Goal: Transaction & Acquisition: Purchase product/service

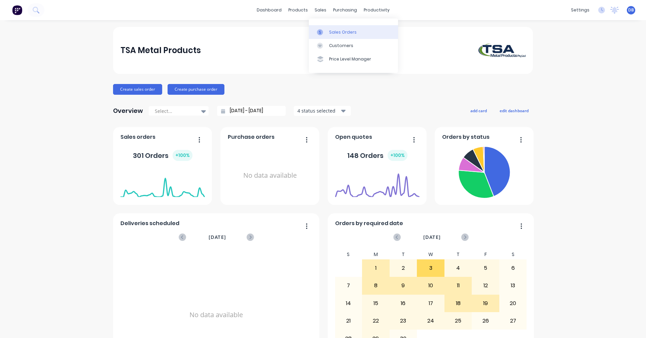
click at [326, 31] on div at bounding box center [322, 32] width 10 height 6
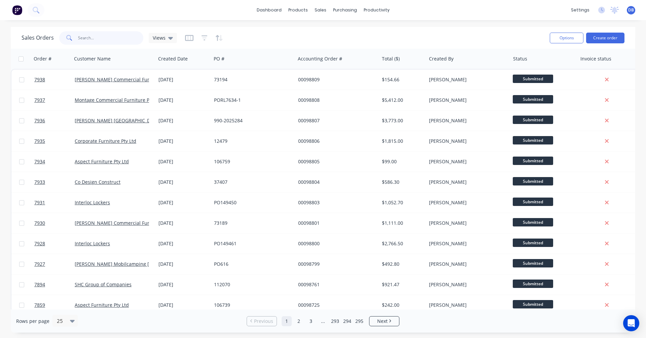
click at [94, 39] on input "text" at bounding box center [111, 37] width 66 height 13
type input "98703"
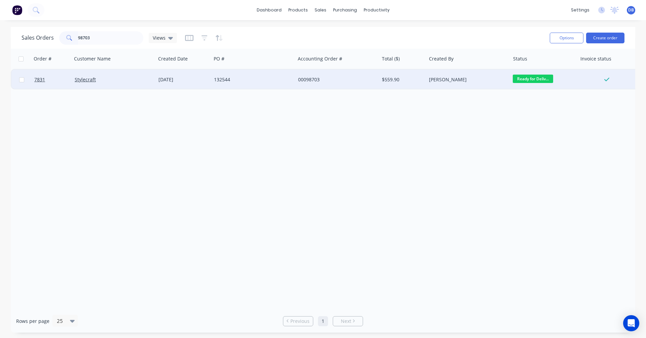
click at [225, 78] on div "132544" at bounding box center [251, 79] width 75 height 7
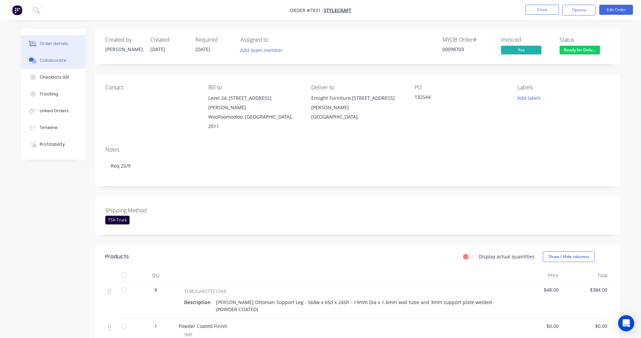
click at [53, 59] on div "Collaborate" at bounding box center [53, 61] width 27 height 6
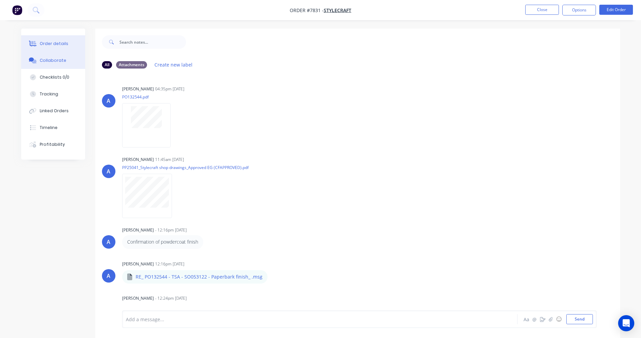
click at [49, 42] on div "Order details" at bounding box center [54, 44] width 29 height 6
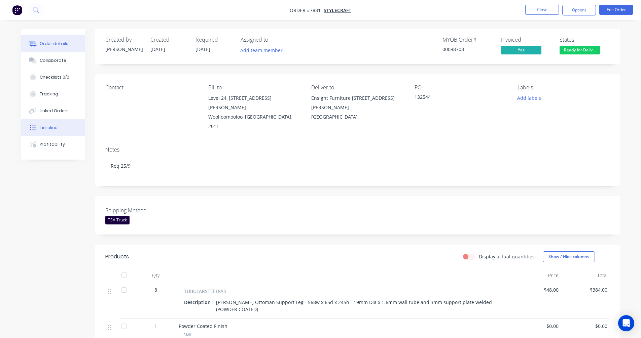
click at [48, 124] on button "Timeline" at bounding box center [53, 127] width 64 height 17
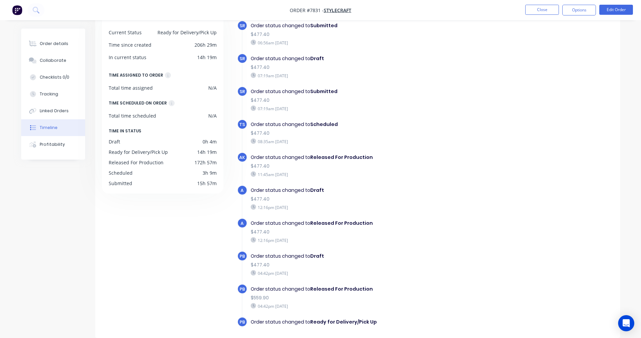
scroll to position [135, 0]
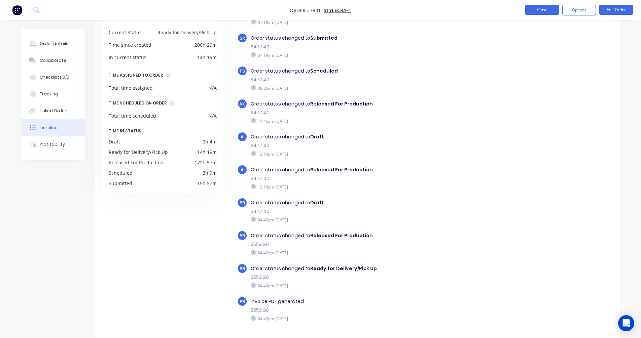
click at [537, 11] on button "Close" at bounding box center [542, 10] width 34 height 10
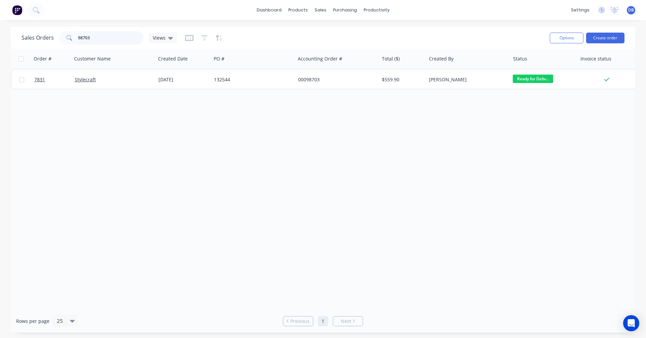
drag, startPoint x: 93, startPoint y: 39, endPoint x: 65, endPoint y: 38, distance: 28.3
click at [65, 38] on div "98703" at bounding box center [101, 37] width 84 height 13
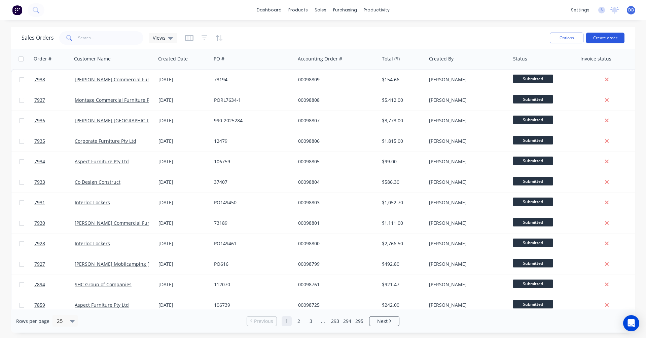
click at [604, 39] on button "Create order" at bounding box center [605, 38] width 38 height 11
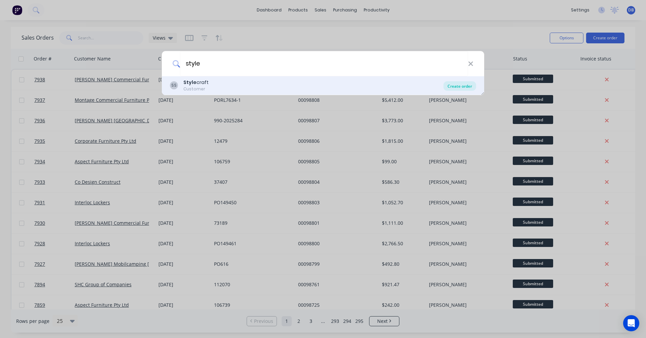
type input "style"
click at [459, 87] on div "Create order" at bounding box center [459, 85] width 33 height 9
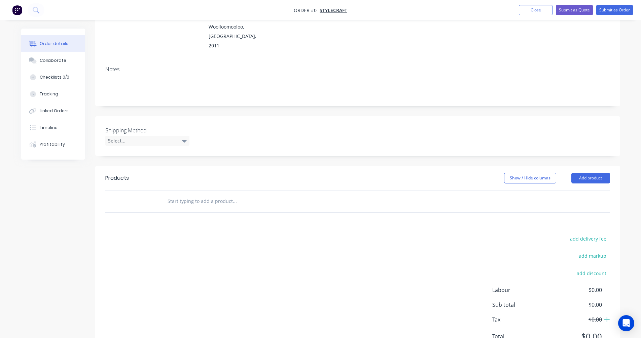
scroll to position [103, 0]
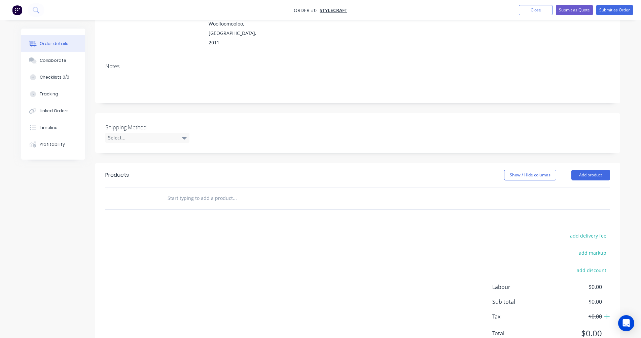
click at [179, 192] on input "text" at bounding box center [234, 198] width 135 height 13
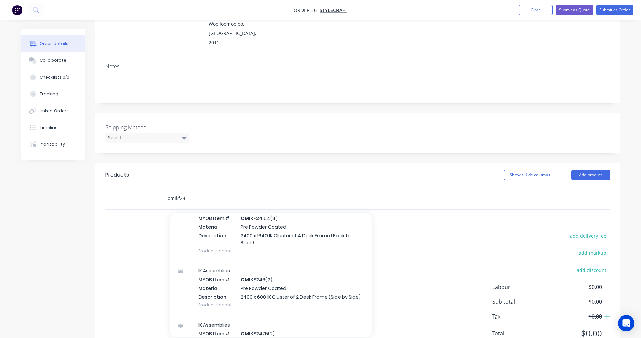
scroll to position [168, 0]
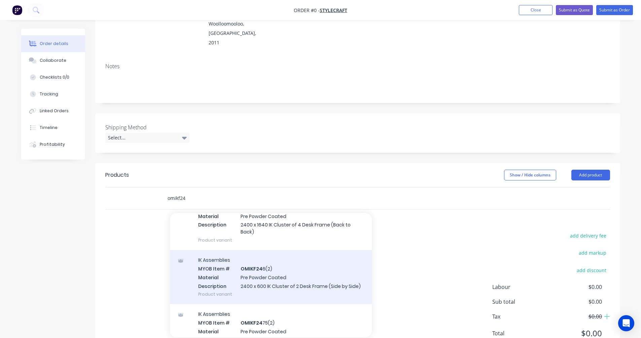
type input "omikf24"
click at [262, 250] on div "IK Assemblies MYOB Item # OMIKF24 6(2) Material Pre Powder Coated Description 2…" at bounding box center [271, 277] width 202 height 54
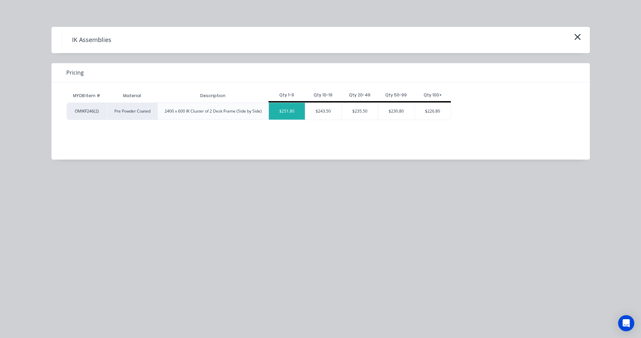
click at [285, 112] on div "$251.80" at bounding box center [287, 111] width 36 height 17
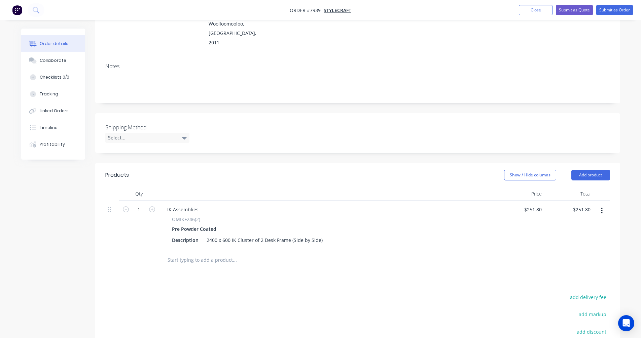
click at [181, 254] on input "text" at bounding box center [234, 260] width 135 height 13
type input "imported"
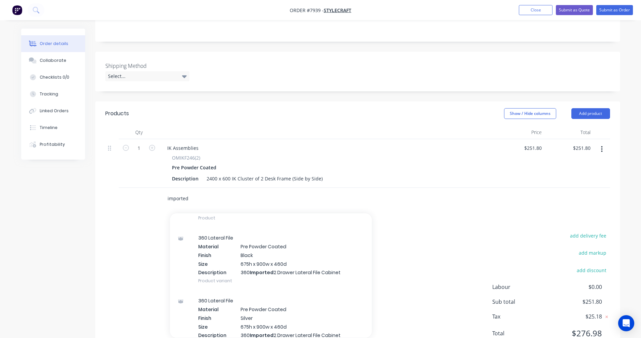
scroll to position [8409, 0]
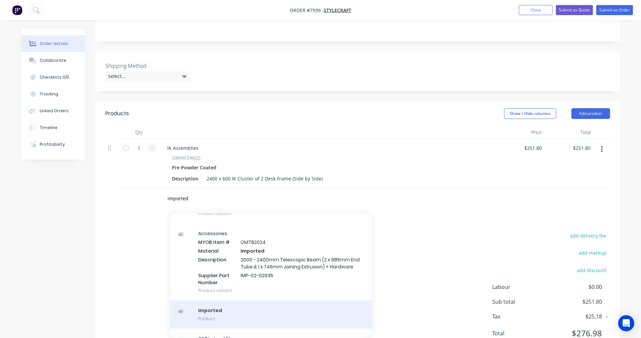
click at [224, 301] on div "Imported Product" at bounding box center [271, 315] width 202 height 28
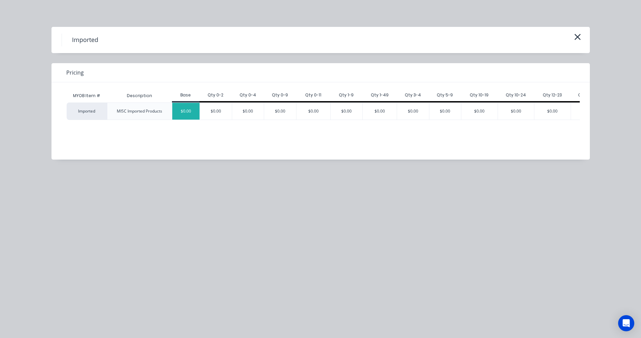
click at [185, 111] on div "$0.00" at bounding box center [186, 111] width 28 height 17
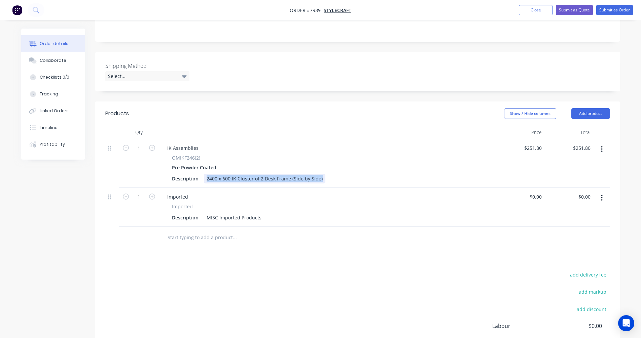
drag, startPoint x: 320, startPoint y: 151, endPoint x: 203, endPoint y: 149, distance: 117.4
click at [203, 174] on div "Description 2400 x 600 IK Cluster of 2 Desk Frame (Side by Side)" at bounding box center [326, 179] width 314 height 10
copy div "2400 x 600 IK Cluster of 2 Desk Frame (Side by Side)"
drag, startPoint x: 261, startPoint y: 190, endPoint x: 203, endPoint y: 189, distance: 57.5
click at [204, 213] on div "MISC Imported Products" at bounding box center [234, 218] width 60 height 10
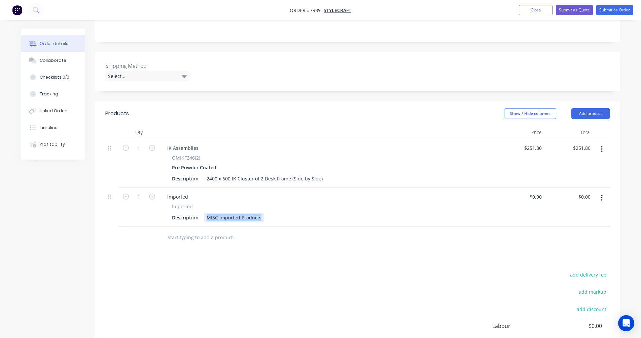
paste div
drag, startPoint x: 318, startPoint y: 190, endPoint x: 237, endPoint y: 190, distance: 81.8
click at [237, 213] on div "2400 x 600 IK Cluster of 2 Desk Frame (Side by Side)" at bounding box center [264, 218] width 121 height 10
type input "$0.00"
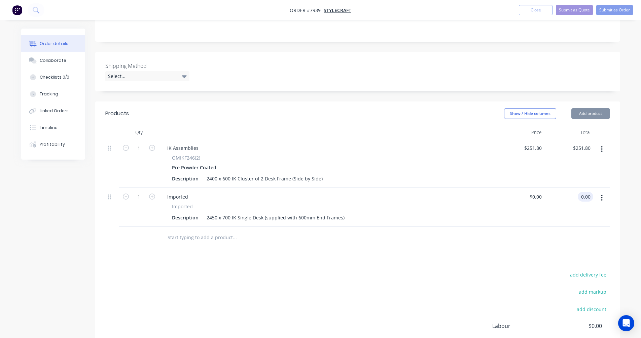
type input "$0.00"
click at [151, 194] on icon "button" at bounding box center [152, 197] width 6 height 6
type input "2"
type input "$198.40"
type input "$396.80"
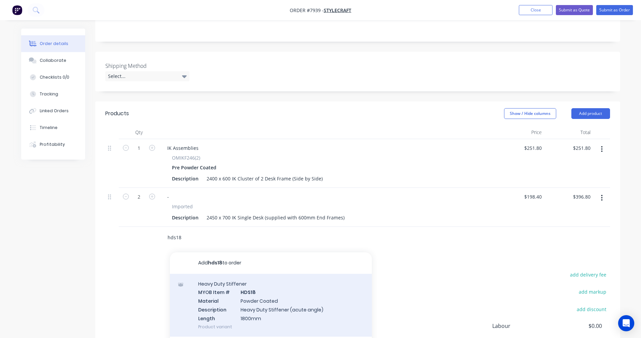
type input "hds18"
click at [259, 280] on div "Heavy Duty Stiffener MYOB Item # HDS18 Material Powder Coated Description Heavy…" at bounding box center [271, 305] width 202 height 63
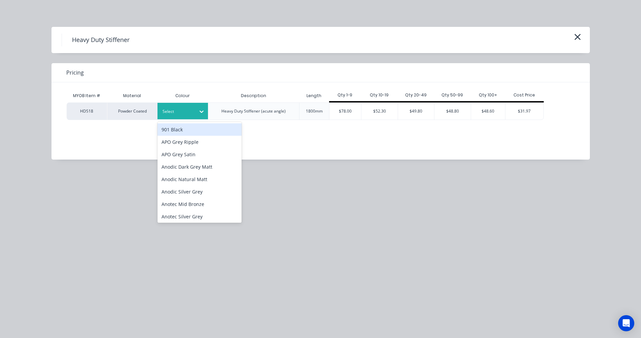
click at [183, 113] on div at bounding box center [178, 111] width 30 height 7
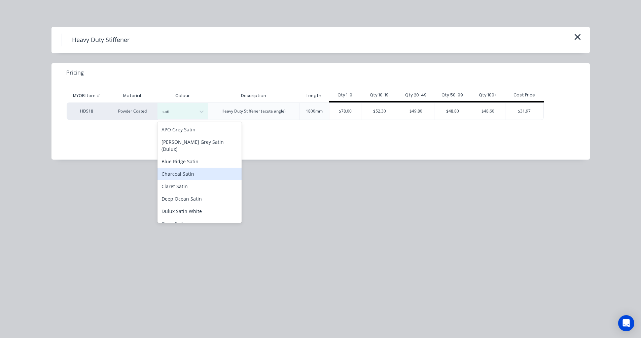
type input "satin"
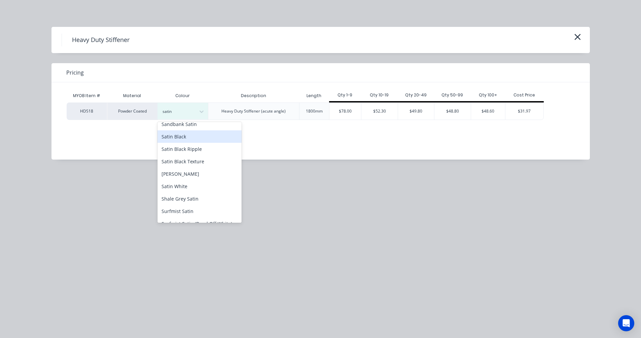
scroll to position [202, 0]
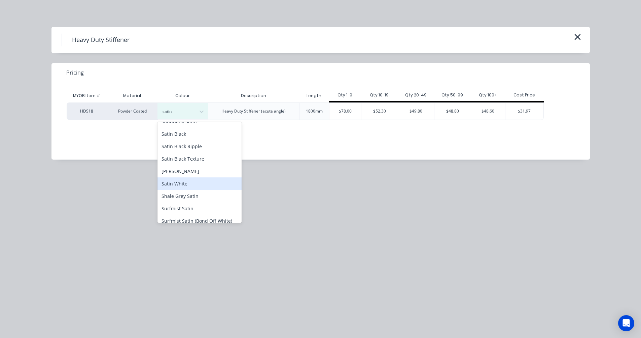
click at [182, 181] on div "Satin White" at bounding box center [199, 184] width 84 height 12
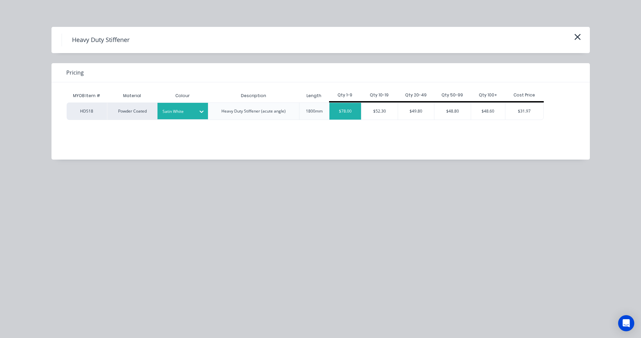
click at [349, 111] on div "$78.00" at bounding box center [345, 111] width 32 height 17
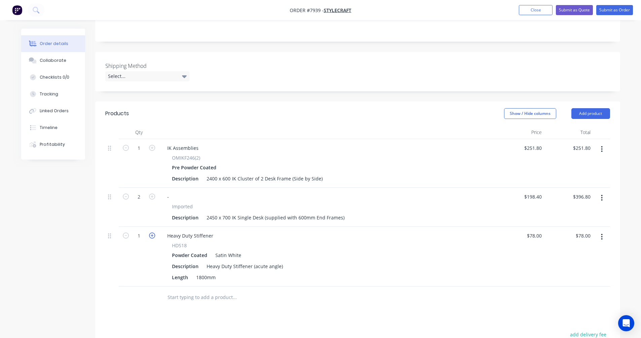
click at [154, 233] on icon "button" at bounding box center [152, 236] width 6 height 6
type input "2"
type input "$156.00"
click at [214, 231] on div "Heavy Duty Stiffener" at bounding box center [190, 236] width 57 height 10
drag, startPoint x: 212, startPoint y: 207, endPoint x: 165, endPoint y: 206, distance: 46.5
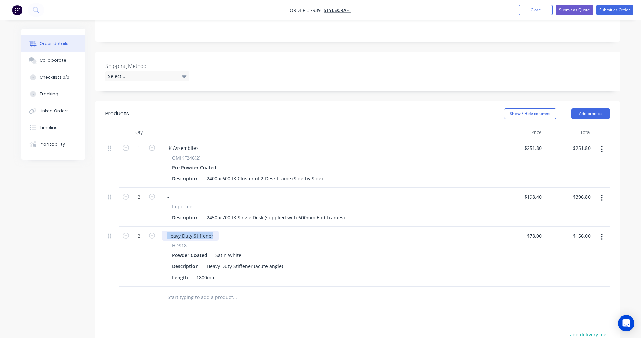
click at [165, 231] on div "Heavy Duty Stiffener" at bounding box center [190, 236] width 57 height 10
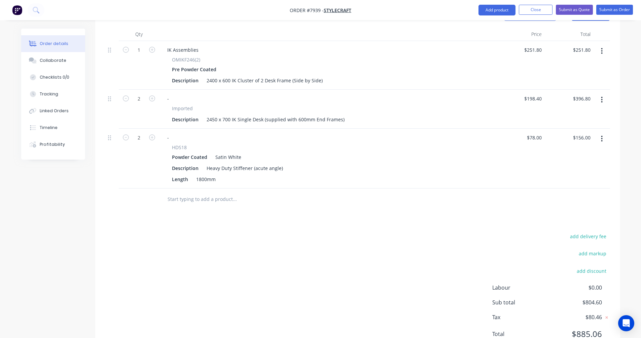
scroll to position [264, 0]
click at [602, 96] on icon "button" at bounding box center [602, 99] width 2 height 7
click at [570, 126] on div "Duplicate" at bounding box center [578, 131] width 52 height 10
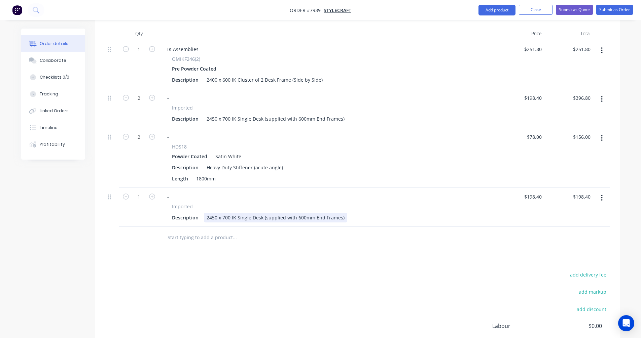
click at [209, 213] on div "2450 x 700 IK Single Desk (supplied with 600mm End Frames)" at bounding box center [275, 218] width 143 height 10
type input "$184.80"
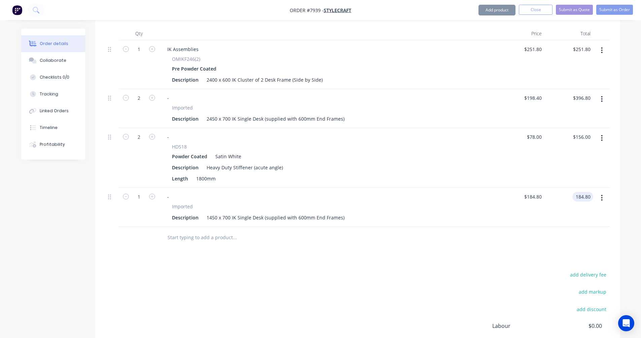
type input "$184.80"
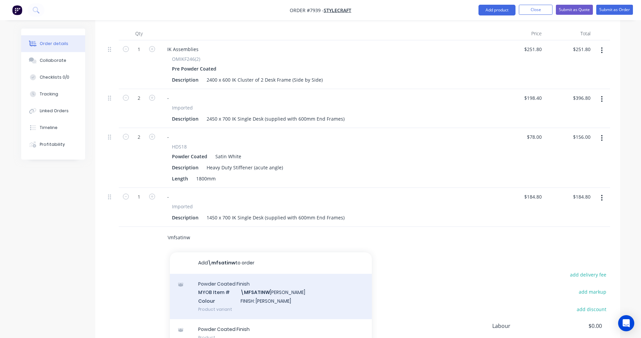
type input "\mfsatinw"
click at [255, 274] on div "Powder Coated Finish MYOB Item # \MFSATINW HITE Colour FINISH: Satin White Prod…" at bounding box center [271, 296] width 202 height 45
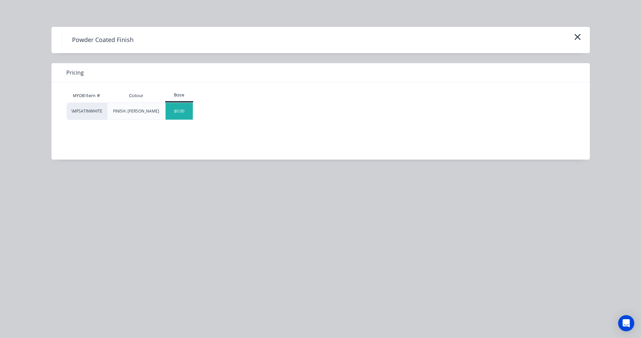
click at [184, 108] on div "$0.00" at bounding box center [179, 111] width 27 height 17
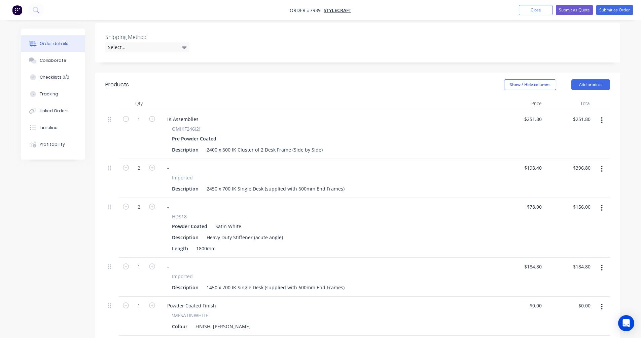
scroll to position [197, 0]
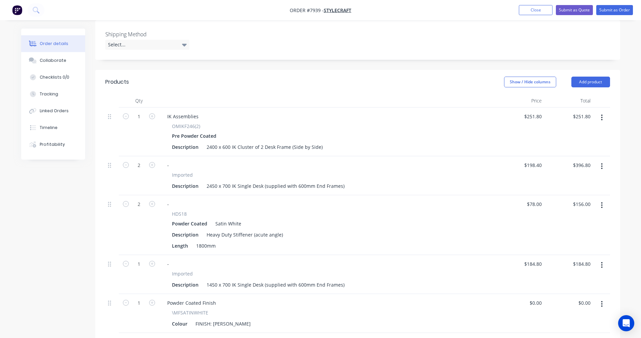
click at [603, 112] on button "button" at bounding box center [602, 118] width 16 height 12
click at [566, 171] on div "Delete" at bounding box center [578, 176] width 52 height 10
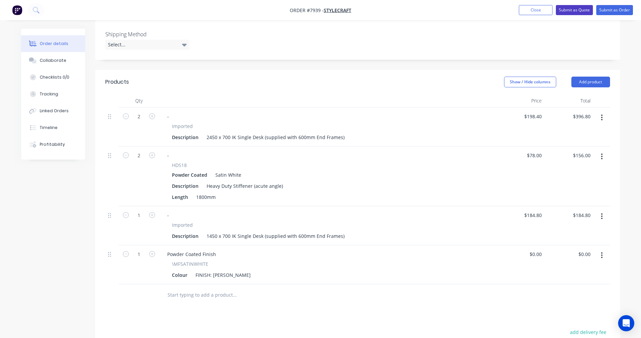
click at [570, 9] on button "Submit as Quote" at bounding box center [574, 10] width 37 height 10
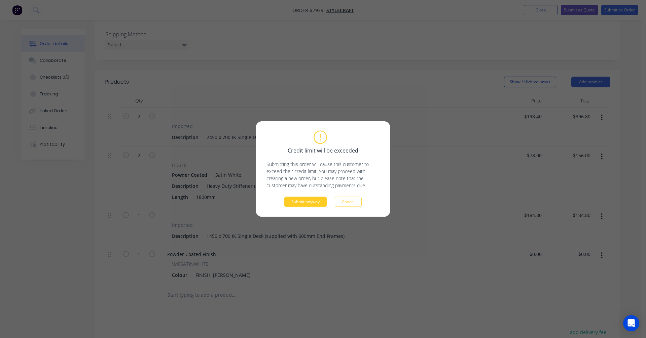
click at [307, 201] on button "Submit anyway" at bounding box center [305, 202] width 42 height 10
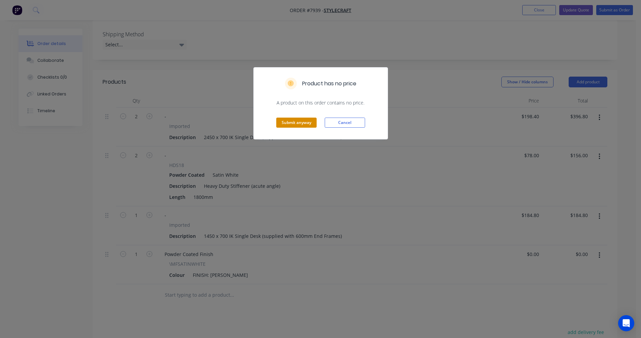
click at [292, 123] on button "Submit anyway" at bounding box center [296, 123] width 40 height 10
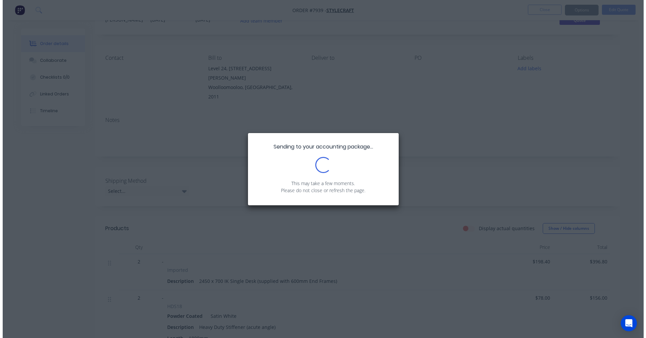
scroll to position [0, 0]
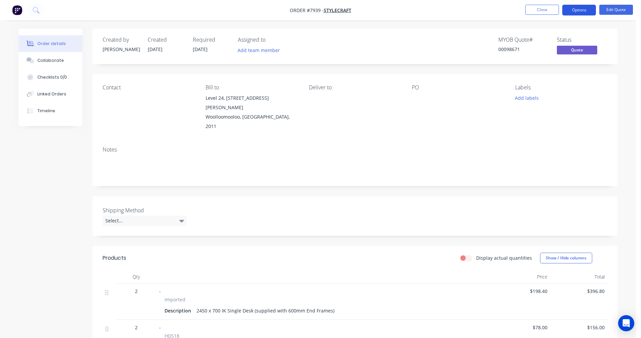
click at [577, 11] on button "Options" at bounding box center [579, 10] width 34 height 11
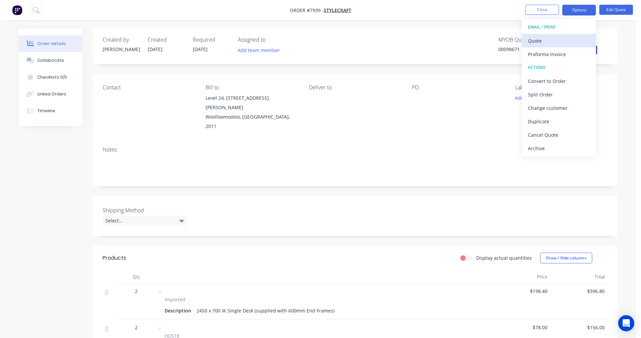
click at [538, 39] on div "Quote" at bounding box center [559, 41] width 62 height 10
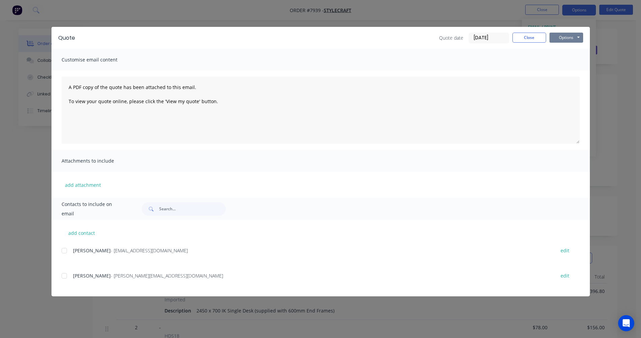
click at [568, 34] on button "Options" at bounding box center [566, 38] width 34 height 10
click at [571, 47] on button "Preview" at bounding box center [570, 49] width 43 height 11
click at [528, 40] on button "Close" at bounding box center [529, 38] width 34 height 10
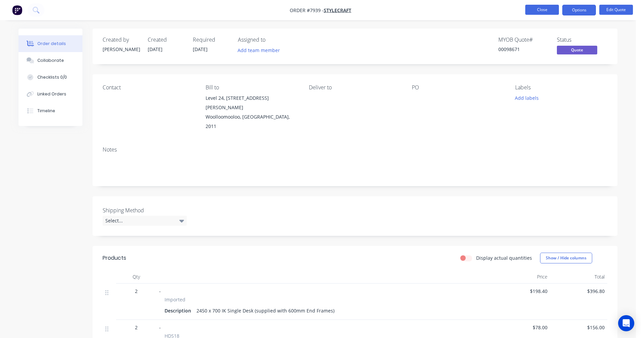
click at [540, 8] on button "Close" at bounding box center [542, 10] width 34 height 10
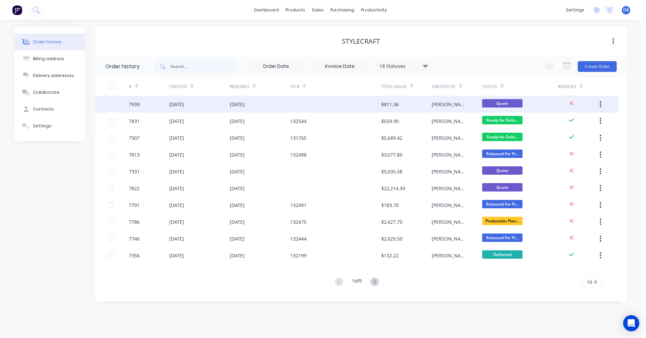
click at [245, 103] on div "[DATE]" at bounding box center [237, 104] width 15 height 7
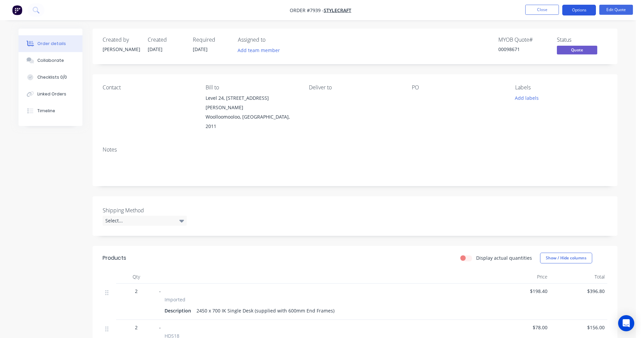
click at [582, 8] on button "Options" at bounding box center [579, 10] width 34 height 11
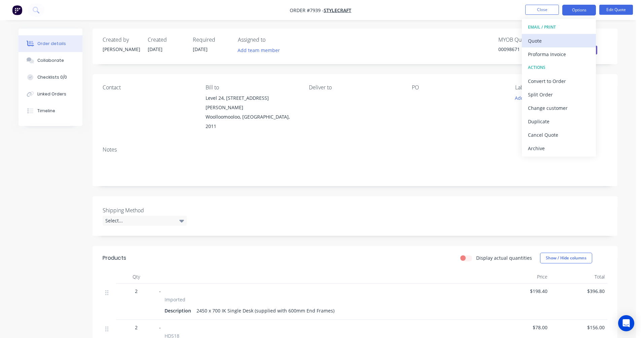
click at [557, 38] on div "Quote" at bounding box center [559, 41] width 62 height 10
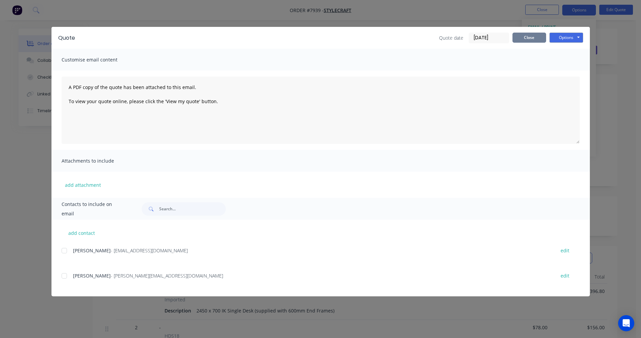
click at [535, 39] on button "Close" at bounding box center [529, 38] width 34 height 10
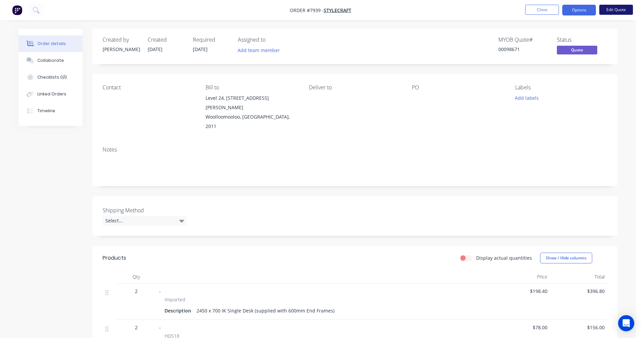
click at [611, 10] on button "Edit Quote" at bounding box center [616, 10] width 34 height 10
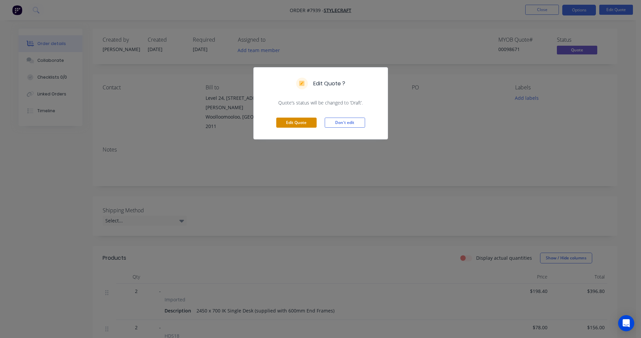
click at [301, 127] on button "Edit Quote" at bounding box center [296, 123] width 40 height 10
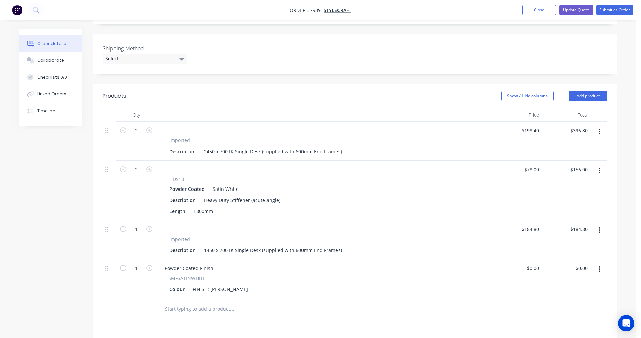
scroll to position [168, 0]
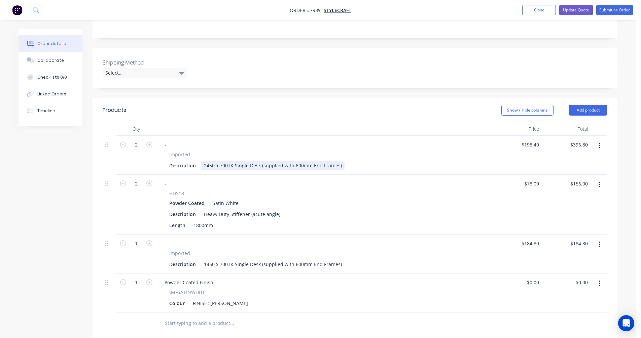
click at [317, 161] on div "2450 x 700 IK Single Desk (supplied with 600mm End Frames)" at bounding box center [272, 166] width 143 height 10
type input "$222.20"
type input "$444.40"
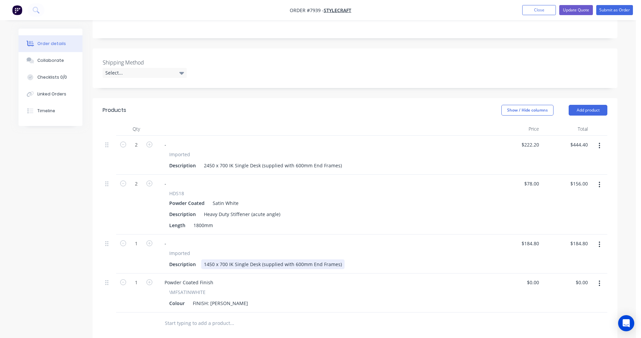
click at [254, 260] on div "1450 x 700 IK Single Desk (supplied with 600mm End Frames)" at bounding box center [272, 265] width 143 height 10
type input "$207.00"
click at [578, 11] on button "Update Quote" at bounding box center [576, 10] width 34 height 10
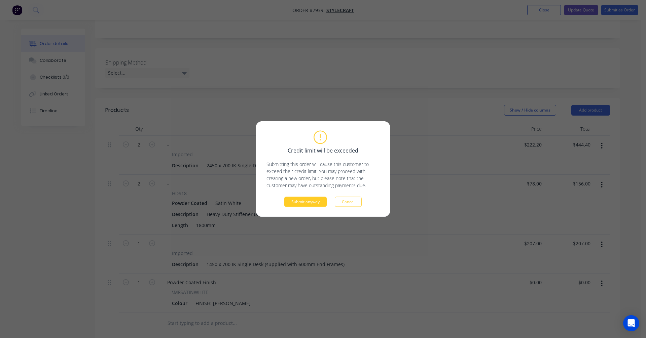
click at [316, 202] on button "Submit anyway" at bounding box center [305, 202] width 42 height 10
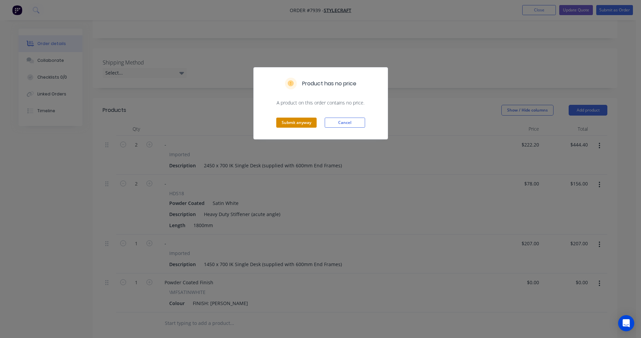
click at [304, 125] on button "Submit anyway" at bounding box center [296, 123] width 40 height 10
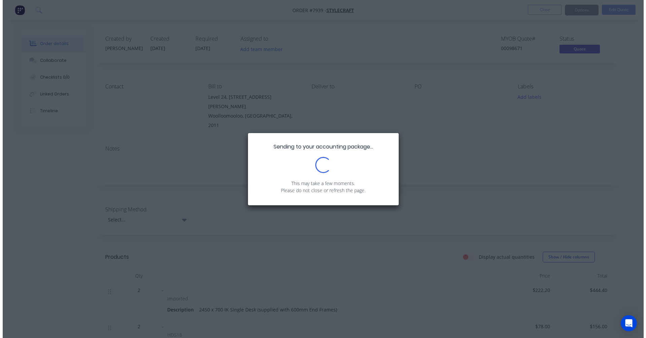
scroll to position [0, 0]
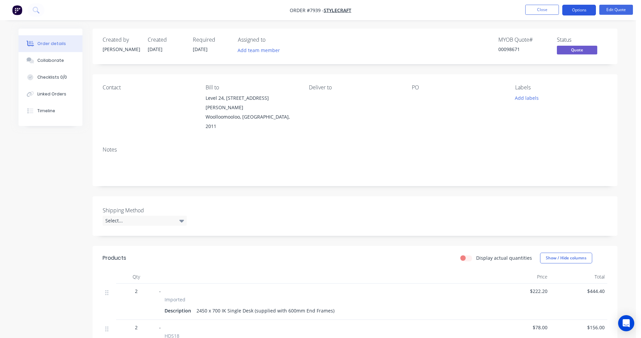
click at [575, 11] on button "Options" at bounding box center [579, 10] width 34 height 11
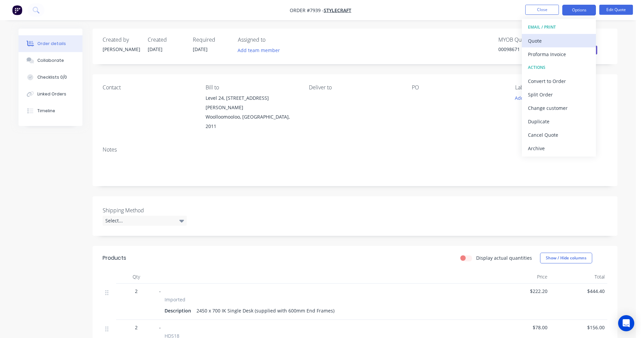
click at [554, 37] on div "Quote" at bounding box center [559, 41] width 62 height 10
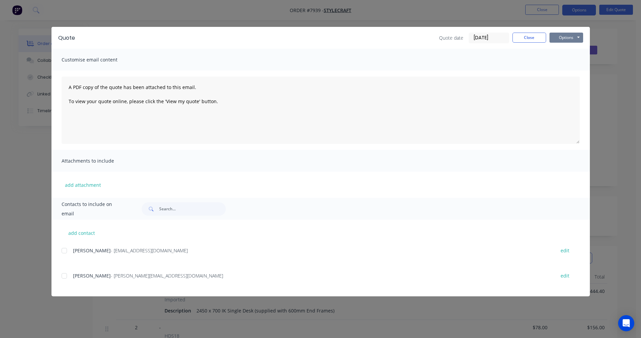
click at [582, 36] on button "Options" at bounding box center [566, 38] width 34 height 10
click at [570, 51] on button "Preview" at bounding box center [570, 49] width 43 height 11
click at [583, 52] on div "Customise email content" at bounding box center [320, 60] width 538 height 22
click at [528, 40] on button "Close" at bounding box center [529, 38] width 34 height 10
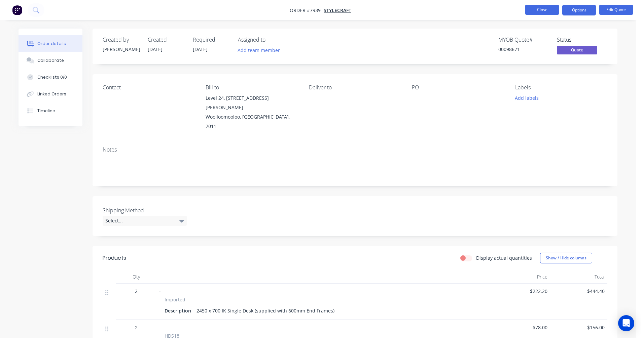
click at [536, 11] on button "Close" at bounding box center [542, 10] width 34 height 10
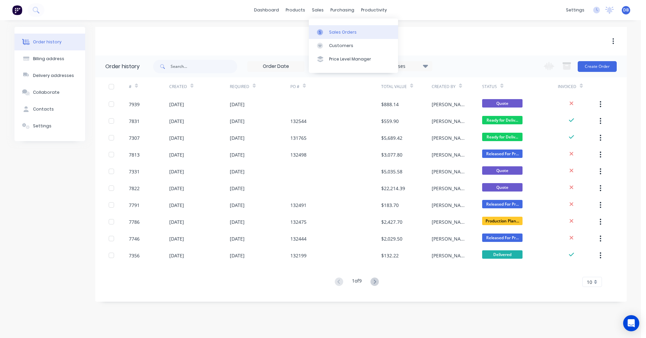
click at [350, 32] on div "Sales Orders" at bounding box center [343, 32] width 28 height 6
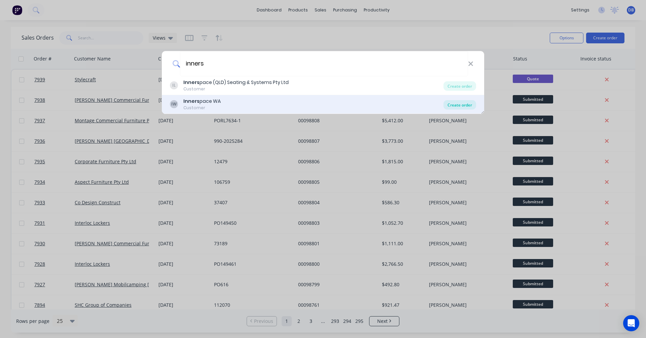
type input "inners"
click at [467, 105] on div "Create order" at bounding box center [459, 104] width 33 height 9
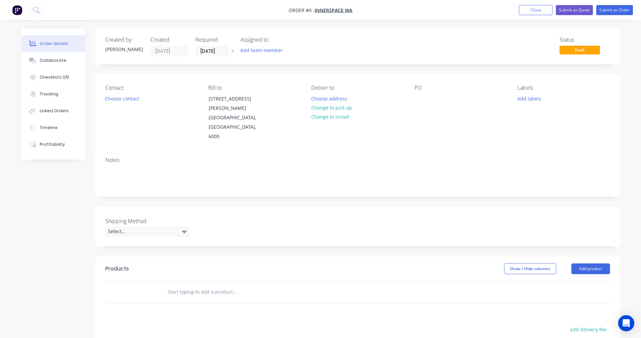
click at [180, 286] on input "text" at bounding box center [234, 292] width 135 height 13
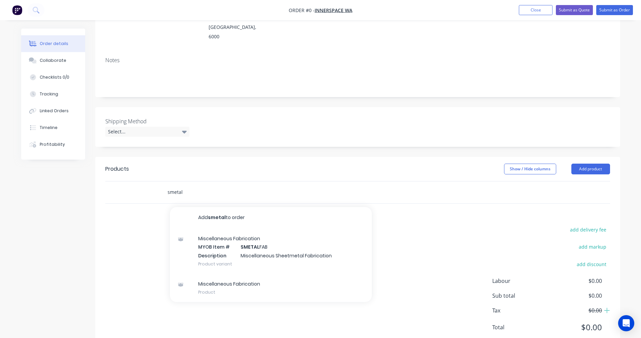
scroll to position [101, 0]
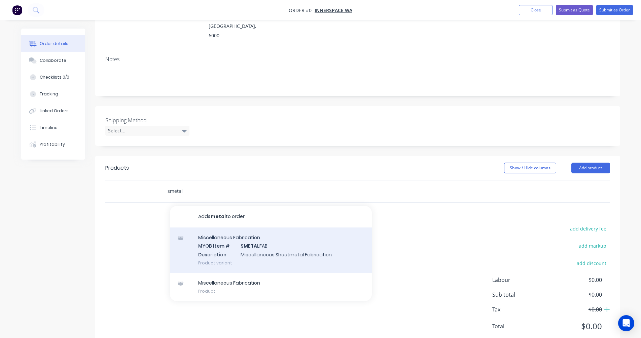
type input "smetal"
click at [251, 232] on div "Miscellaneous Fabrication MYOB Item # SMETAL FAB Description Miscellaneous Shee…" at bounding box center [271, 250] width 202 height 45
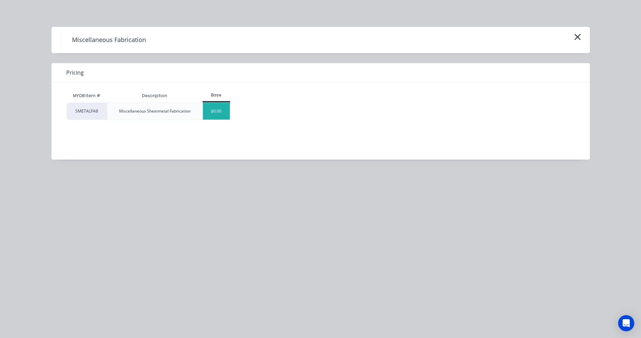
click at [218, 108] on div "$0.00" at bounding box center [216, 111] width 27 height 17
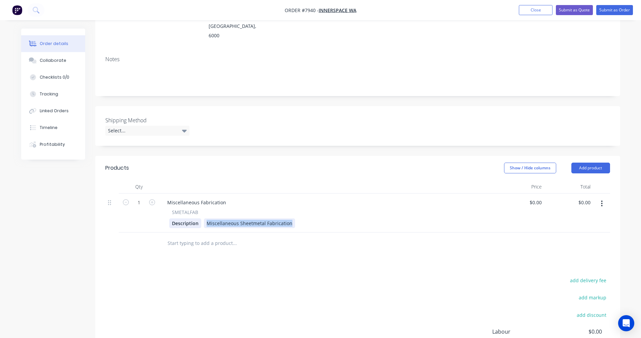
drag, startPoint x: 290, startPoint y: 204, endPoint x: 195, endPoint y: 204, distance: 94.9
click at [197, 219] on div "Description Miscellaneous Sheetmetal Fabrication" at bounding box center [326, 224] width 314 height 10
paste div
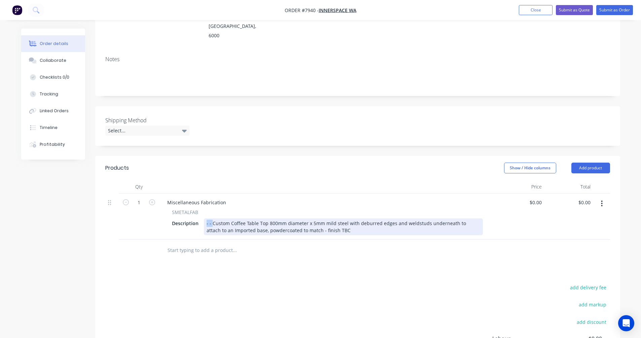
drag, startPoint x: 210, startPoint y: 203, endPoint x: 203, endPoint y: 202, distance: 7.5
click at [203, 219] on div "Description - - Custom Coffee Table Top 800mm diameter x 5mm mild steel with de…" at bounding box center [326, 227] width 314 height 17
click at [237, 219] on div "Custom Coffee Table Top 800mm diameter x 5mm mild steel with deburred edges and…" at bounding box center [343, 227] width 279 height 17
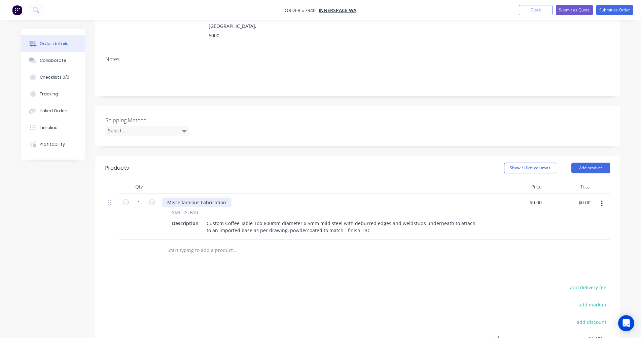
click at [205, 198] on div "Miscellaneous Fabrication" at bounding box center [197, 203] width 70 height 10
drag, startPoint x: 224, startPoint y: 184, endPoint x: 152, endPoint y: 183, distance: 71.7
click at [152, 194] on div "1 Miscellaneous Fabrication SMETALFAB Description Custom Coffee Table Top 800mm…" at bounding box center [357, 217] width 505 height 46
type input "389"
type input "0.00"
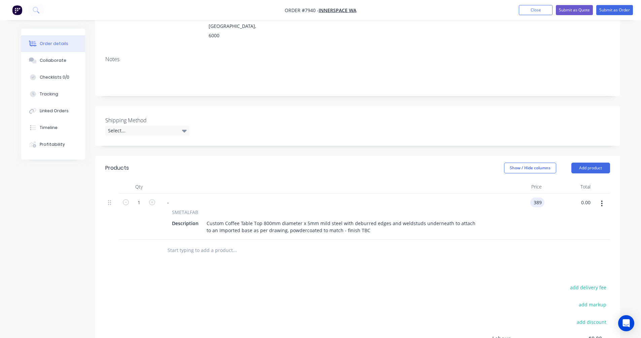
type input "$389.00"
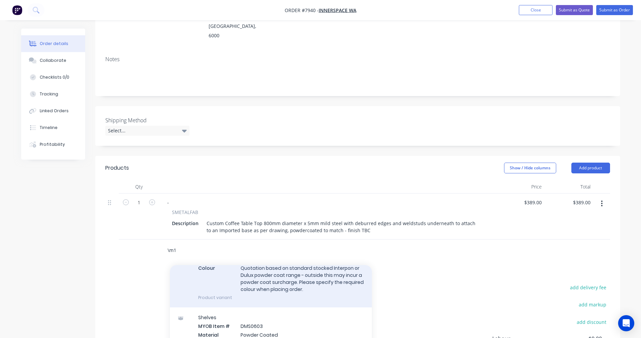
scroll to position [34, 0]
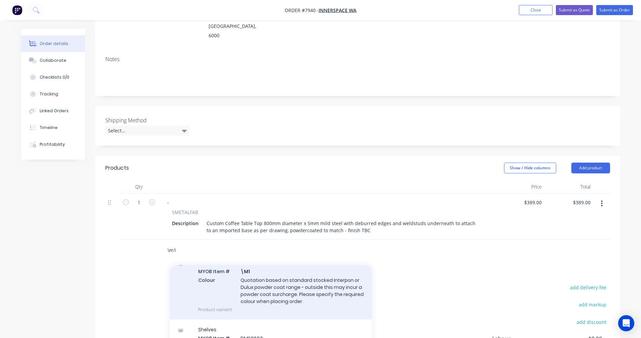
type input "\m1"
click at [296, 275] on div "Powder Coated Finish MYOB Item # \M1 Colour Quotation based on standard stocked…" at bounding box center [271, 286] width 202 height 67
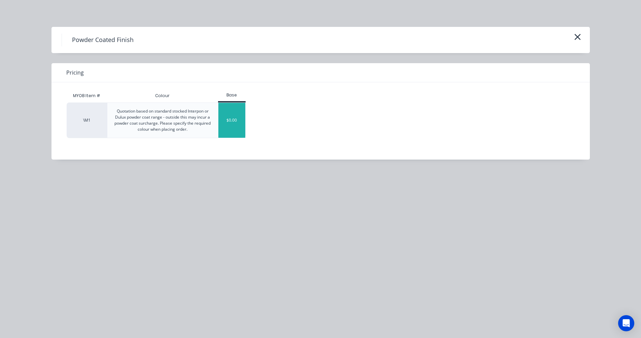
click at [226, 116] on div "$0.00" at bounding box center [231, 120] width 27 height 35
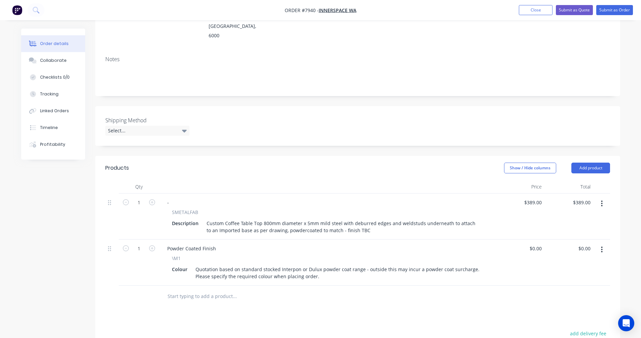
click at [195, 290] on input "text" at bounding box center [234, 296] width 135 height 13
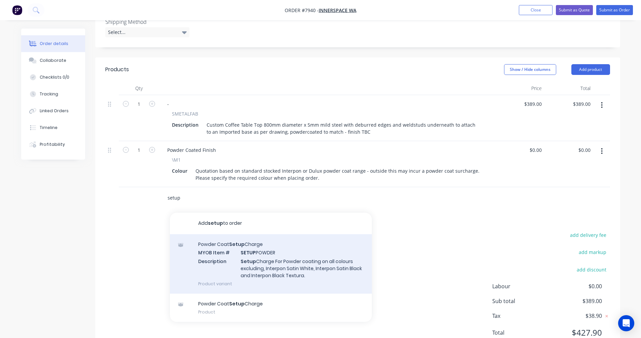
scroll to position [202, 0]
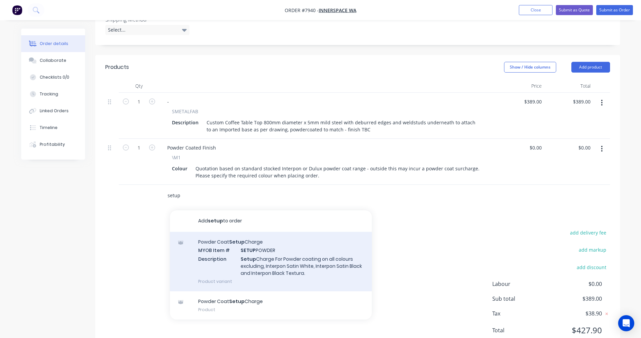
type input "setup"
click at [270, 243] on div "Powder Coat Setup Charge MYOB Item # SETUP POWDER Description Setup Charge For …" at bounding box center [271, 262] width 202 height 60
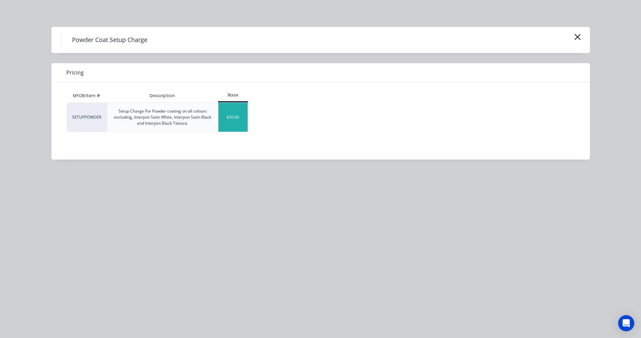
click at [233, 117] on div "$50.00" at bounding box center [232, 117] width 29 height 29
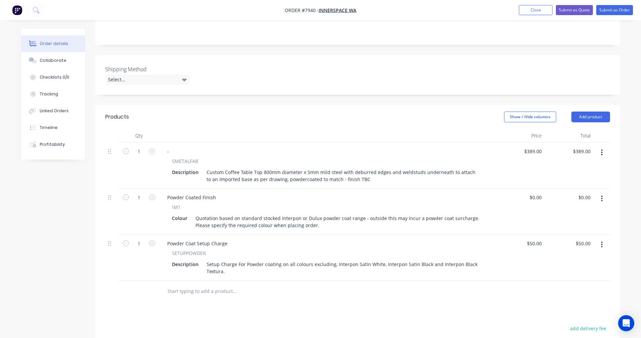
scroll to position [135, 0]
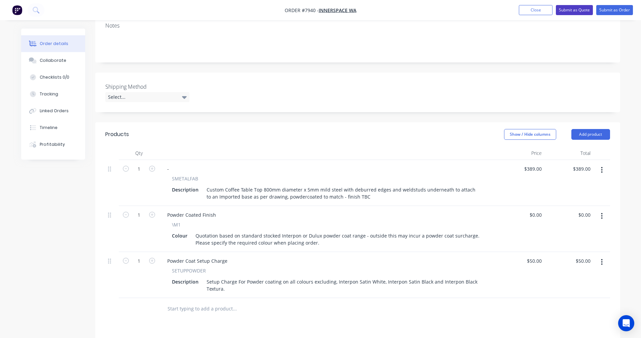
click at [573, 10] on button "Submit as Quote" at bounding box center [574, 10] width 37 height 10
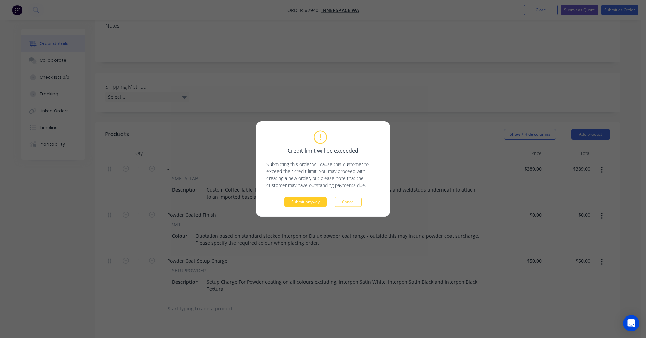
click at [312, 203] on button "Submit anyway" at bounding box center [305, 202] width 42 height 10
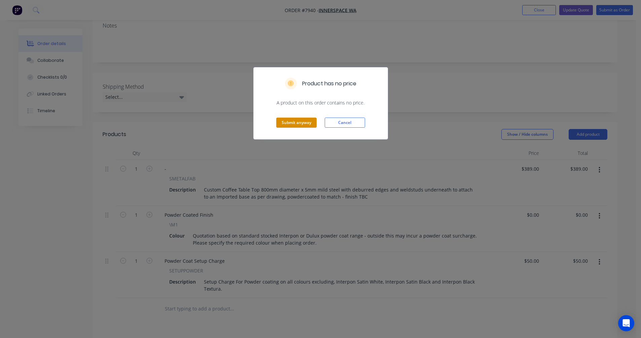
click at [293, 123] on button "Submit anyway" at bounding box center [296, 123] width 40 height 10
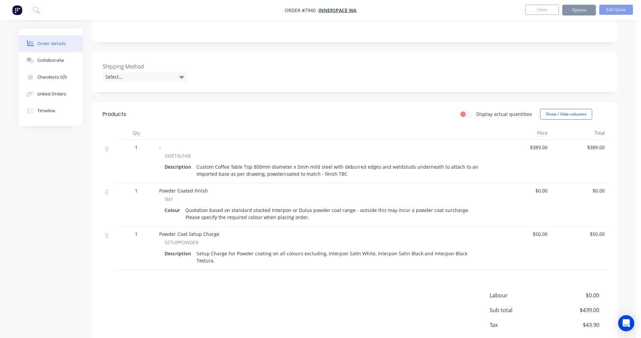
scroll to position [127, 0]
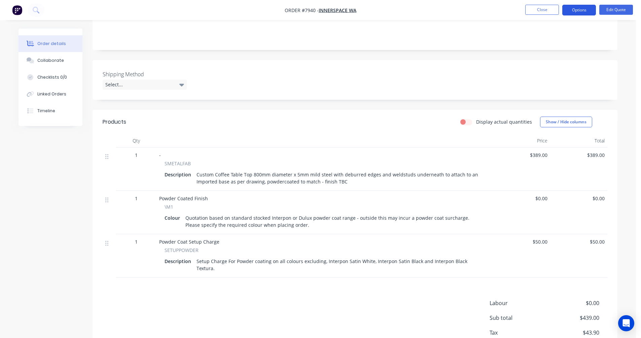
click at [575, 10] on button "Options" at bounding box center [579, 10] width 34 height 11
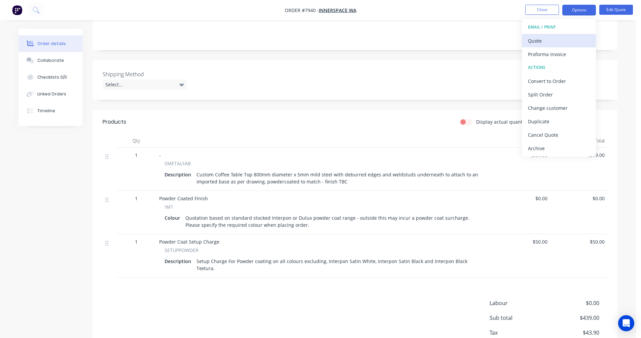
click at [549, 40] on div "Quote" at bounding box center [559, 41] width 62 height 10
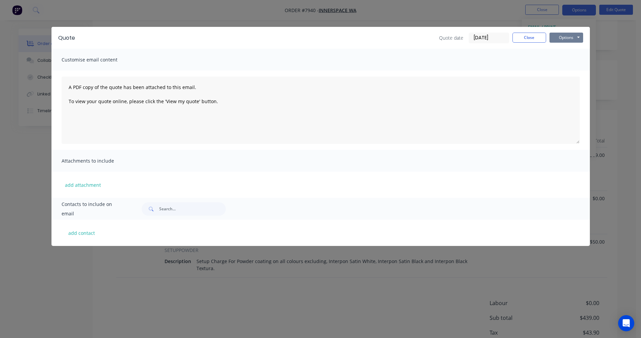
click at [566, 35] on button "Options" at bounding box center [566, 38] width 34 height 10
click at [568, 48] on button "Preview" at bounding box center [570, 49] width 43 height 11
click at [521, 41] on button "Close" at bounding box center [529, 38] width 34 height 10
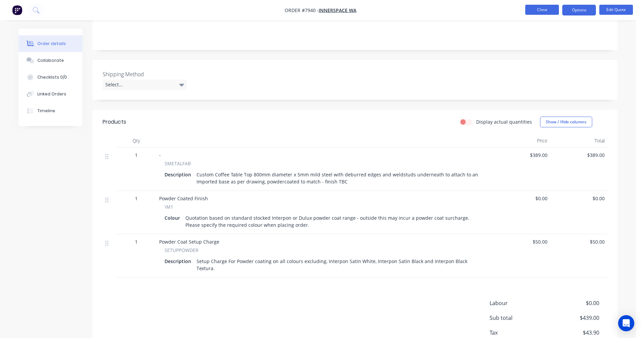
click at [542, 9] on button "Close" at bounding box center [542, 10] width 34 height 10
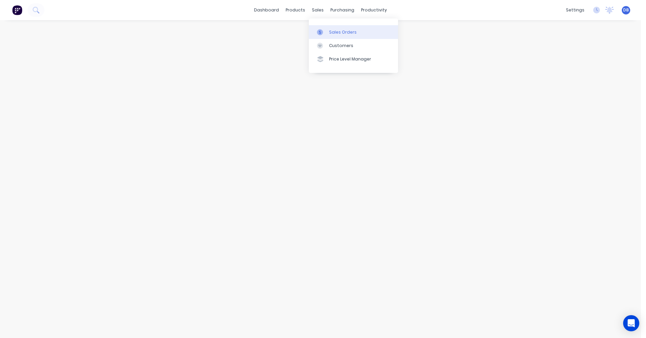
click at [334, 34] on div "Sales Orders" at bounding box center [343, 32] width 28 height 6
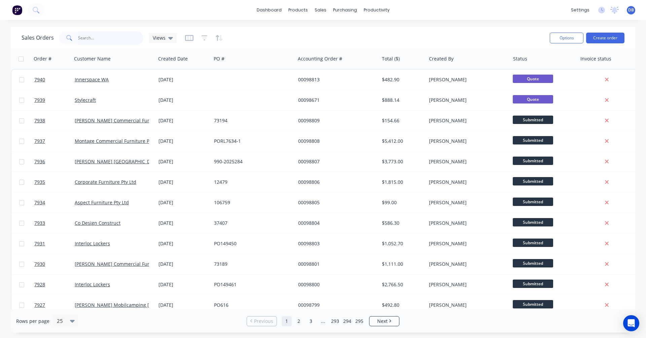
click at [86, 39] on input "text" at bounding box center [111, 37] width 66 height 13
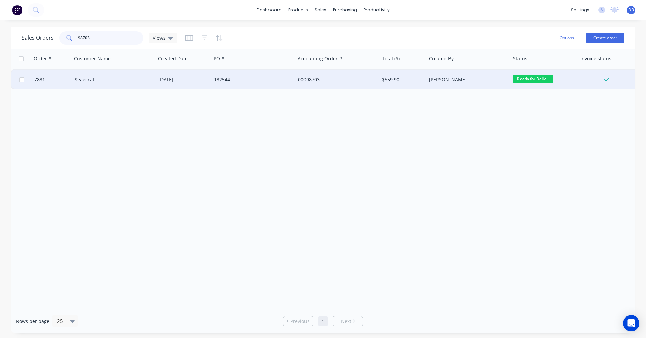
type input "98703"
click at [215, 81] on div "132544" at bounding box center [251, 79] width 75 height 7
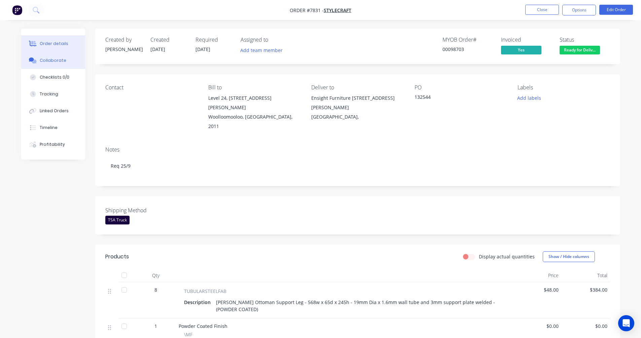
click at [51, 62] on div "Collaborate" at bounding box center [53, 61] width 27 height 6
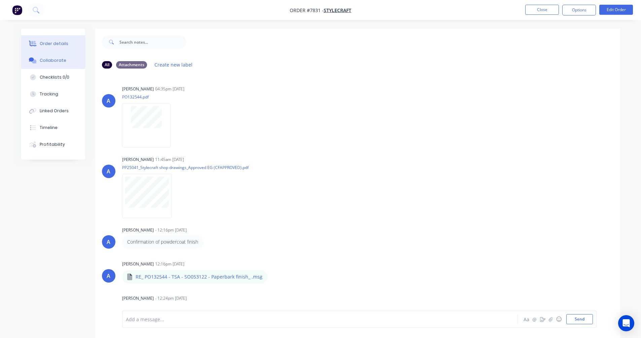
click at [57, 40] on button "Order details" at bounding box center [53, 43] width 64 height 17
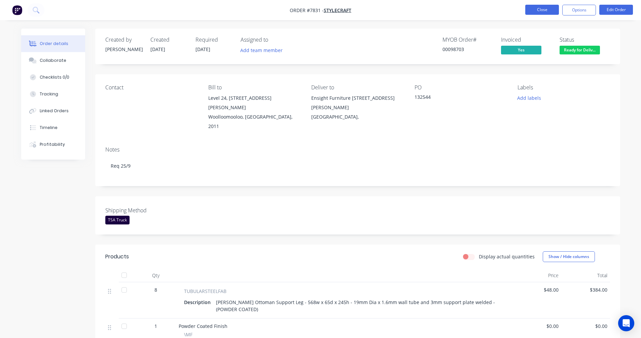
click at [540, 9] on button "Close" at bounding box center [542, 10] width 34 height 10
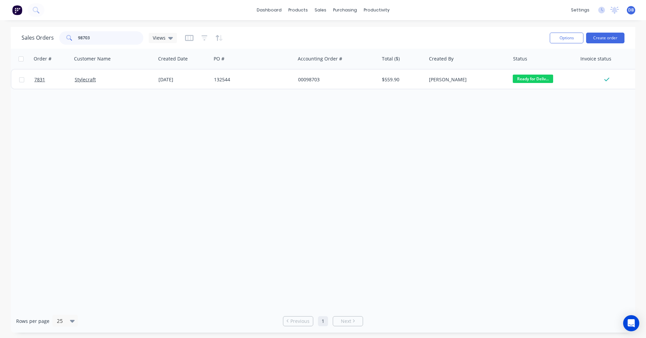
drag, startPoint x: 91, startPoint y: 38, endPoint x: 65, endPoint y: 38, distance: 25.6
click at [65, 38] on div "98703" at bounding box center [101, 37] width 84 height 13
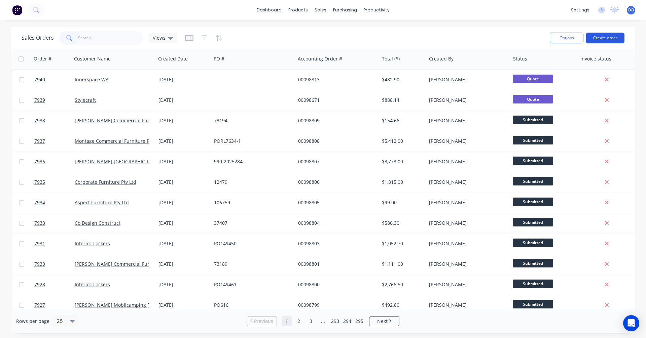
click at [604, 38] on button "Create order" at bounding box center [605, 38] width 38 height 11
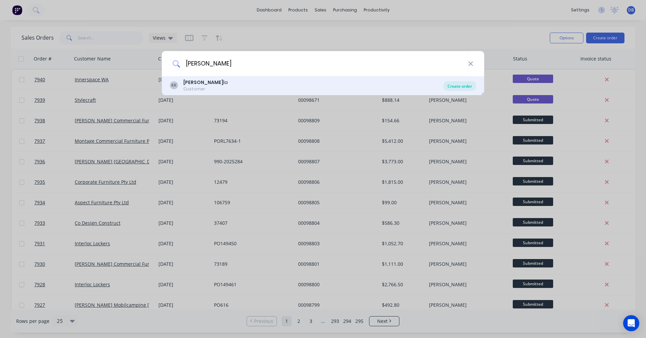
type input "koske"
click at [463, 86] on div "Create order" at bounding box center [459, 85] width 33 height 9
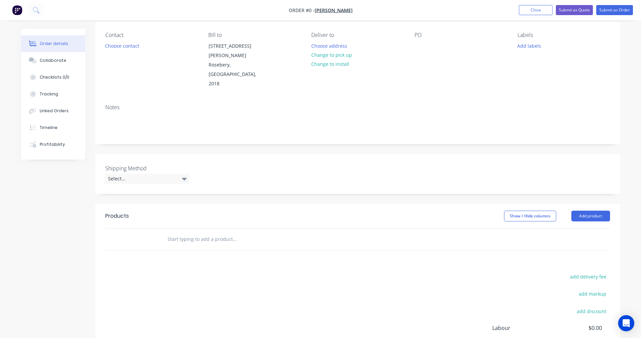
scroll to position [67, 0]
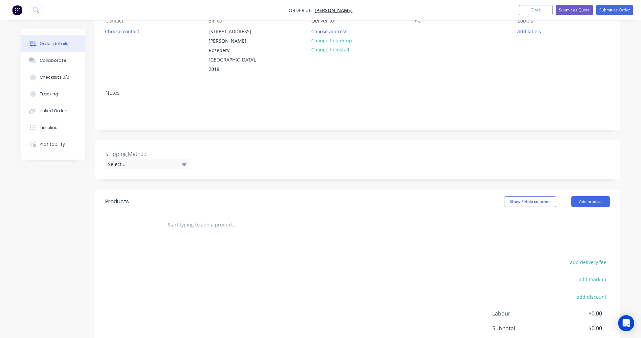
click at [179, 218] on input "text" at bounding box center [234, 224] width 135 height 13
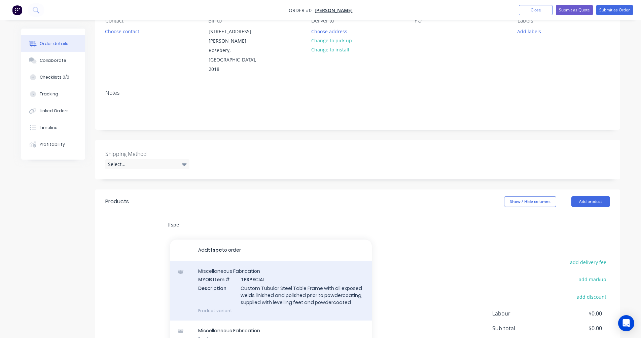
type input "tfspe"
click at [288, 271] on div "Miscellaneous Fabrication MYOB Item # TFSPE CIAL Description Custom Tubular Ste…" at bounding box center [271, 291] width 202 height 60
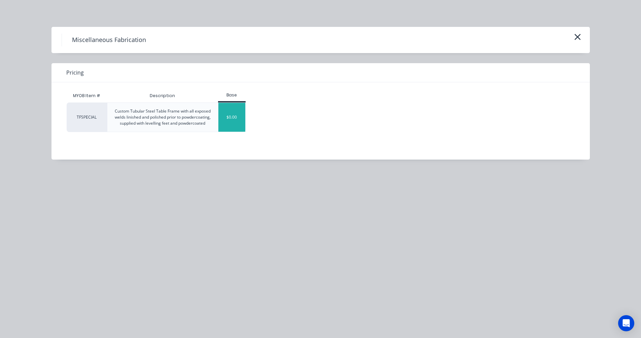
click at [227, 120] on div "$0.00" at bounding box center [231, 117] width 27 height 29
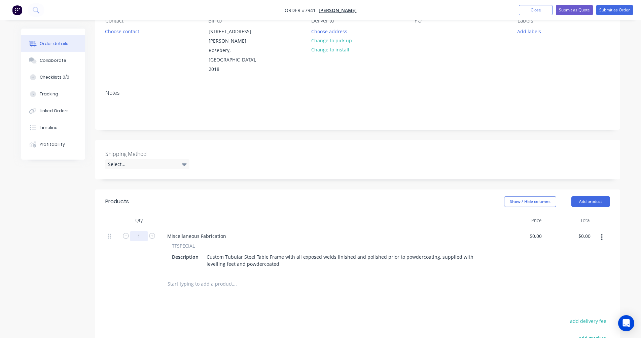
click at [135, 231] on input "1" at bounding box center [138, 236] width 17 height 10
type input "42"
type input "$0.00"
drag, startPoint x: 165, startPoint y: 216, endPoint x: 168, endPoint y: 217, distance: 3.4
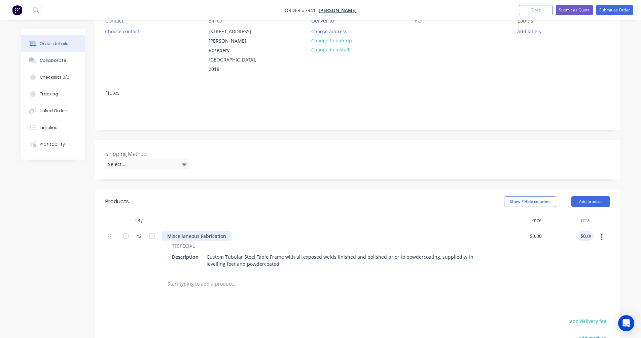
click at [165, 231] on div "Miscellaneous Fabrication" at bounding box center [197, 236] width 70 height 10
click at [169, 231] on div "Miscellaneous Fabrication" at bounding box center [197, 236] width 70 height 10
drag, startPoint x: 225, startPoint y: 217, endPoint x: 163, endPoint y: 214, distance: 62.3
click at [163, 231] on div "Miscellaneous Fabrication" at bounding box center [197, 236] width 70 height 10
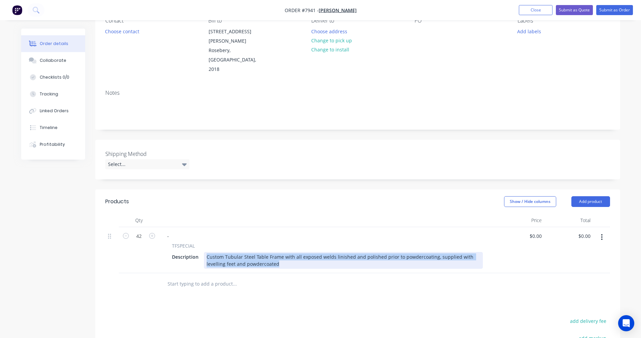
drag, startPoint x: 278, startPoint y: 247, endPoint x: 204, endPoint y: 237, distance: 75.0
click at [204, 252] on div "Custom Tubular Steel Table Frame with all exposed welds linished and polished p…" at bounding box center [343, 260] width 279 height 17
paste div
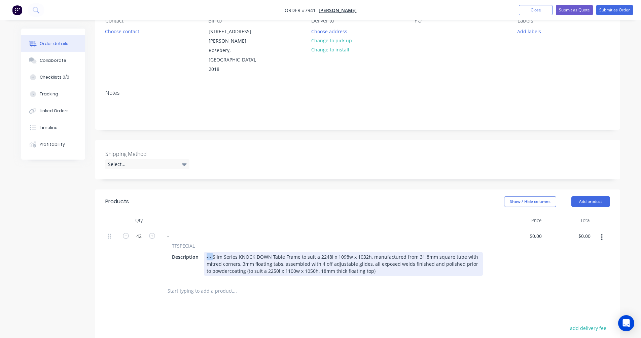
drag, startPoint x: 212, startPoint y: 238, endPoint x: 203, endPoint y: 237, distance: 9.1
click at [203, 252] on div "Description - - Slim Series KNOCK DOWN Table Frame to suit a 2248l x 1098w x 10…" at bounding box center [326, 264] width 314 height 24
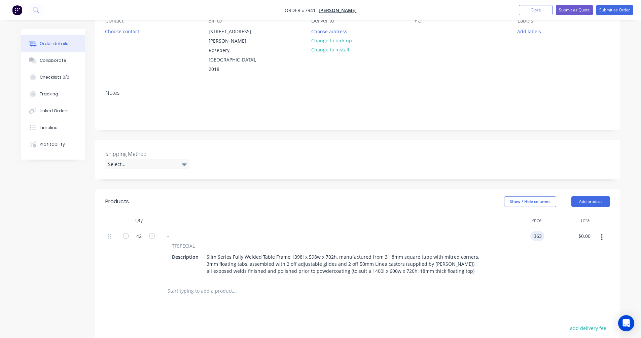
type input "$363.00"
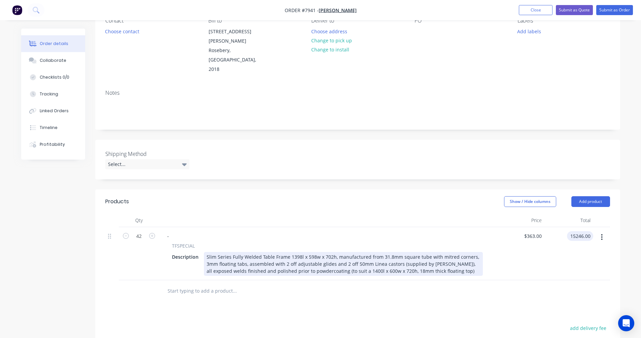
type input "$15,246.00"
click at [447, 252] on div "Slim Series Fully Welded Table Frame 1398l x 598w x 702h, manufactured from 31.…" at bounding box center [343, 264] width 279 height 24
click at [448, 252] on div "Slim Series Fully Welded Table Frame 1398l x 598w x 702h, manufactured from 31.…" at bounding box center [343, 264] width 279 height 24
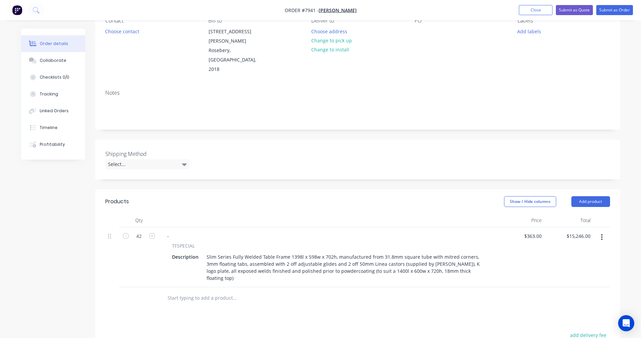
click at [179, 292] on input "text" at bounding box center [234, 298] width 135 height 13
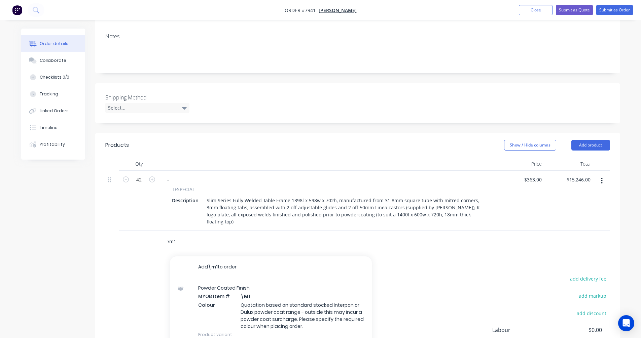
scroll to position [135, 0]
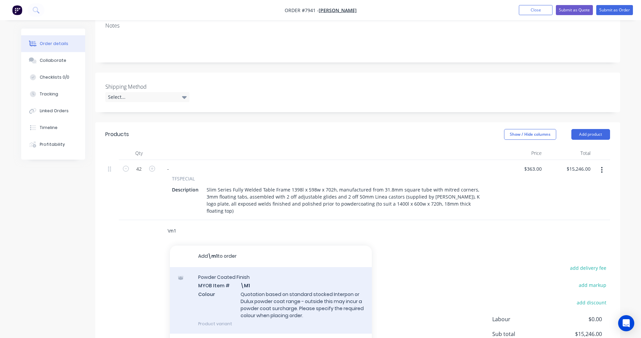
type input "\m1"
click at [267, 274] on div "Powder Coated Finish MYOB Item # \M1 Colour Quotation based on standard stocked…" at bounding box center [271, 301] width 202 height 67
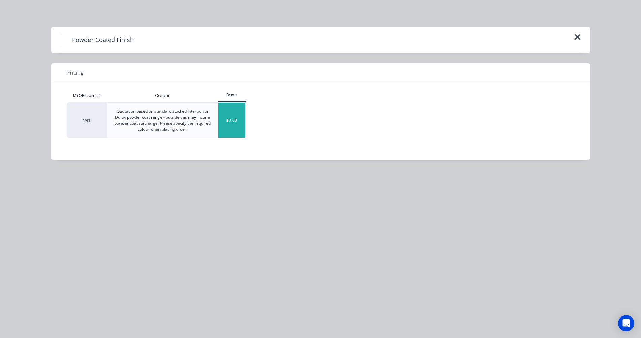
click at [226, 119] on div "$0.00" at bounding box center [231, 120] width 27 height 35
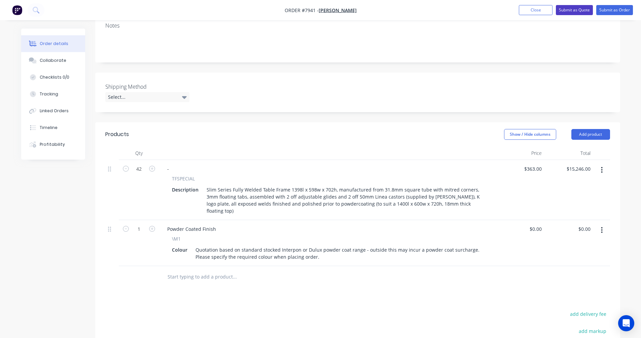
click at [566, 11] on button "Submit as Quote" at bounding box center [574, 10] width 37 height 10
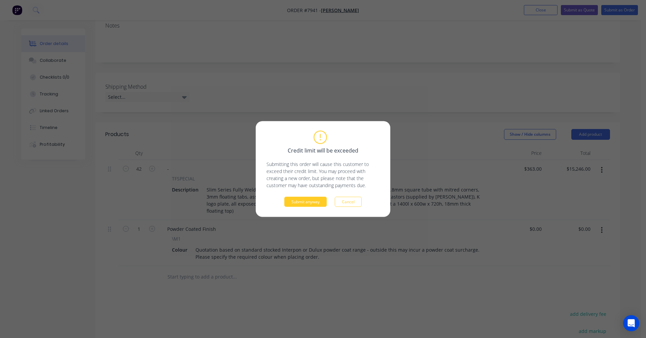
click at [309, 204] on button "Submit anyway" at bounding box center [305, 202] width 42 height 10
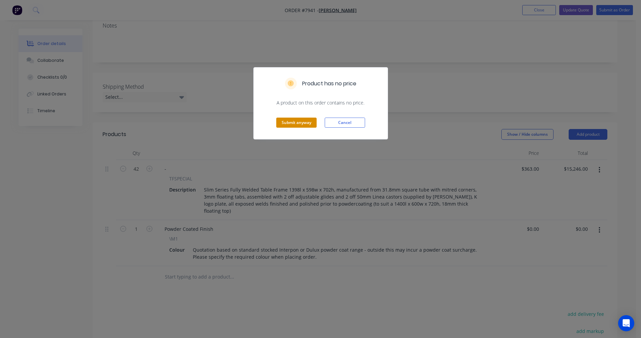
click at [298, 123] on button "Submit anyway" at bounding box center [296, 123] width 40 height 10
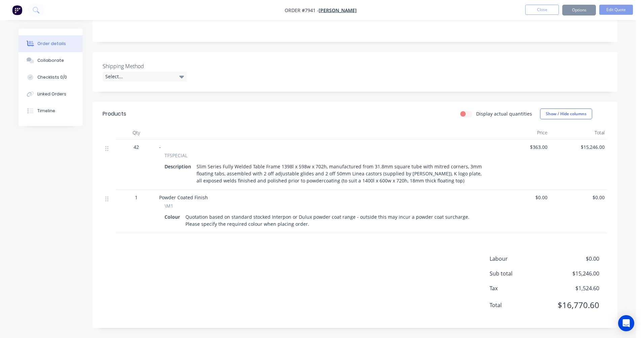
scroll to position [127, 0]
click at [581, 9] on button "Options" at bounding box center [579, 10] width 34 height 11
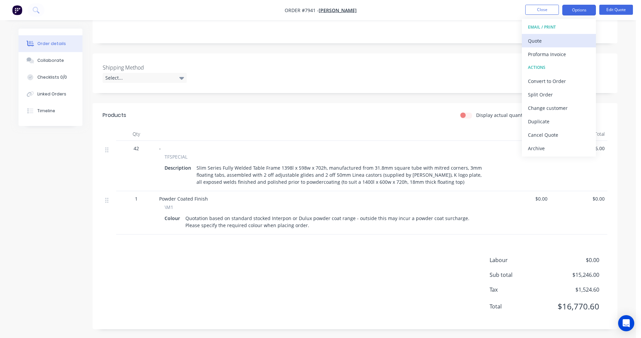
click at [543, 41] on div "Quote" at bounding box center [559, 41] width 62 height 10
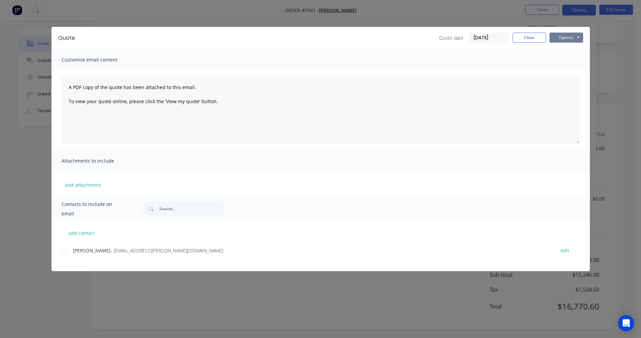
click at [566, 37] on button "Options" at bounding box center [566, 38] width 34 height 10
click at [566, 48] on button "Preview" at bounding box center [570, 49] width 43 height 11
click at [569, 35] on button "Options" at bounding box center [566, 38] width 34 height 10
click at [571, 50] on button "Preview" at bounding box center [570, 49] width 43 height 11
drag, startPoint x: 529, startPoint y: 37, endPoint x: 533, endPoint y: 19, distance: 18.8
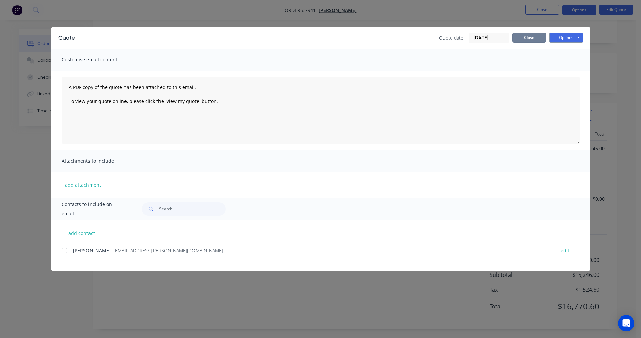
click at [529, 37] on button "Close" at bounding box center [529, 38] width 34 height 10
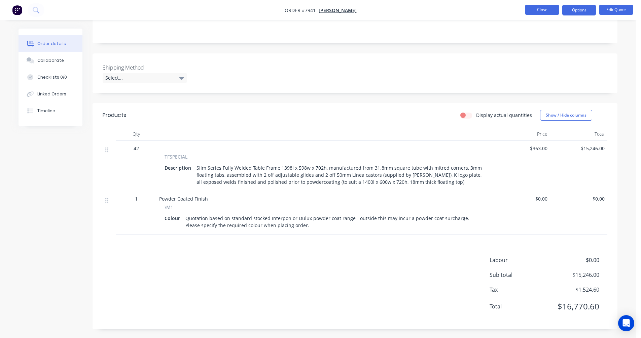
click at [536, 11] on button "Close" at bounding box center [542, 10] width 34 height 10
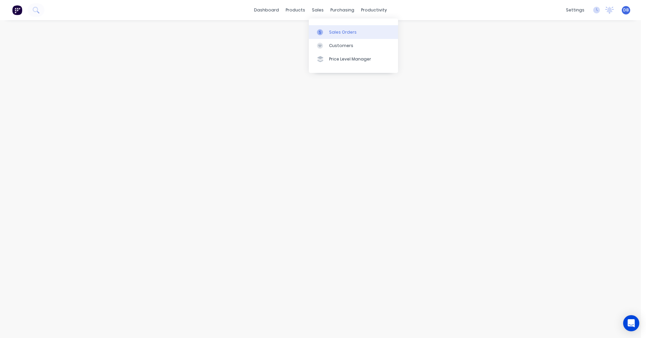
click at [336, 31] on div "Sales Orders" at bounding box center [343, 32] width 28 height 6
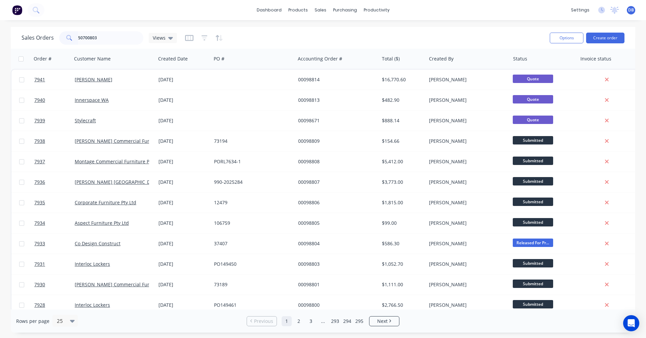
type input "50700803"
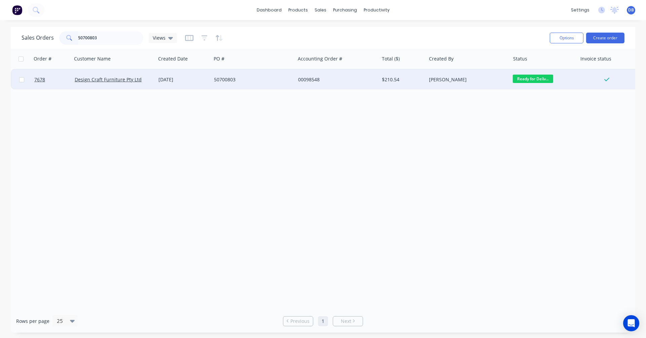
click at [221, 79] on div "50700803" at bounding box center [251, 79] width 75 height 7
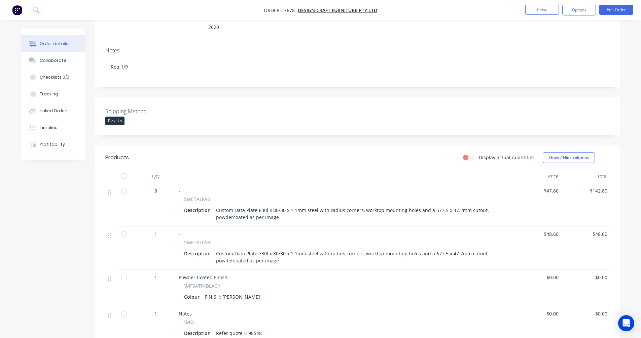
scroll to position [135, 0]
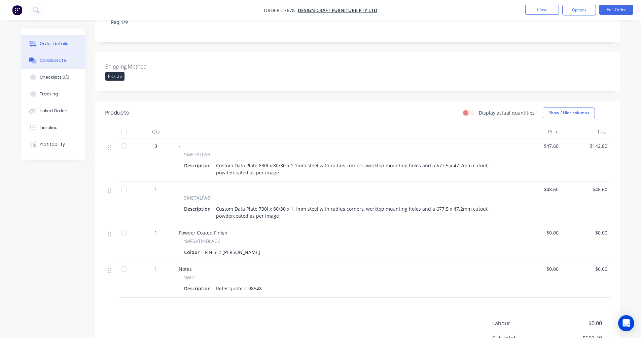
click at [59, 63] on div "Collaborate" at bounding box center [53, 61] width 27 height 6
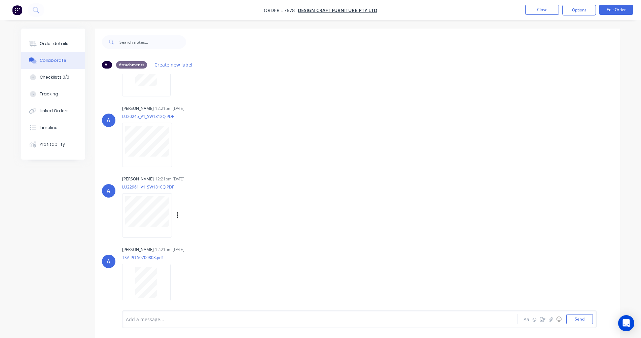
scroll to position [52, 0]
click at [47, 41] on div "Order details" at bounding box center [54, 44] width 29 height 6
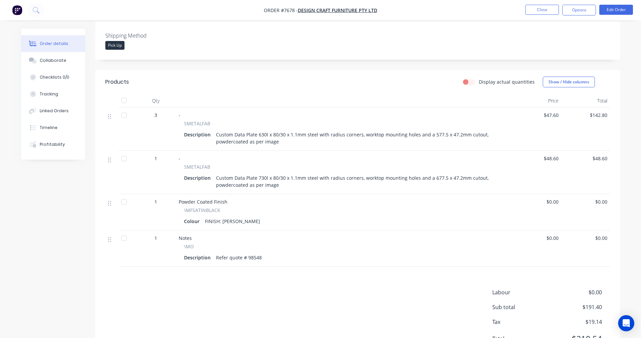
scroll to position [192, 0]
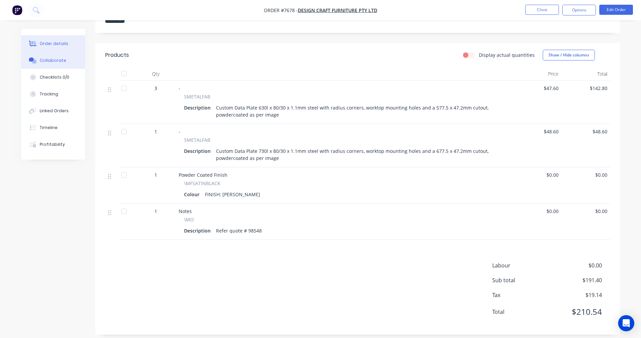
click at [43, 62] on div "Collaborate" at bounding box center [53, 61] width 27 height 6
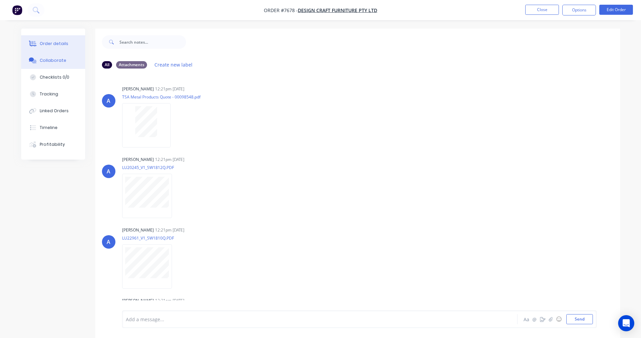
click at [65, 44] on div "Order details" at bounding box center [54, 44] width 29 height 6
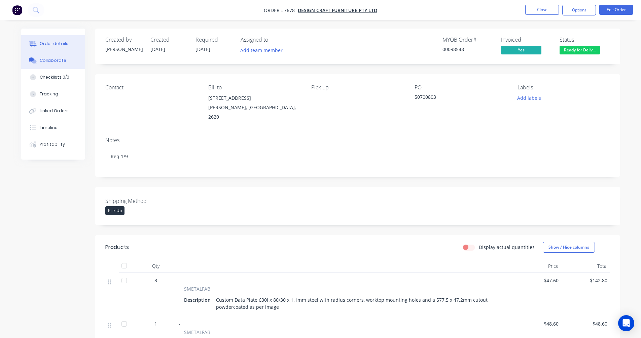
click at [50, 64] on button "Collaborate" at bounding box center [53, 60] width 64 height 17
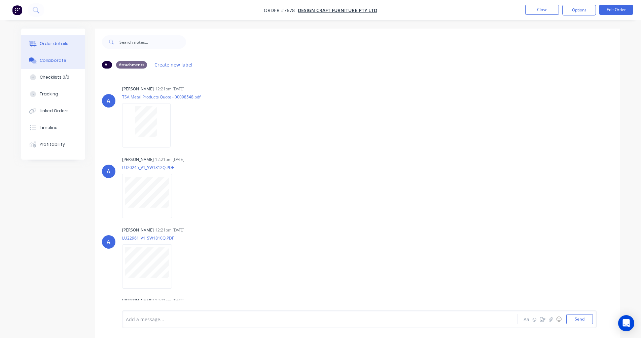
click at [60, 41] on div "Order details" at bounding box center [54, 44] width 29 height 6
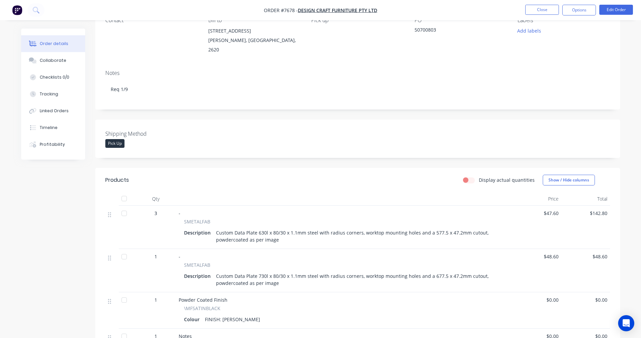
scroll to position [101, 0]
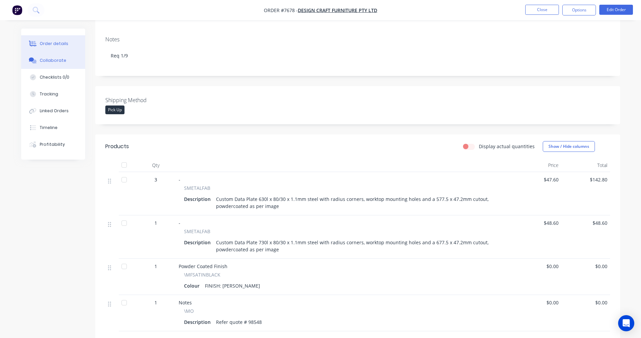
click at [54, 62] on div "Collaborate" at bounding box center [53, 61] width 27 height 6
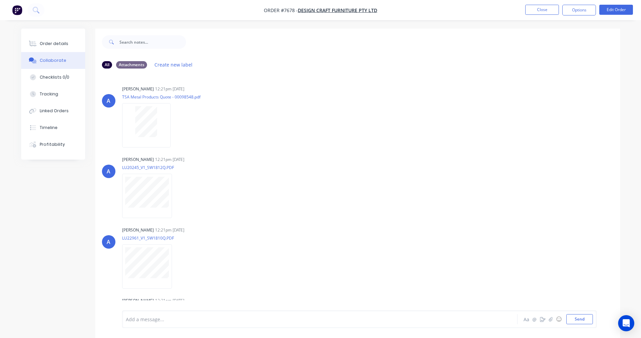
scroll to position [52, 0]
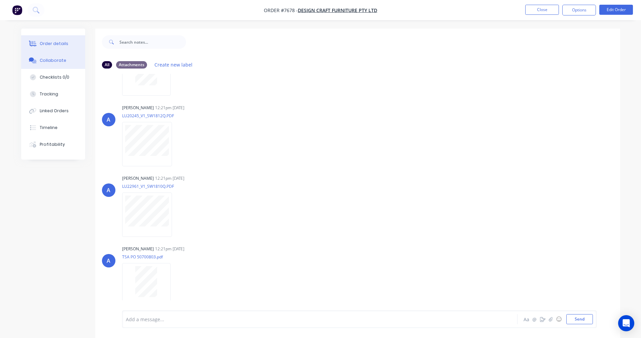
click at [54, 43] on div "Order details" at bounding box center [54, 44] width 29 height 6
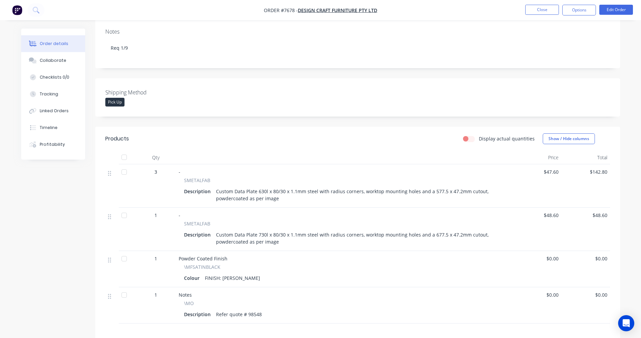
scroll to position [135, 0]
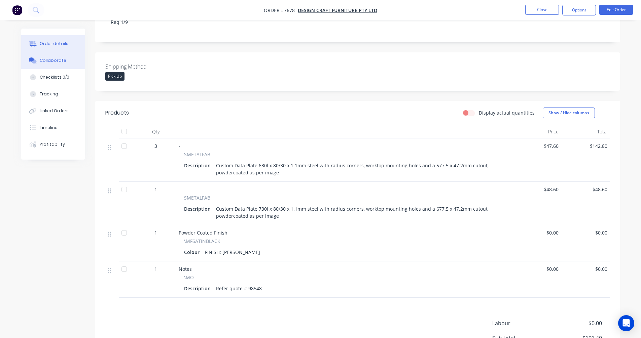
click at [50, 63] on div "Collaborate" at bounding box center [53, 61] width 27 height 6
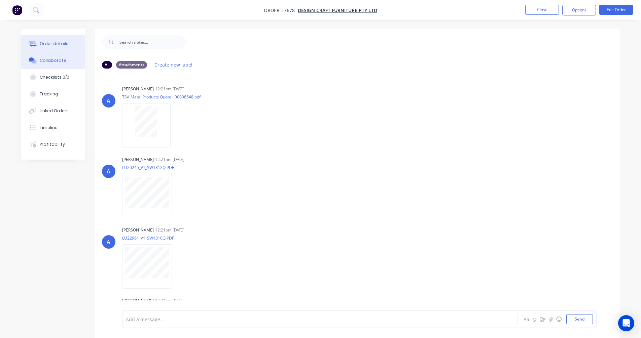
click at [54, 44] on div "Order details" at bounding box center [54, 44] width 29 height 6
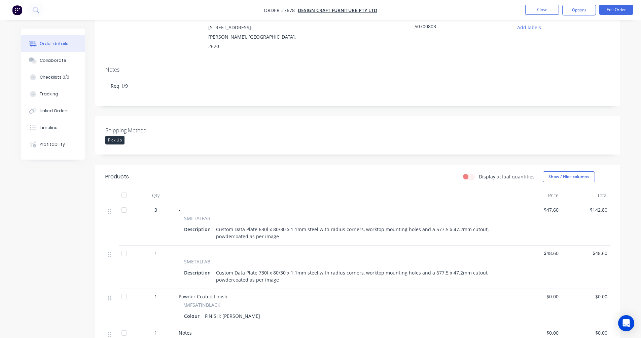
scroll to position [58, 0]
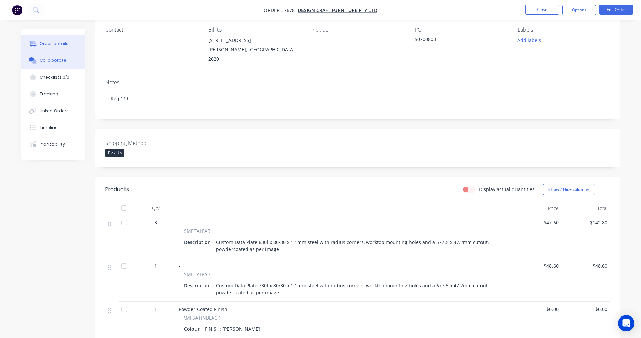
click at [50, 62] on div "Collaborate" at bounding box center [53, 61] width 27 height 6
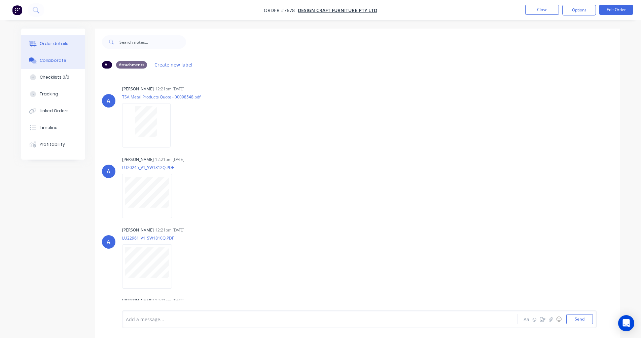
click at [58, 43] on div "Order details" at bounding box center [54, 44] width 29 height 6
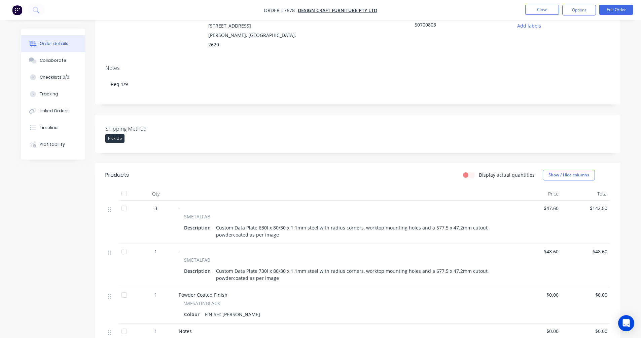
scroll to position [101, 0]
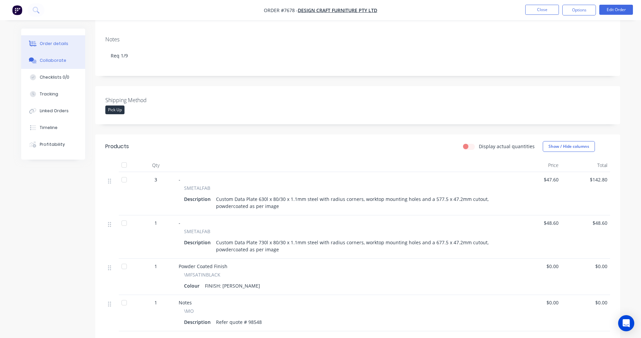
click at [47, 59] on div "Collaborate" at bounding box center [53, 61] width 27 height 6
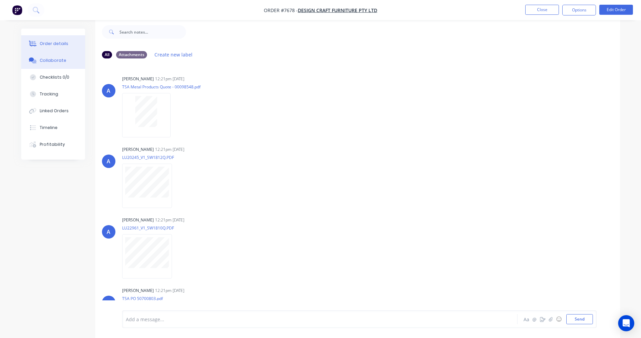
click at [53, 43] on div "Order details" at bounding box center [54, 44] width 29 height 6
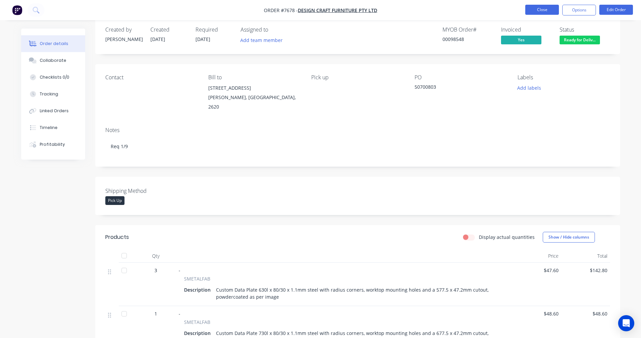
click at [545, 11] on button "Close" at bounding box center [542, 10] width 34 height 10
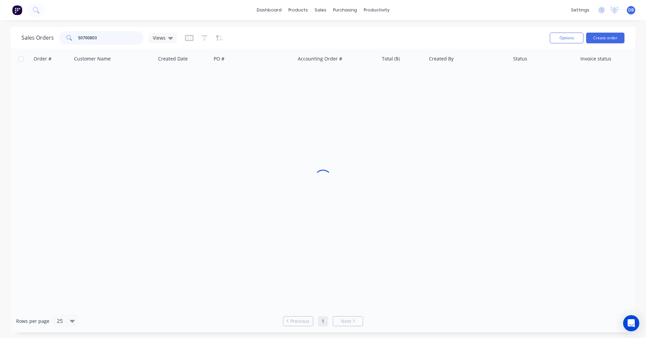
click at [104, 38] on input "50700803" at bounding box center [111, 37] width 66 height 13
drag, startPoint x: 104, startPoint y: 38, endPoint x: 63, endPoint y: 40, distance: 41.5
click at [65, 37] on div "50700803" at bounding box center [101, 37] width 84 height 13
type input "98572"
drag, startPoint x: 97, startPoint y: 38, endPoint x: 70, endPoint y: 38, distance: 26.9
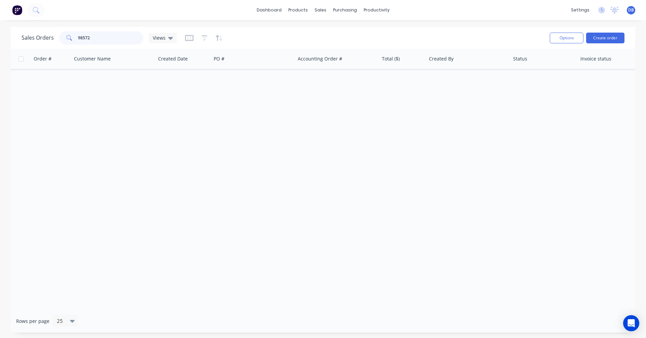
click at [70, 38] on div "98572" at bounding box center [101, 37] width 84 height 13
click at [333, 30] on div "Sales Orders" at bounding box center [345, 32] width 28 height 6
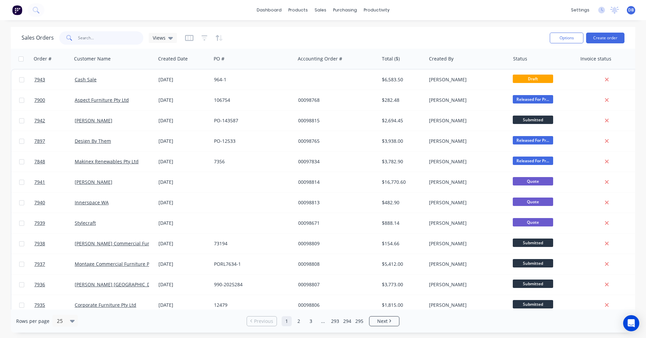
click at [100, 38] on input "text" at bounding box center [111, 37] width 66 height 13
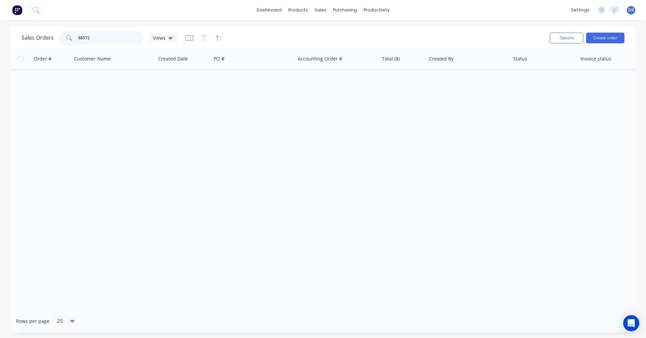
click at [92, 36] on input "98572" at bounding box center [111, 37] width 66 height 13
drag, startPoint x: 93, startPoint y: 36, endPoint x: 74, endPoint y: 39, distance: 19.0
click at [74, 39] on div "98572" at bounding box center [101, 37] width 84 height 13
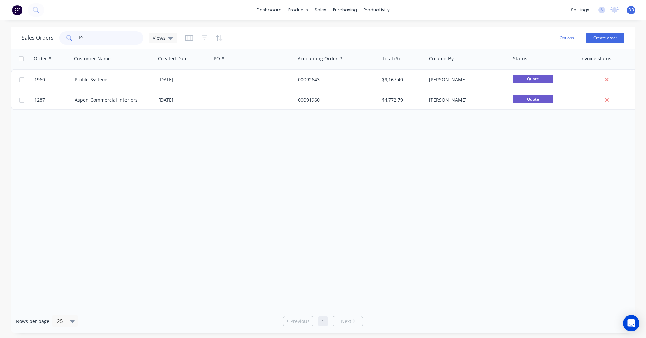
type input "1"
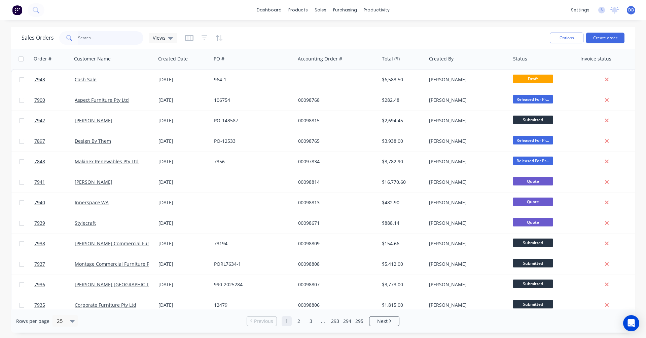
click at [95, 37] on input "text" at bounding box center [111, 37] width 66 height 13
type input "8"
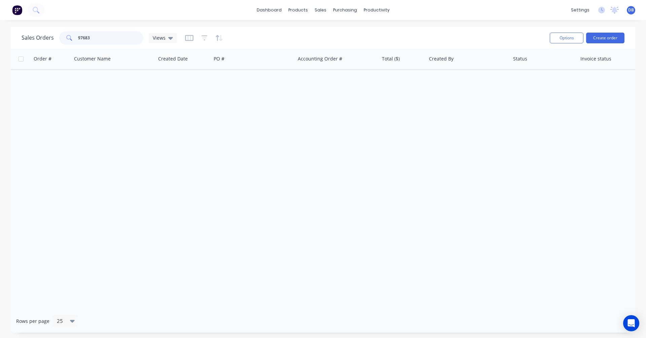
drag, startPoint x: 98, startPoint y: 37, endPoint x: 63, endPoint y: 37, distance: 35.0
click at [63, 37] on div "97683" at bounding box center [101, 37] width 84 height 13
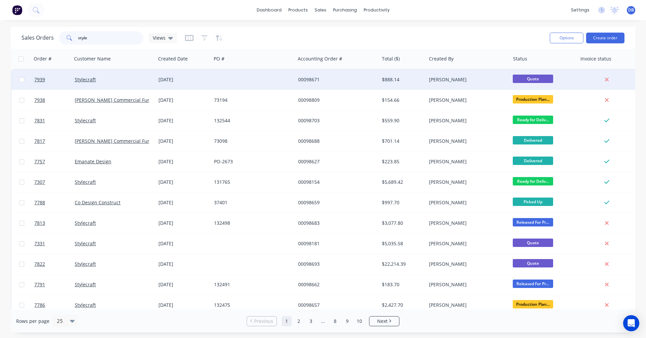
type input "style"
click at [302, 79] on div "00098671" at bounding box center [335, 79] width 75 height 7
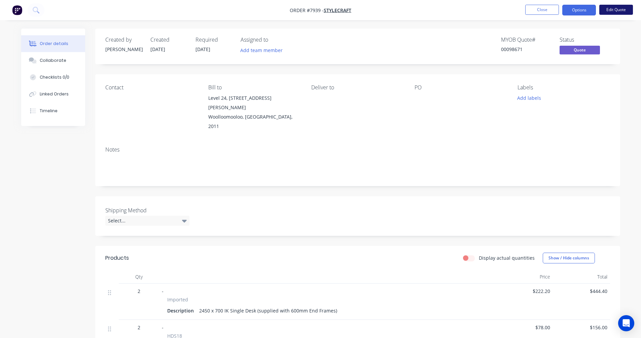
click at [617, 8] on button "Edit Quote" at bounding box center [616, 10] width 34 height 10
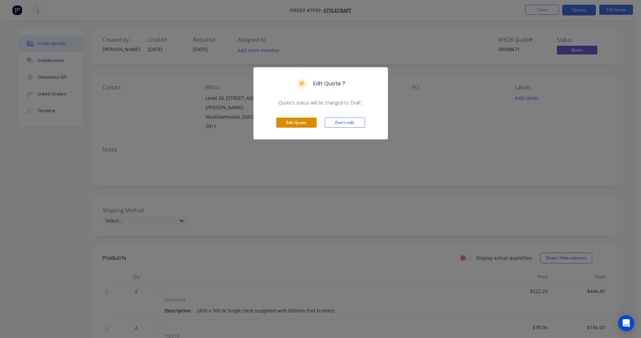
click at [300, 121] on button "Edit Quote" at bounding box center [296, 123] width 40 height 10
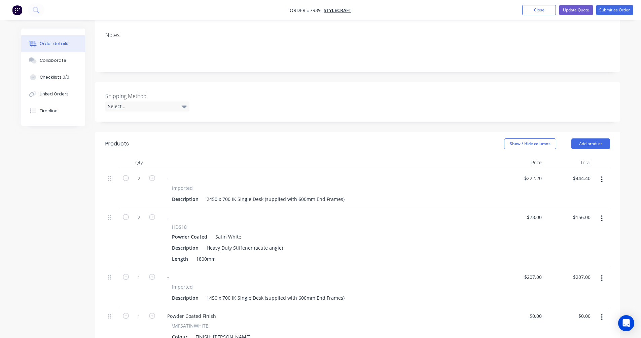
scroll to position [168, 0]
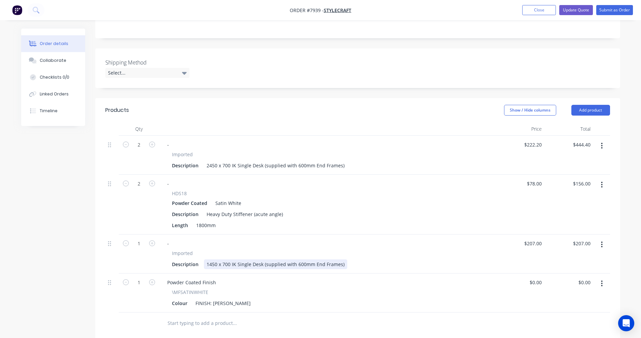
click at [226, 260] on div "1450 x 700 IK Single Desk (supplied with 600mm End Frames)" at bounding box center [275, 265] width 143 height 10
click at [236, 260] on div "1450 x 750 IK Single Desk" at bounding box center [235, 265] width 62 height 10
type input "$218.60"
click at [572, 11] on button "Update Quote" at bounding box center [576, 10] width 34 height 10
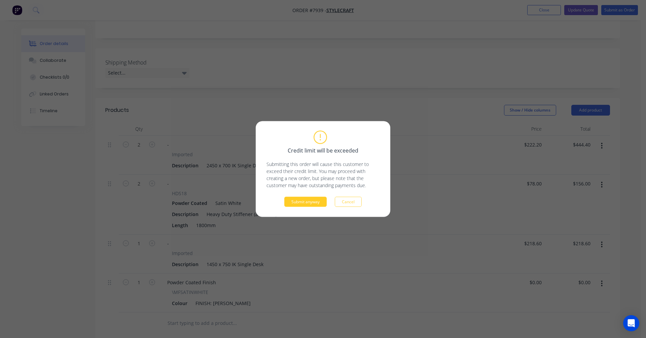
click at [306, 201] on button "Submit anyway" at bounding box center [305, 202] width 42 height 10
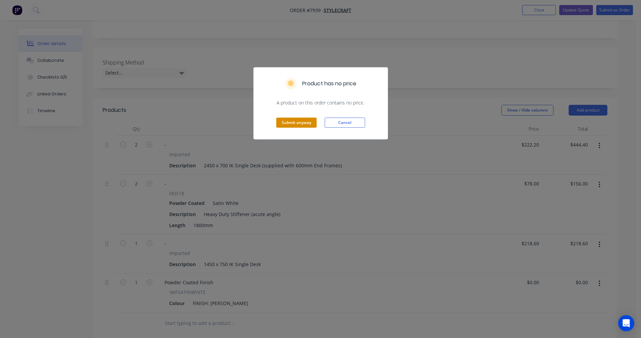
click at [293, 127] on button "Submit anyway" at bounding box center [296, 123] width 40 height 10
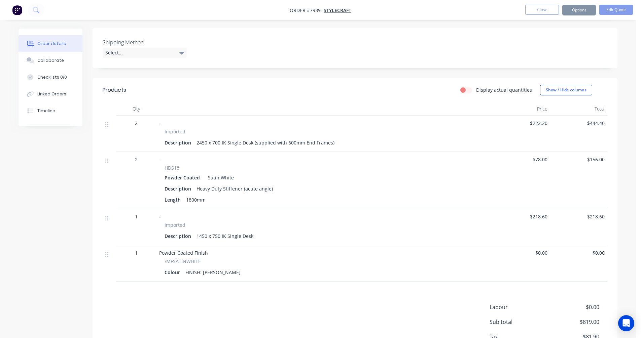
scroll to position [161, 0]
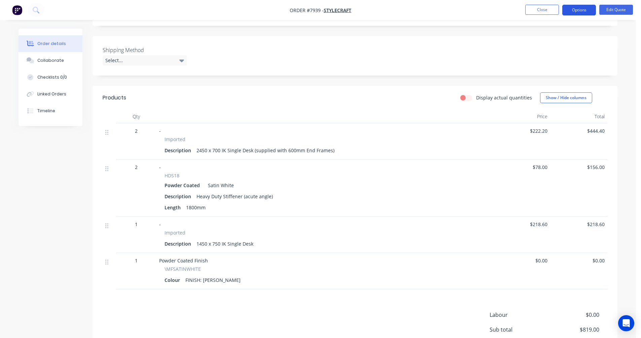
click at [578, 9] on button "Options" at bounding box center [579, 10] width 34 height 11
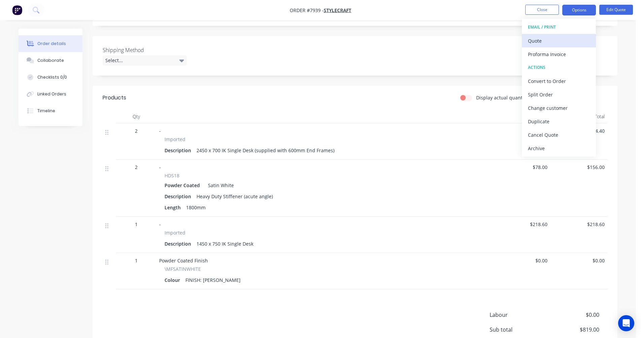
click at [547, 39] on div "Quote" at bounding box center [559, 41] width 62 height 10
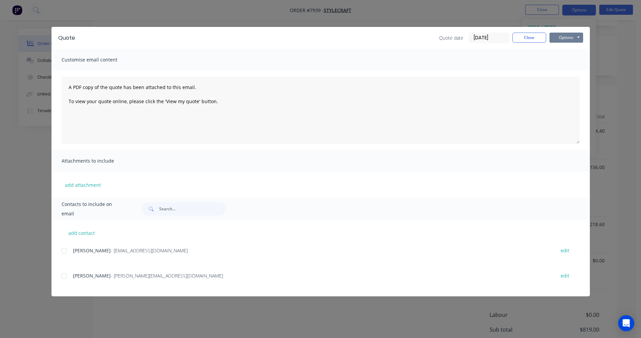
click at [571, 38] on button "Options" at bounding box center [566, 38] width 34 height 10
click at [571, 48] on button "Preview" at bounding box center [570, 49] width 43 height 11
drag, startPoint x: 533, startPoint y: 36, endPoint x: 533, endPoint y: 29, distance: 7.1
click at [533, 36] on button "Close" at bounding box center [529, 38] width 34 height 10
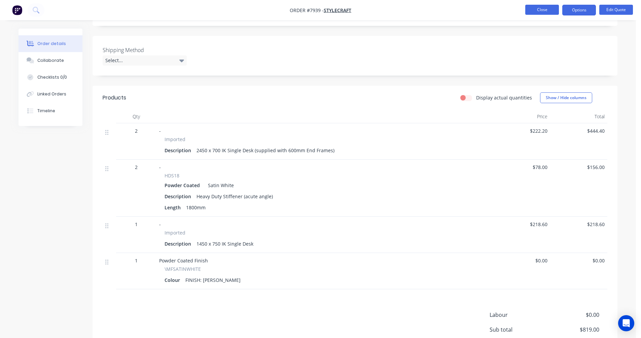
click at [535, 10] on button "Close" at bounding box center [542, 10] width 34 height 10
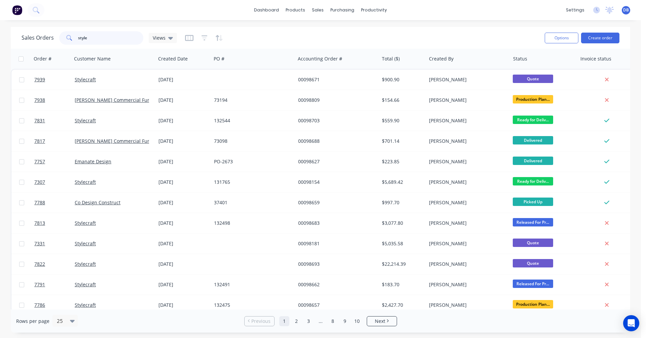
drag, startPoint x: 79, startPoint y: 38, endPoint x: 64, endPoint y: 38, distance: 15.1
click at [64, 38] on div "style" at bounding box center [101, 37] width 84 height 13
click at [103, 38] on input "style" at bounding box center [111, 37] width 66 height 13
drag, startPoint x: 96, startPoint y: 36, endPoint x: 69, endPoint y: 37, distance: 26.3
click at [69, 37] on div "style" at bounding box center [101, 37] width 84 height 13
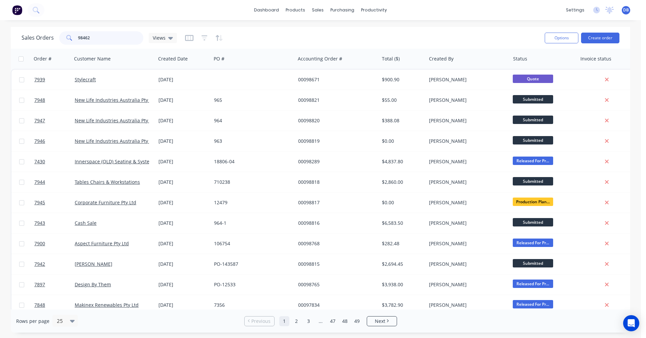
type input "98462"
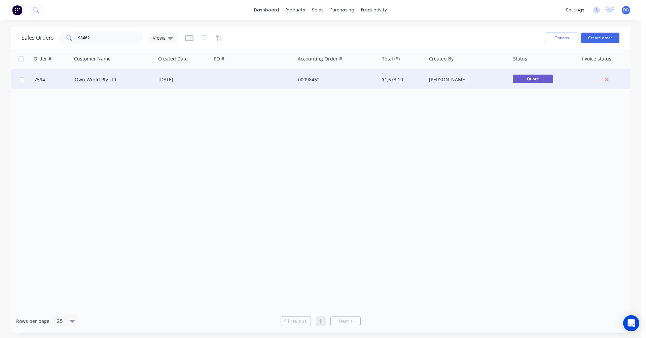
click at [173, 79] on div "[DATE]" at bounding box center [183, 79] width 50 height 7
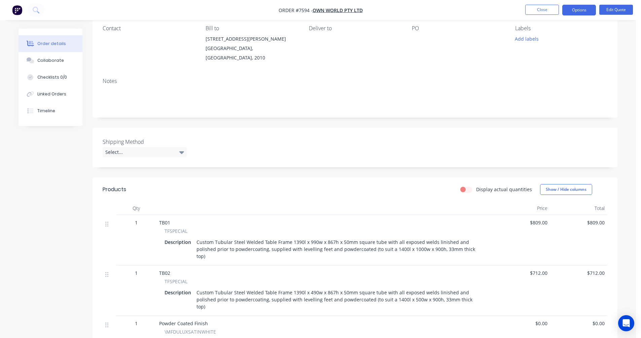
scroll to position [67, 0]
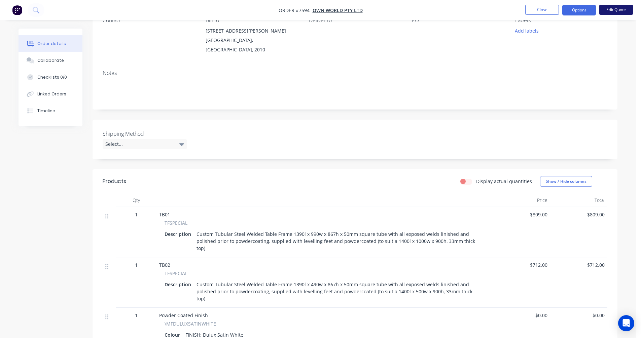
click at [619, 8] on button "Edit Quote" at bounding box center [616, 10] width 34 height 10
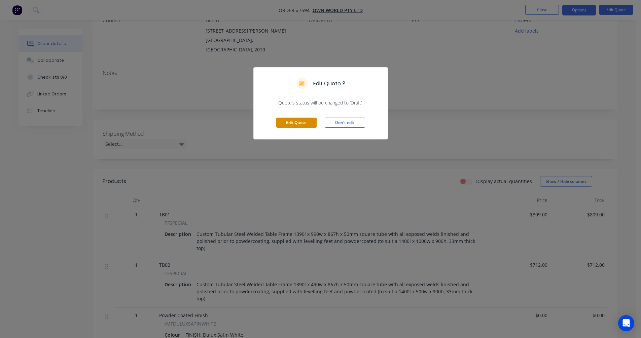
click at [298, 121] on button "Edit Quote" at bounding box center [296, 123] width 40 height 10
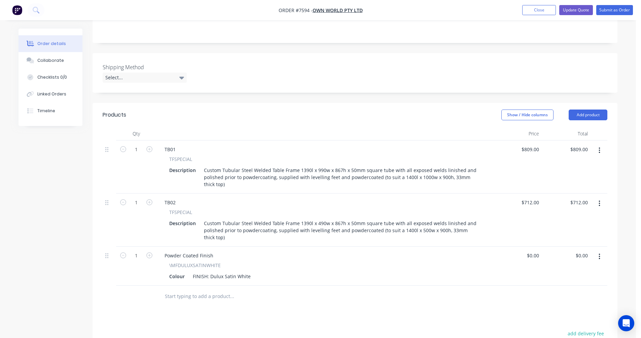
scroll to position [168, 0]
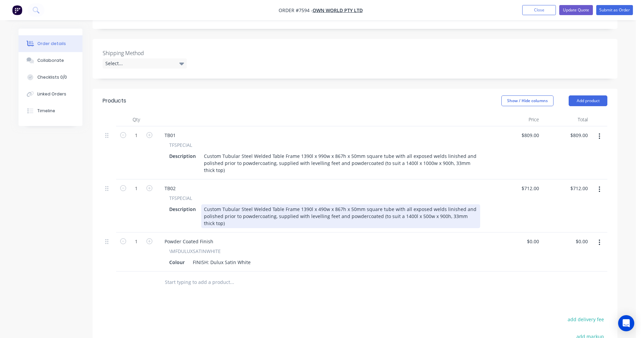
click at [300, 205] on div "Custom Tubular Steel Welded Table Frame 1390l x 490w x 867h x 50mm square tube …" at bounding box center [340, 217] width 279 height 24
click at [401, 205] on div "Custom Tubular Steel Welded Table Frame 2390l x 490w x 867h x 50mm square tube …" at bounding box center [340, 217] width 279 height 24
click at [373, 205] on div "Custom Tubular Steel Welded Table Frame 2390l x 490w x 867h x 50mm square tube …" at bounding box center [340, 217] width 279 height 24
type input "$757.00"
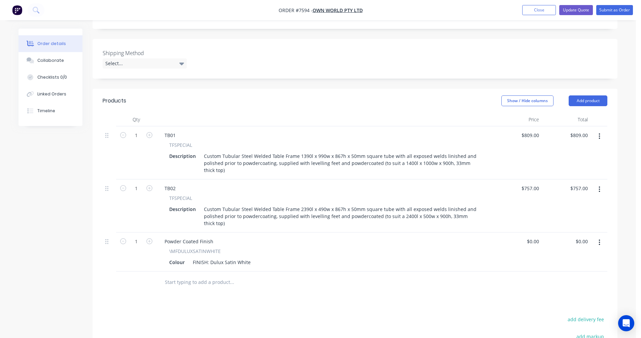
click at [171, 276] on input "text" at bounding box center [232, 282] width 135 height 13
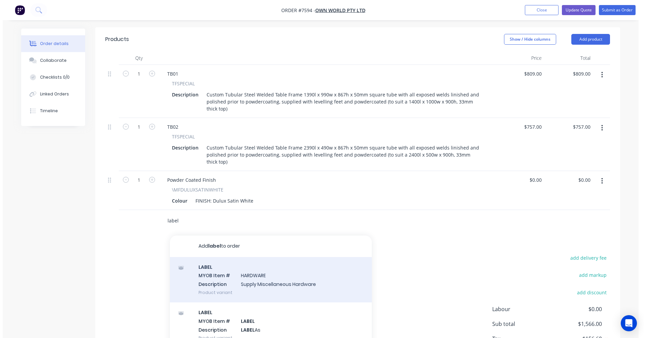
scroll to position [236, 0]
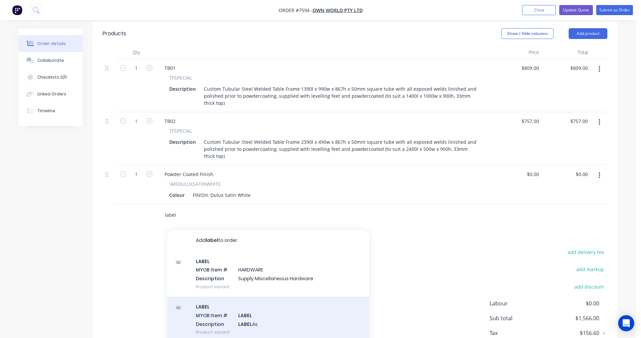
type input "label"
click at [248, 299] on div "LABEL MYOB Item # LABEL Description LABEL As Product variant" at bounding box center [268, 319] width 202 height 45
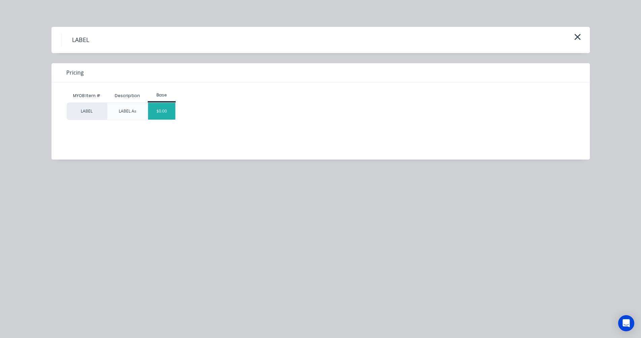
click at [159, 115] on div "$0.00" at bounding box center [161, 111] width 27 height 17
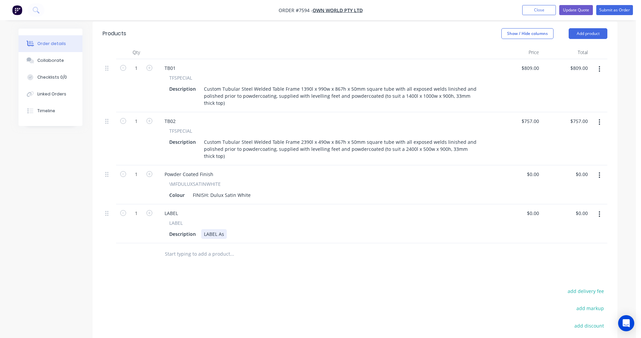
drag, startPoint x: 223, startPoint y: 215, endPoint x: 231, endPoint y: 213, distance: 8.2
click at [223, 229] on div "LABEL As" at bounding box center [214, 234] width 26 height 10
drag, startPoint x: 251, startPoint y: 214, endPoint x: 255, endPoint y: 213, distance: 4.4
click at [251, 229] on div "LABEL As AP Melbourbe" at bounding box center [230, 234] width 59 height 10
type input "$0.00"
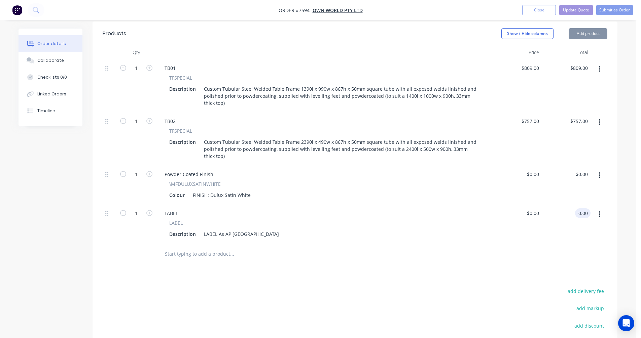
type input "$0.00"
click at [575, 9] on button "Update Quote" at bounding box center [576, 10] width 34 height 10
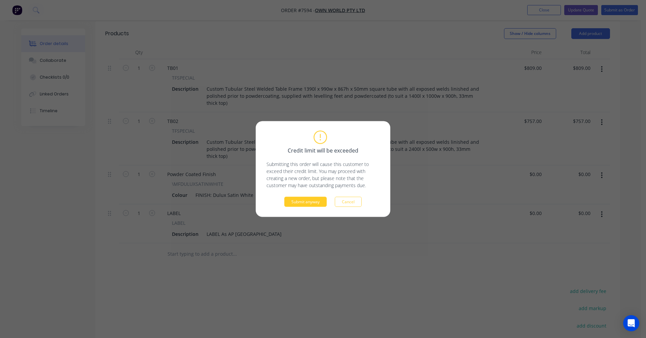
click at [307, 204] on button "Submit anyway" at bounding box center [305, 202] width 42 height 10
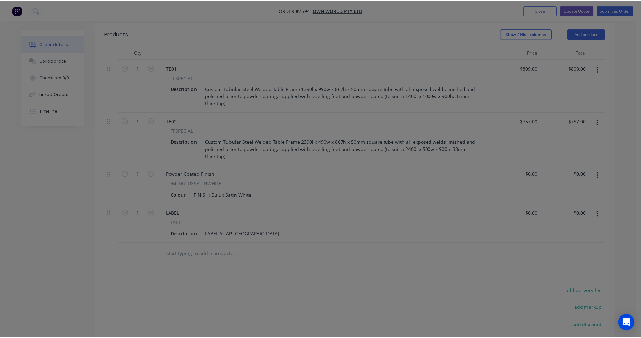
scroll to position [202, 0]
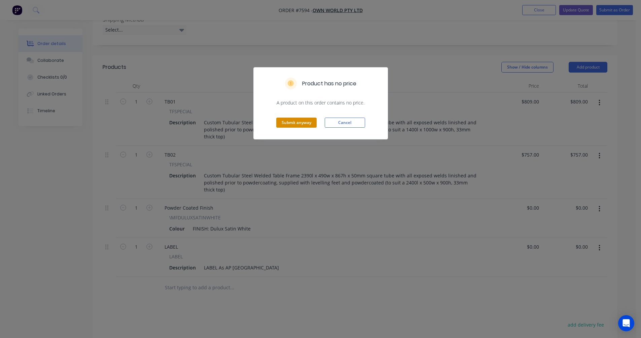
click at [295, 125] on button "Submit anyway" at bounding box center [296, 123] width 40 height 10
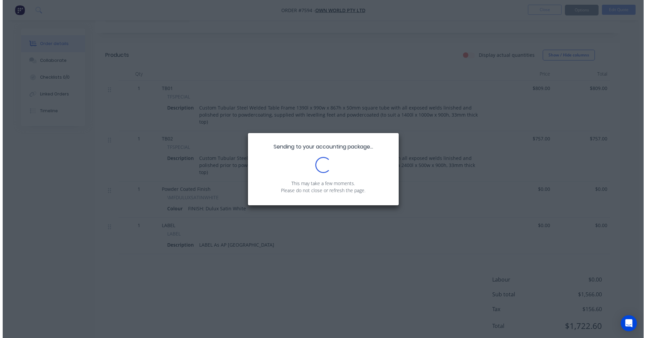
scroll to position [0, 0]
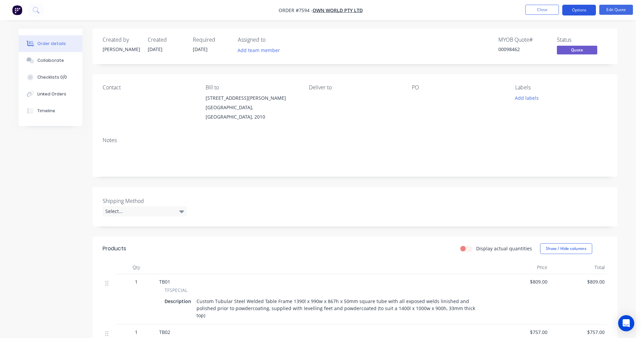
click at [581, 8] on button "Options" at bounding box center [579, 10] width 34 height 11
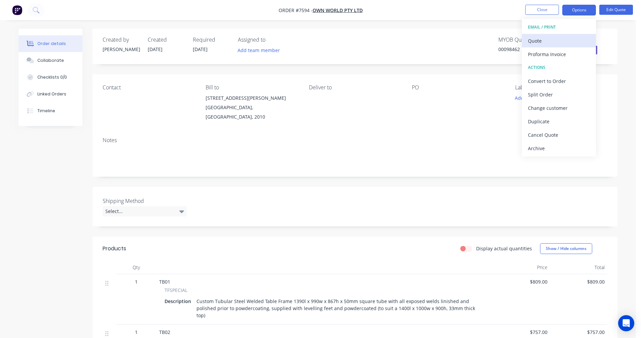
click at [545, 41] on div "Quote" at bounding box center [559, 41] width 62 height 10
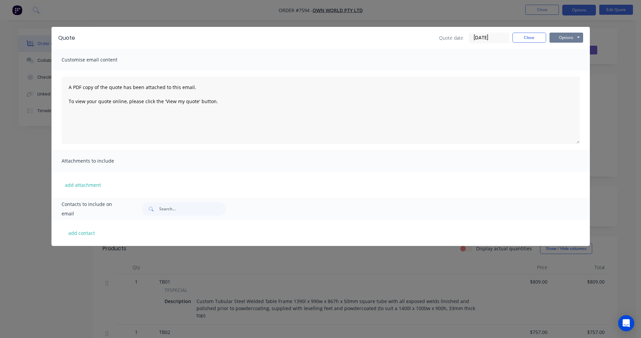
click at [569, 37] on button "Options" at bounding box center [566, 38] width 34 height 10
click at [572, 48] on button "Preview" at bounding box center [570, 49] width 43 height 11
click at [525, 37] on button "Close" at bounding box center [529, 38] width 34 height 10
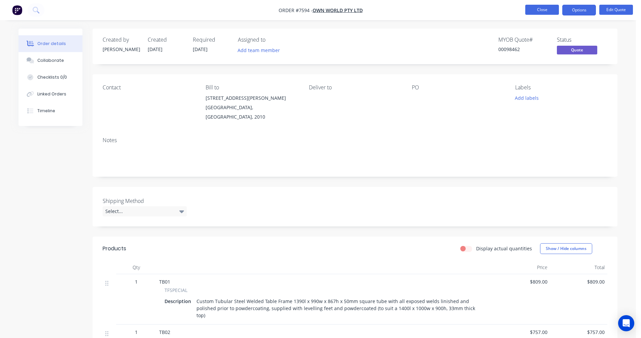
click at [538, 9] on button "Close" at bounding box center [542, 10] width 34 height 10
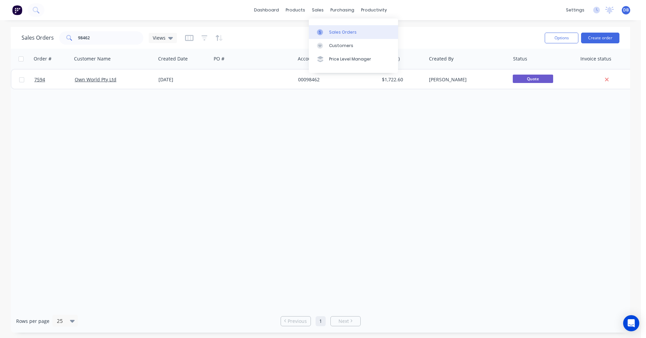
click at [329, 30] on div "Sales Orders" at bounding box center [343, 32] width 28 height 6
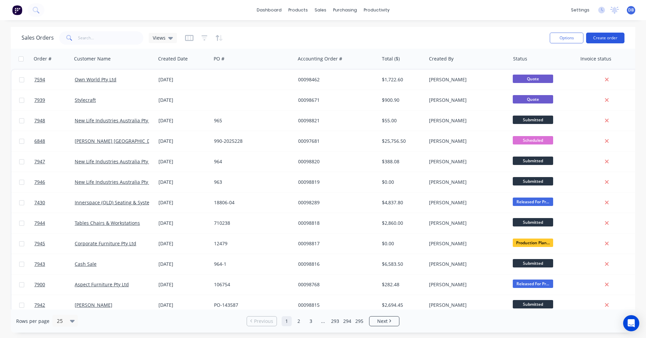
click at [605, 37] on button "Create order" at bounding box center [605, 38] width 38 height 11
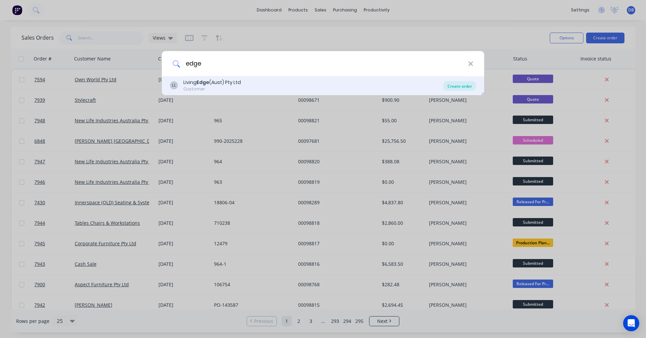
type input "edge"
click at [461, 87] on div "Create order" at bounding box center [459, 85] width 33 height 9
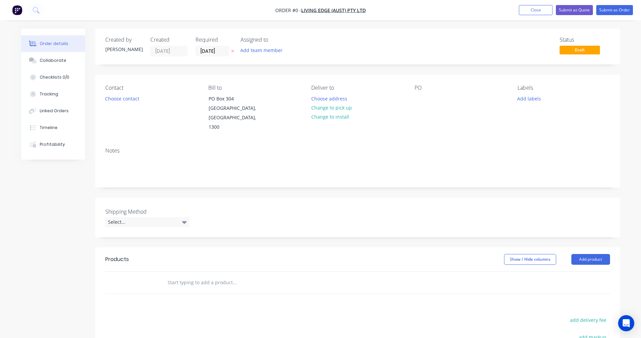
click at [184, 276] on input "text" at bounding box center [234, 282] width 135 height 13
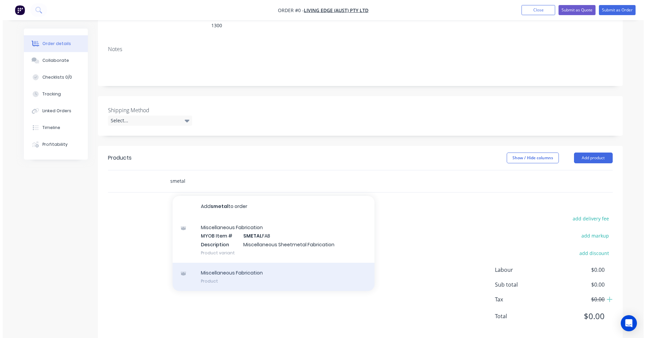
scroll to position [103, 0]
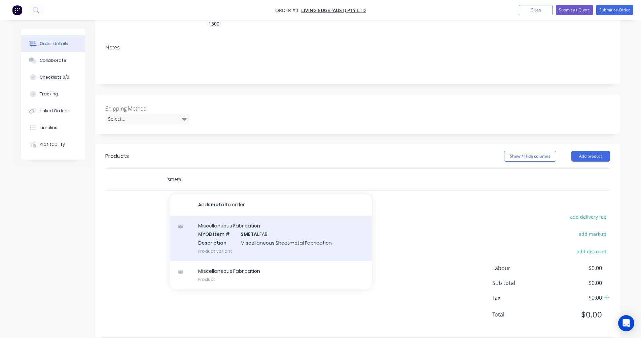
type input "smetal"
click at [252, 233] on div "Miscellaneous Fabrication MYOB Item # SMETAL FAB Description Miscellaneous Shee…" at bounding box center [271, 238] width 202 height 45
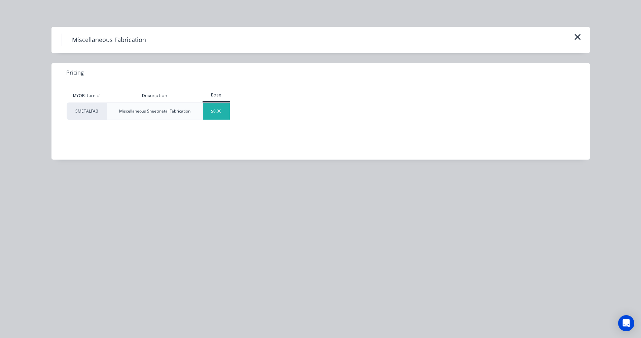
click at [208, 115] on div "$0.00" at bounding box center [216, 111] width 27 height 17
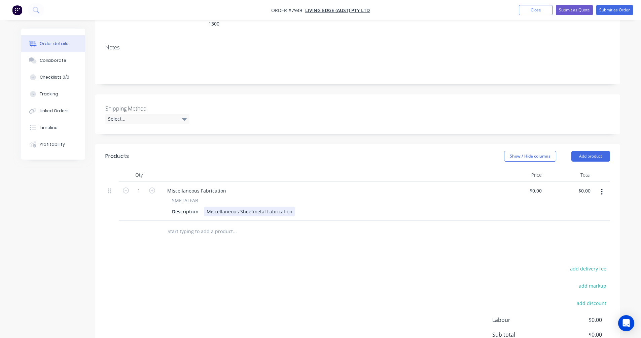
click at [289, 207] on div "Miscellaneous Sheetmetal Fabrication" at bounding box center [249, 212] width 91 height 10
drag, startPoint x: 289, startPoint y: 203, endPoint x: 204, endPoint y: 201, distance: 85.5
click at [204, 207] on div "Miscellaneous Sheetmetal Fabrication" at bounding box center [249, 212] width 91 height 10
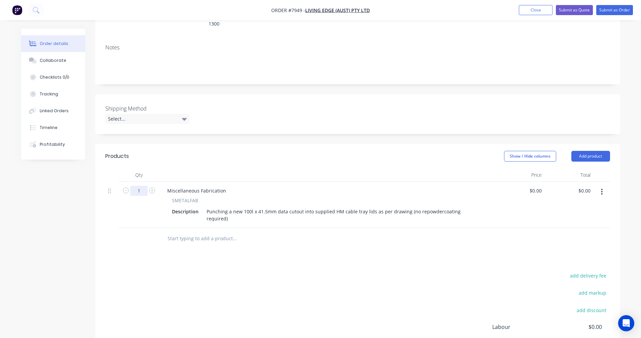
click at [141, 186] on input "1" at bounding box center [138, 191] width 17 height 10
type input "80"
click at [141, 186] on input "80" at bounding box center [138, 191] width 17 height 10
type input "$0.00"
click at [142, 186] on input "80" at bounding box center [138, 191] width 17 height 10
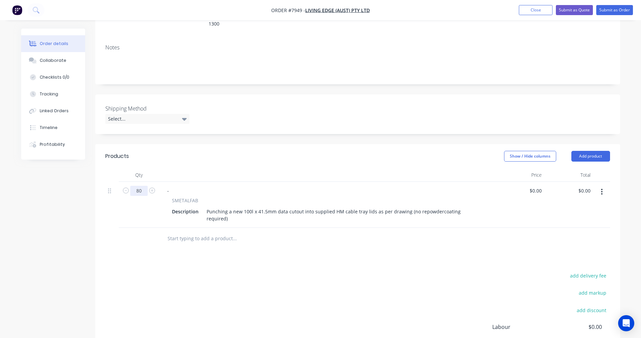
click at [142, 186] on input "80" at bounding box center [138, 191] width 17 height 10
click at [172, 232] on input "text" at bounding box center [234, 238] width 135 height 13
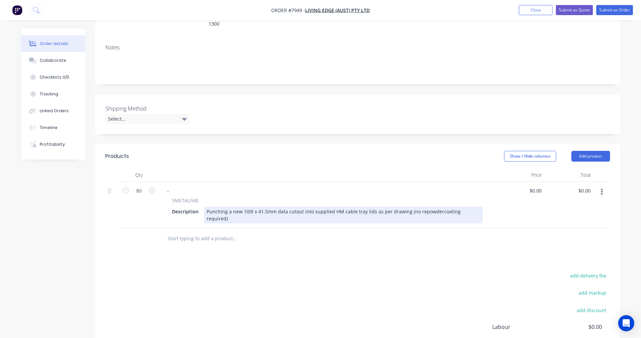
click at [346, 207] on div "Punching a new 100l x 41.5mm data cutout into supplied HM cable tray lids as pe…" at bounding box center [343, 215] width 279 height 17
type input "$12.50"
type input "$1,000.00"
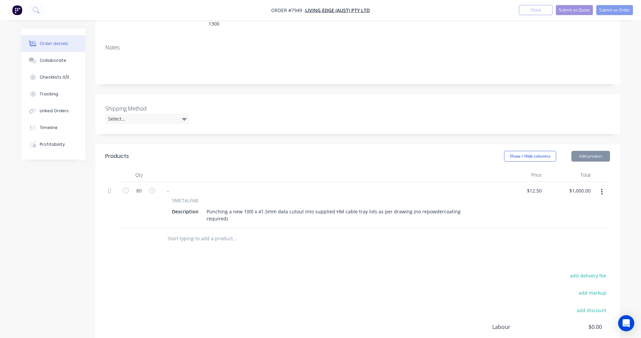
click at [298, 207] on div "Punching a new 100l x 41.5mm data cutout into supplied HM cable tray lids as pe…" at bounding box center [343, 215] width 279 height 17
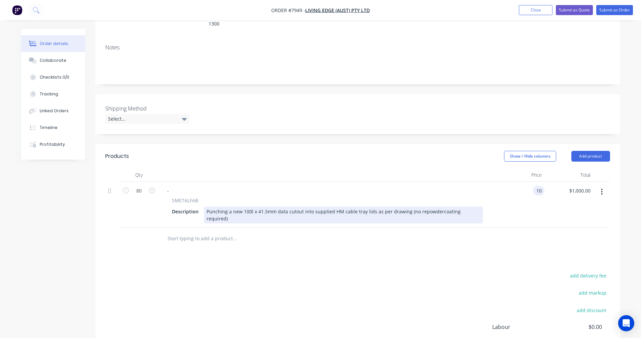
type input "$10.00"
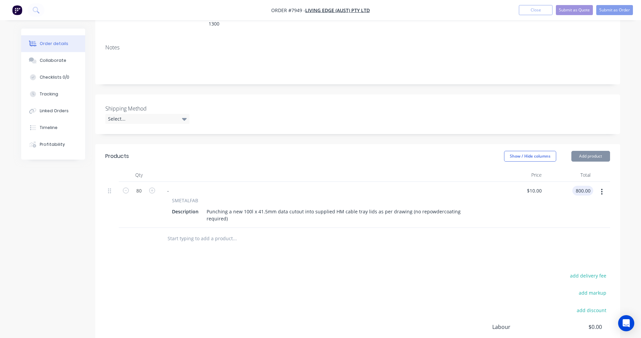
type input "$800.00"
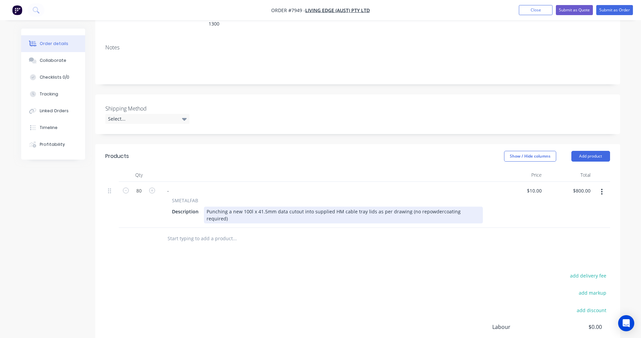
click at [377, 207] on div "Punching a new 100l x 41.5mm data cutout into supplied HM cable tray lids as pe…" at bounding box center [343, 215] width 279 height 17
type input "$11.00"
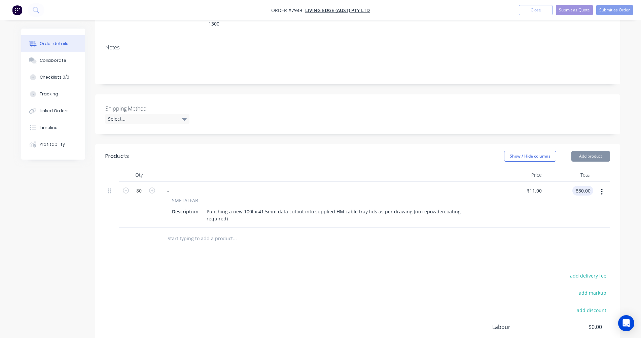
type input "$880.00"
click at [572, 11] on button "Submit as Quote" at bounding box center [574, 10] width 37 height 10
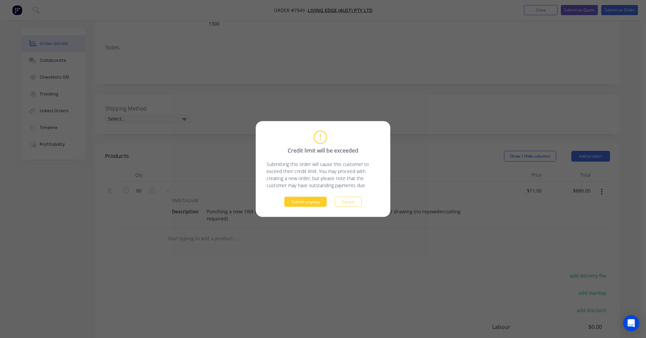
click at [298, 201] on button "Submit anyway" at bounding box center [305, 202] width 42 height 10
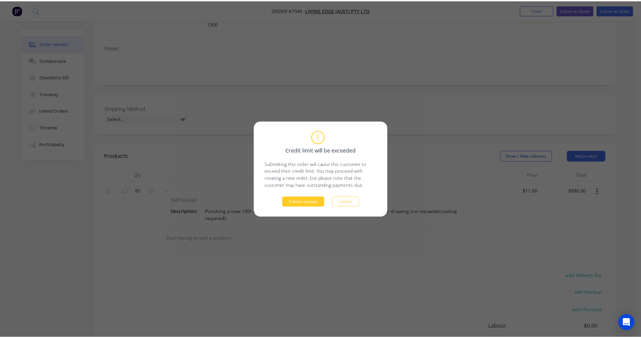
scroll to position [71, 0]
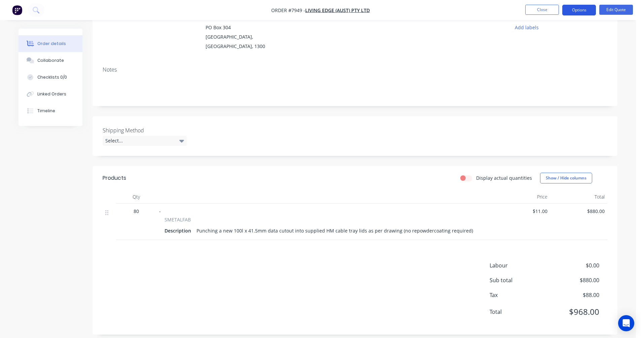
click at [577, 11] on button "Options" at bounding box center [579, 10] width 34 height 11
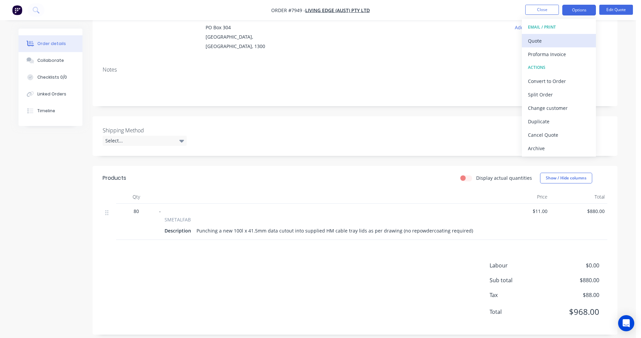
click at [528, 41] on button "Quote" at bounding box center [559, 40] width 74 height 13
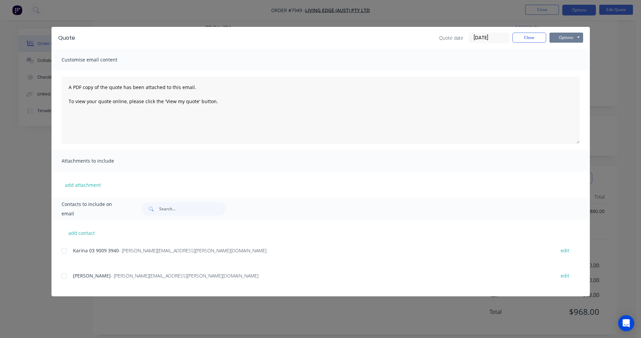
click at [567, 38] on button "Options" at bounding box center [566, 38] width 34 height 10
click at [570, 52] on button "Preview" at bounding box center [570, 49] width 43 height 11
click at [535, 36] on button "Close" at bounding box center [529, 38] width 34 height 10
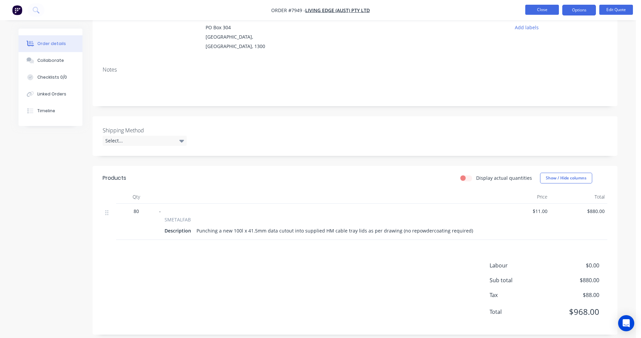
click at [541, 12] on button "Close" at bounding box center [542, 10] width 34 height 10
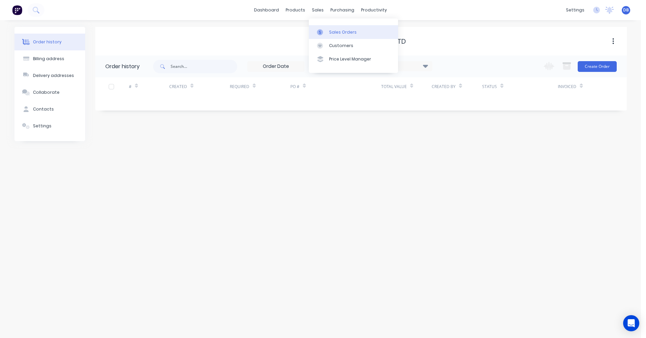
click at [333, 32] on div "Sales Orders" at bounding box center [343, 32] width 28 height 6
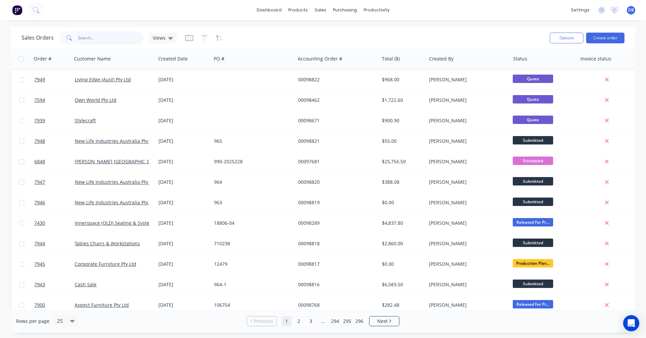
click at [93, 38] on input "text" at bounding box center [111, 37] width 66 height 13
type input "507008"
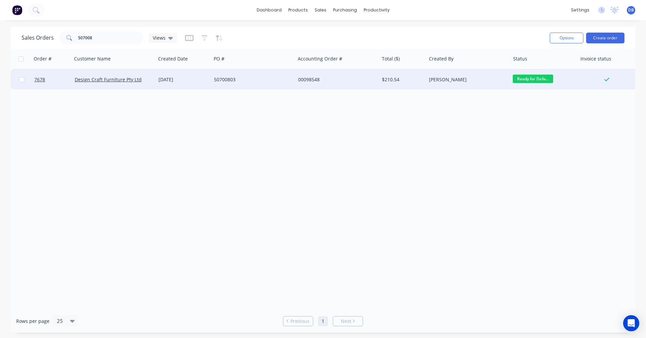
click at [228, 78] on div "50700803" at bounding box center [251, 79] width 75 height 7
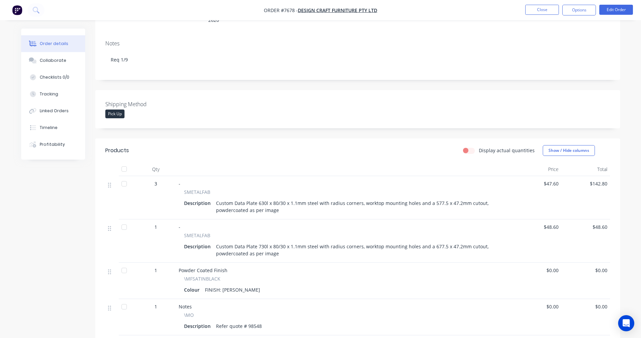
scroll to position [101, 0]
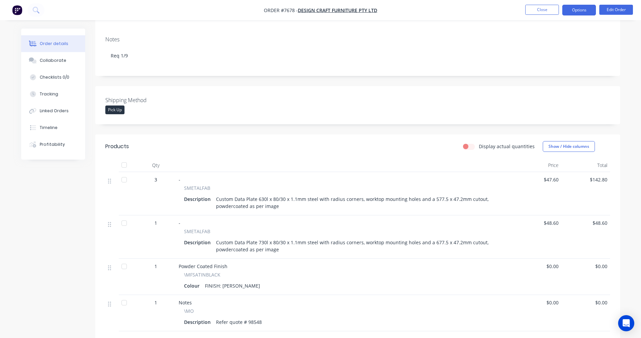
click at [580, 9] on button "Options" at bounding box center [579, 10] width 34 height 11
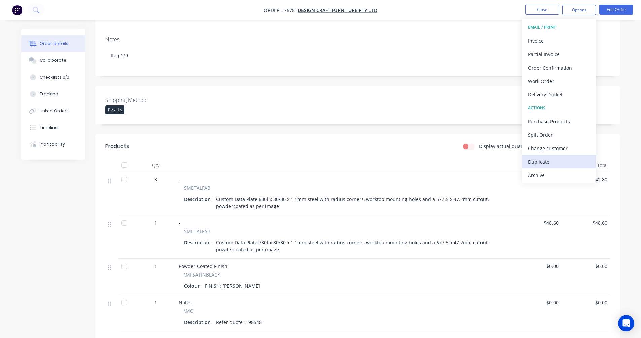
click at [547, 161] on div "Duplicate" at bounding box center [559, 162] width 62 height 10
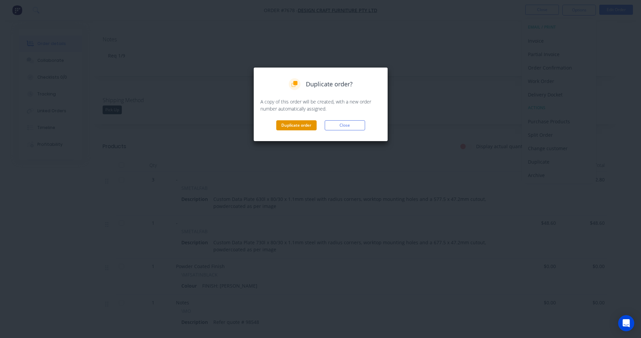
click at [299, 127] on button "Duplicate order" at bounding box center [296, 125] width 40 height 10
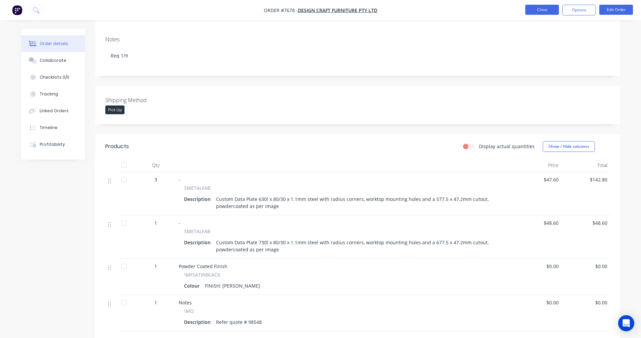
click at [542, 7] on button "Close" at bounding box center [542, 10] width 34 height 10
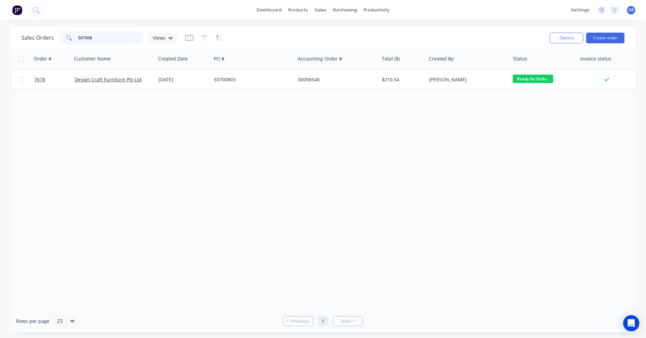
drag, startPoint x: 97, startPoint y: 36, endPoint x: 62, endPoint y: 36, distance: 35.0
click at [62, 36] on div "507008" at bounding box center [101, 37] width 84 height 13
type input "craft"
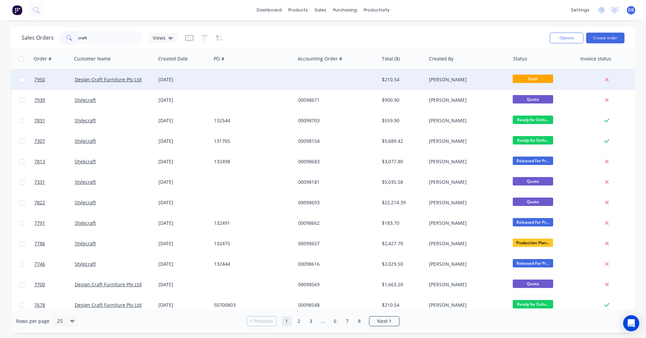
click at [392, 77] on div "$210.54" at bounding box center [401, 79] width 39 height 7
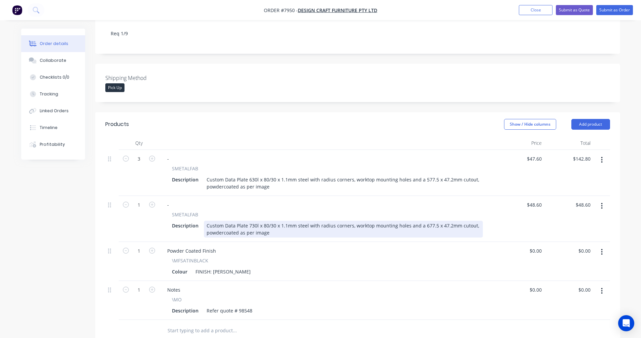
scroll to position [135, 0]
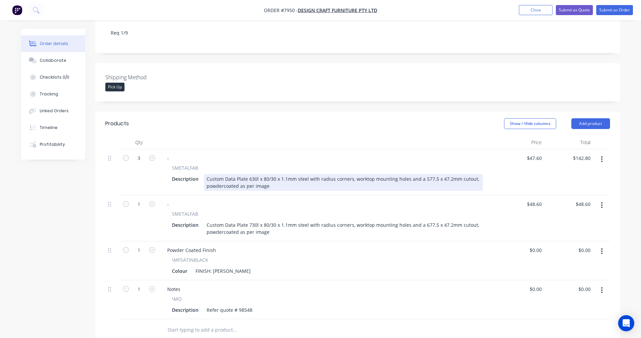
click at [426, 174] on div "Custom Data Plate 630l x 80/30 x 1.1mm steel with radius corners, worktop mount…" at bounding box center [343, 182] width 279 height 17
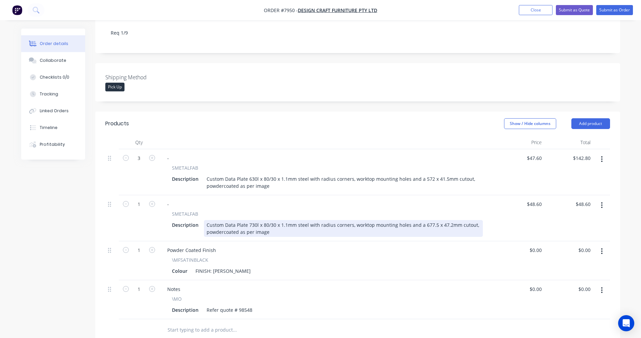
click at [428, 220] on div "Custom Data Plate 730l x 80/30 x 1.1mm steel with radius corners, worktop mount…" at bounding box center [343, 228] width 279 height 17
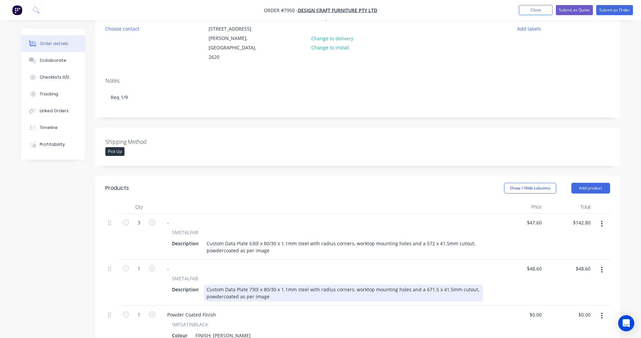
scroll to position [0, 0]
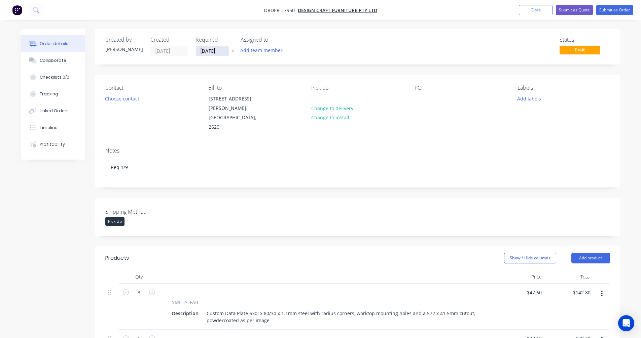
click at [208, 53] on input "[DATE]" at bounding box center [212, 51] width 33 height 10
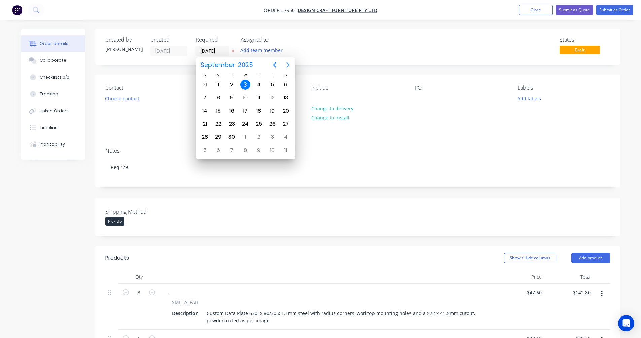
click at [287, 63] on icon "Next page" at bounding box center [287, 64] width 3 height 5
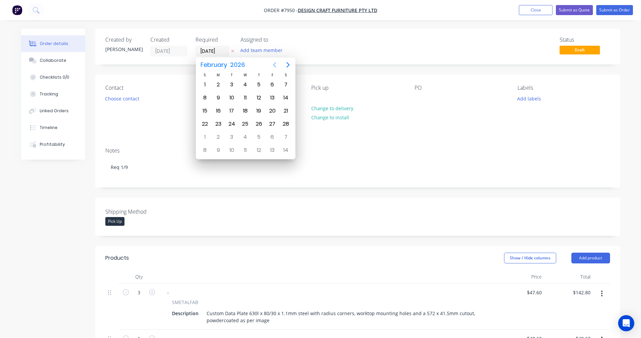
click at [274, 64] on icon "Previous page" at bounding box center [274, 64] width 3 height 5
click at [246, 137] on div "31" at bounding box center [245, 137] width 10 height 10
type input "31/12/25"
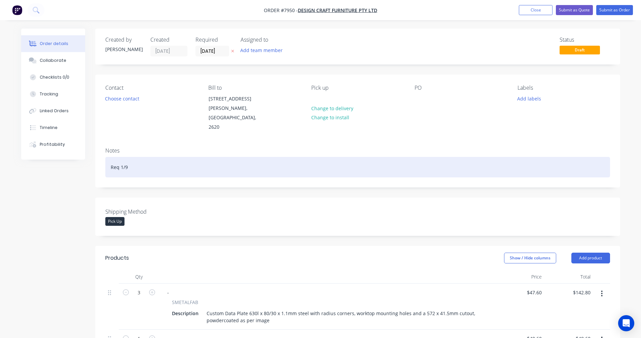
click at [132, 159] on div "Req 1/9" at bounding box center [357, 167] width 505 height 21
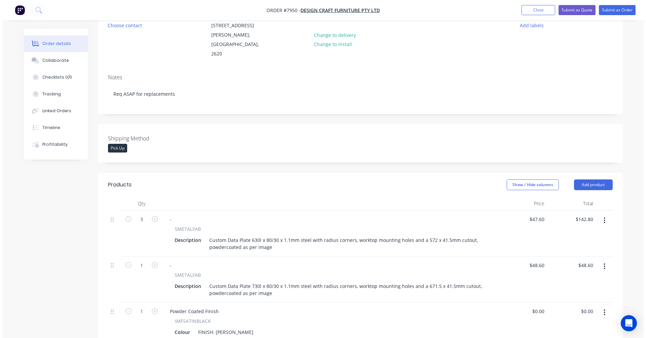
scroll to position [202, 0]
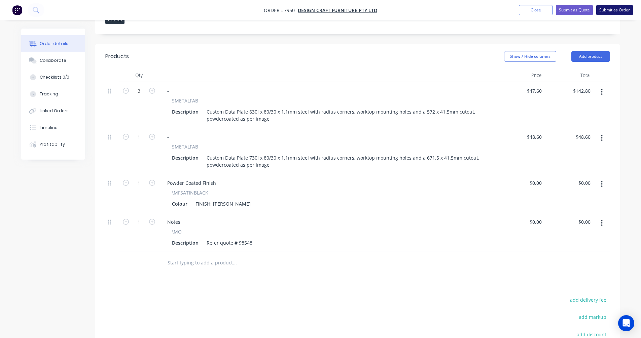
click at [612, 10] on button "Submit as Order" at bounding box center [614, 10] width 37 height 10
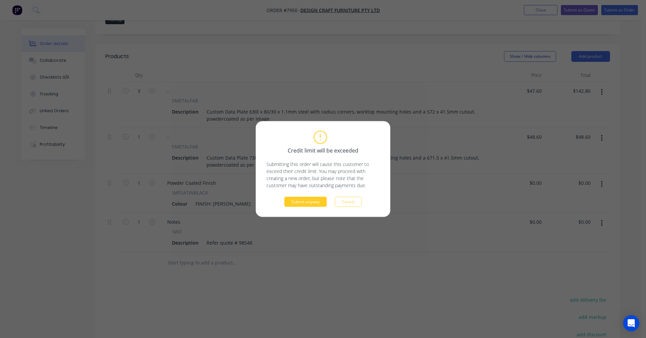
click at [309, 207] on button "Submit anyway" at bounding box center [305, 202] width 42 height 10
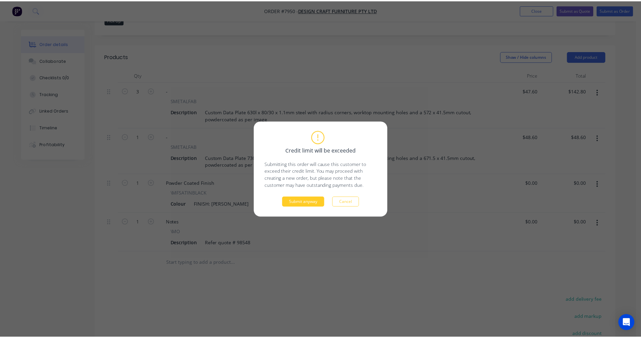
scroll to position [201, 0]
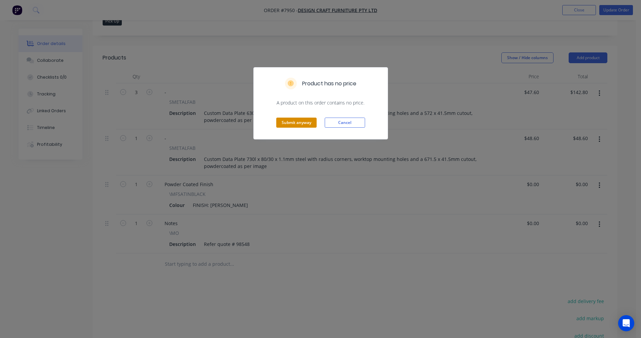
click at [289, 123] on button "Submit anyway" at bounding box center [296, 123] width 40 height 10
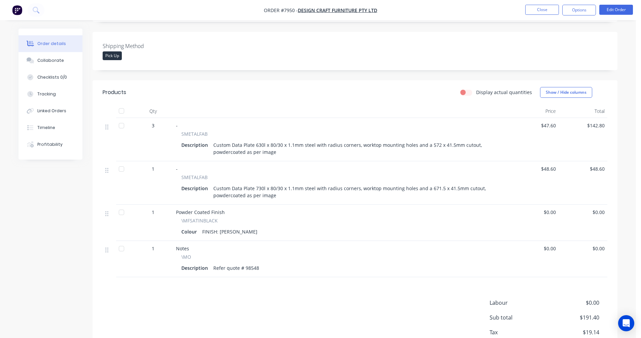
scroll to position [24, 0]
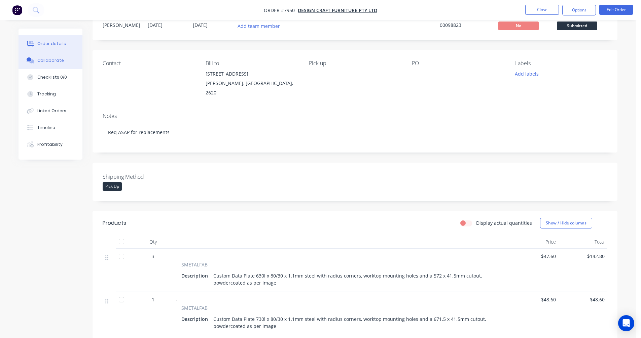
click at [52, 60] on div "Collaborate" at bounding box center [50, 61] width 27 height 6
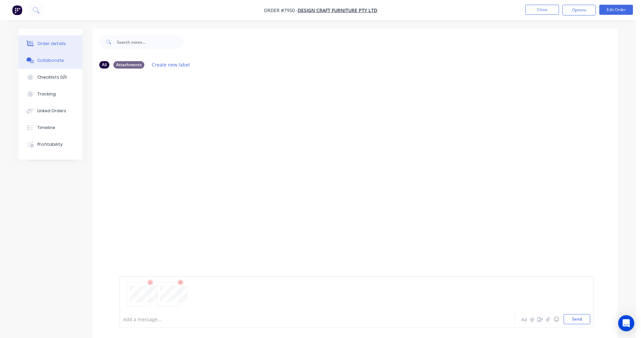
click at [44, 44] on div "Order details" at bounding box center [51, 44] width 29 height 6
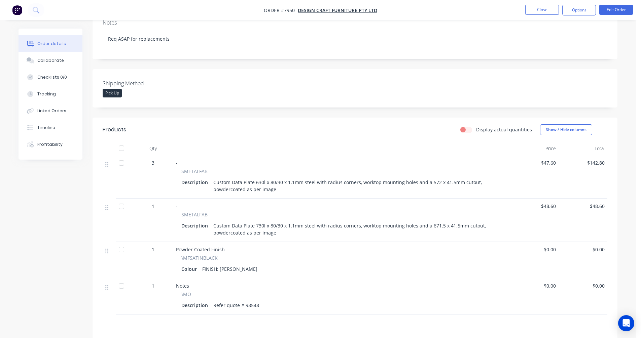
scroll to position [135, 0]
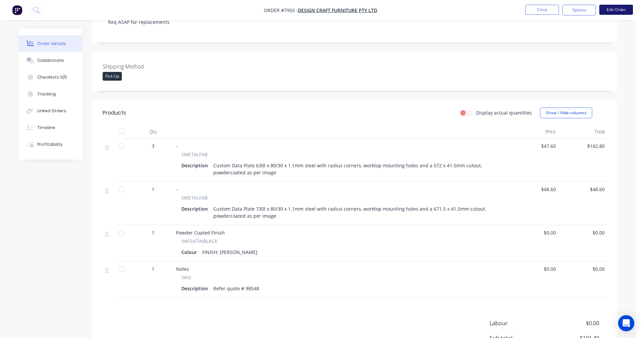
click at [612, 9] on button "Edit Order" at bounding box center [616, 10] width 34 height 10
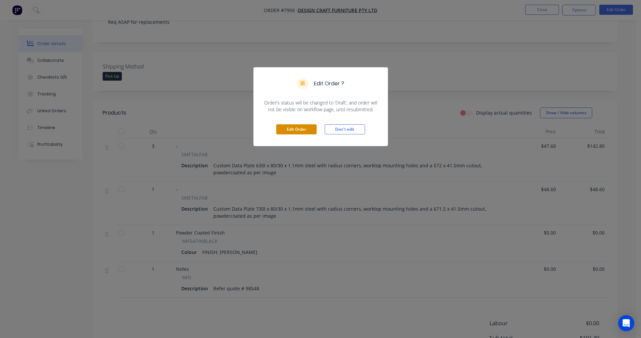
click at [296, 127] on button "Edit Order" at bounding box center [296, 129] width 40 height 10
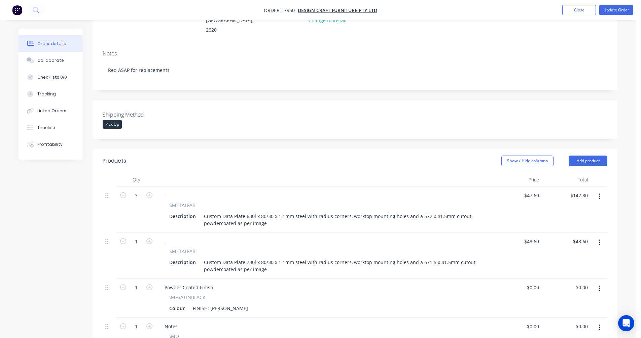
scroll to position [101, 0]
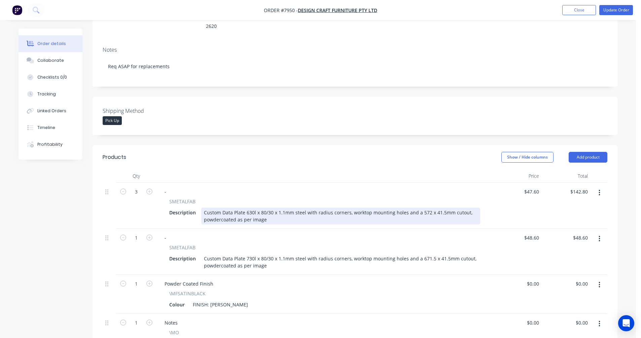
click at [221, 208] on div "Custom Data Plate 630l x 80/30 x 1.1mm steel with radius corners, worktop mount…" at bounding box center [340, 216] width 279 height 17
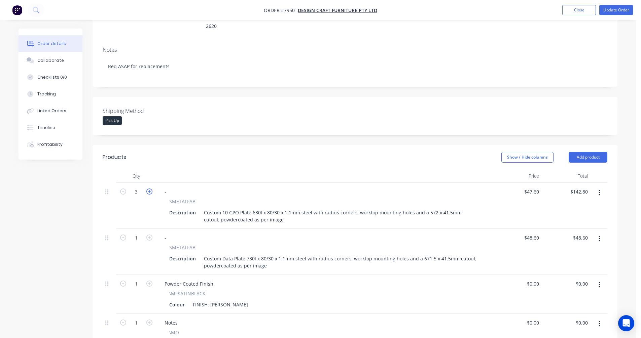
click at [150, 189] on icon "button" at bounding box center [149, 192] width 6 height 6
type input "4"
type input "$190.40"
click at [149, 235] on icon "button" at bounding box center [149, 238] width 6 height 6
type input "2"
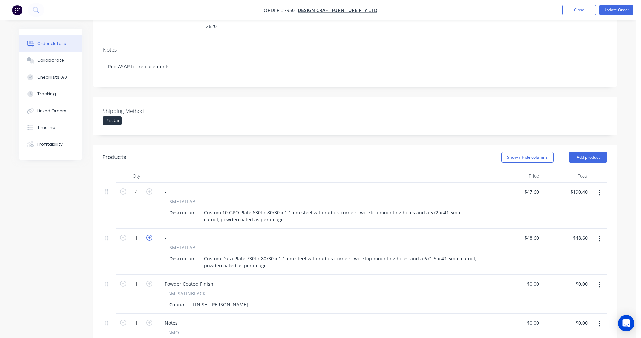
type input "$97.20"
click at [149, 235] on icon "button" at bounding box center [149, 238] width 6 height 6
type input "3"
type input "$145.80"
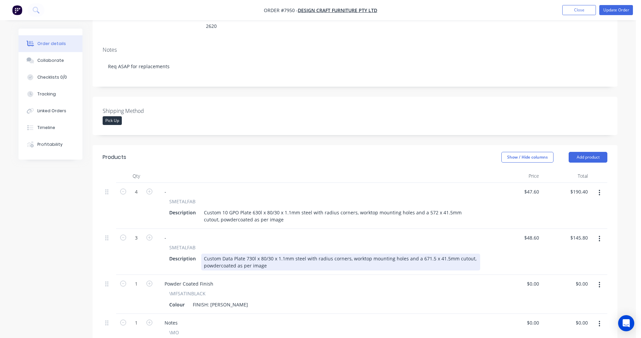
click at [222, 254] on div "Custom Data Plate 730l x 80/30 x 1.1mm steel with radius corners, worktop mount…" at bounding box center [340, 262] width 279 height 17
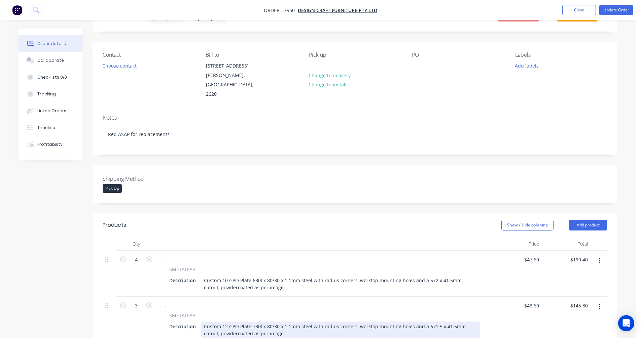
scroll to position [0, 0]
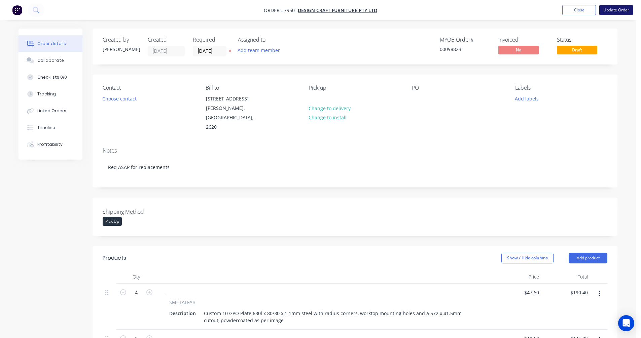
click at [616, 9] on button "Update Order" at bounding box center [616, 10] width 34 height 10
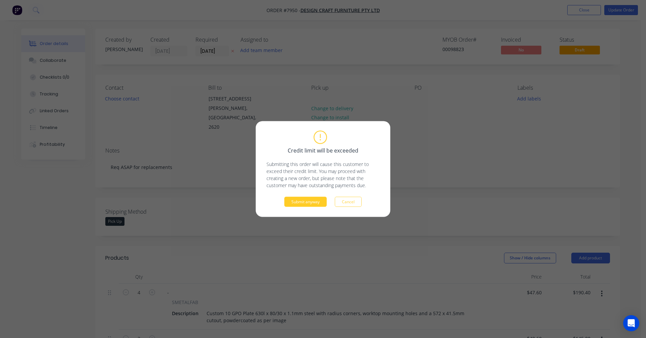
click at [304, 203] on button "Submit anyway" at bounding box center [305, 202] width 42 height 10
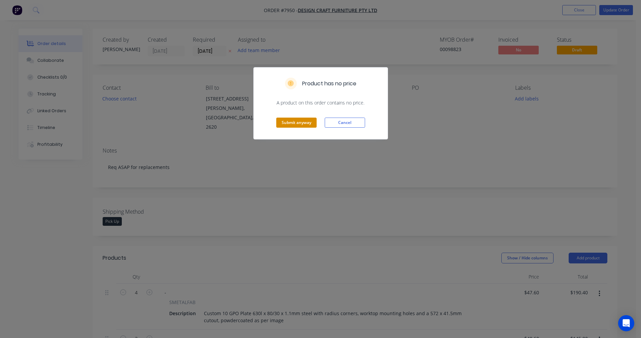
click at [296, 121] on button "Submit anyway" at bounding box center [296, 123] width 40 height 10
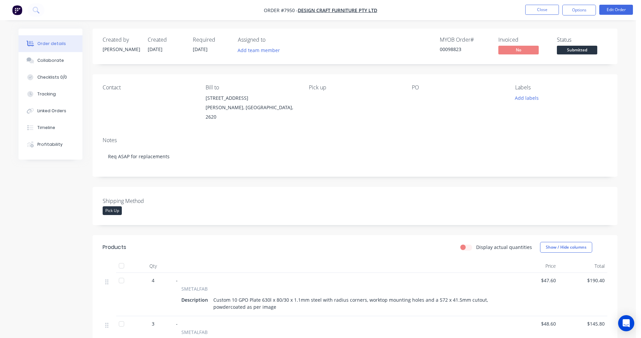
click at [48, 59] on div "Collaborate" at bounding box center [50, 61] width 27 height 6
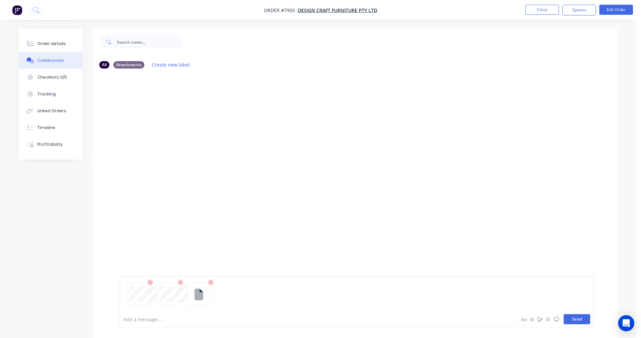
click at [574, 319] on button "Send" at bounding box center [577, 320] width 27 height 10
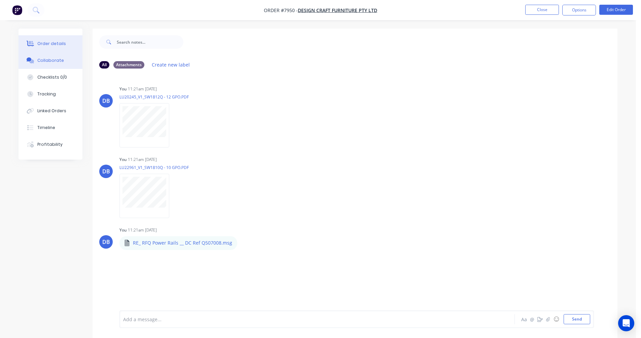
click at [46, 46] on div "Order details" at bounding box center [51, 44] width 29 height 6
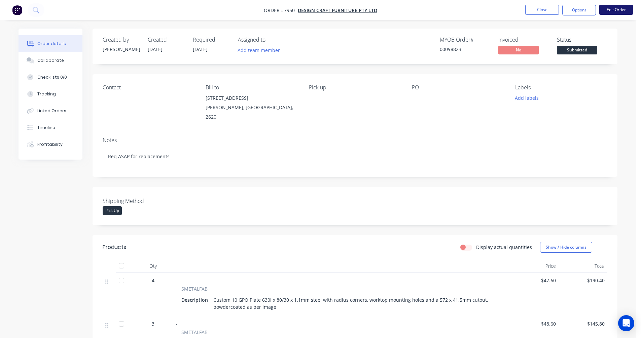
click at [611, 9] on button "Edit Order" at bounding box center [616, 10] width 34 height 10
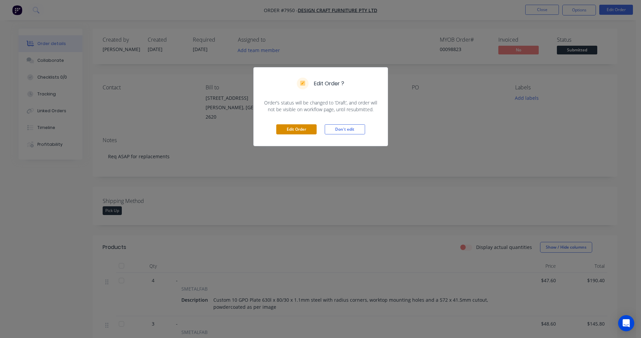
click at [298, 131] on button "Edit Order" at bounding box center [296, 129] width 40 height 10
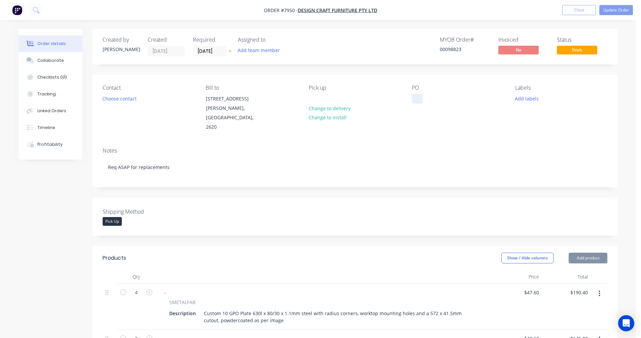
click at [417, 96] on div at bounding box center [417, 99] width 11 height 10
click at [615, 9] on button "Update Order" at bounding box center [616, 10] width 34 height 10
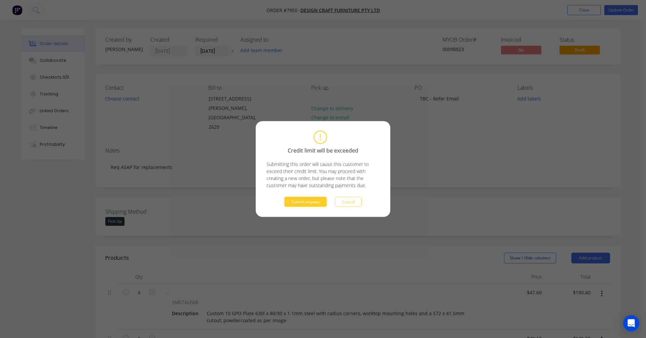
click at [312, 204] on button "Submit anyway" at bounding box center [305, 202] width 42 height 10
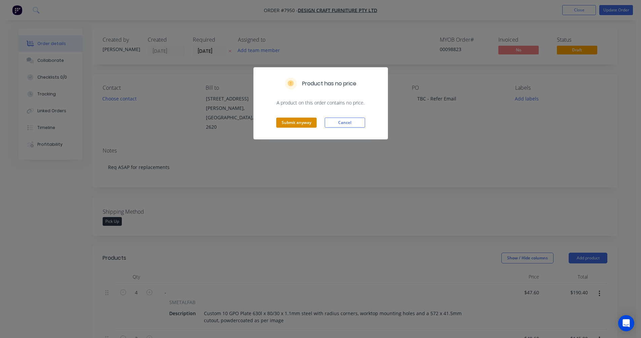
click at [295, 126] on button "Submit anyway" at bounding box center [296, 123] width 40 height 10
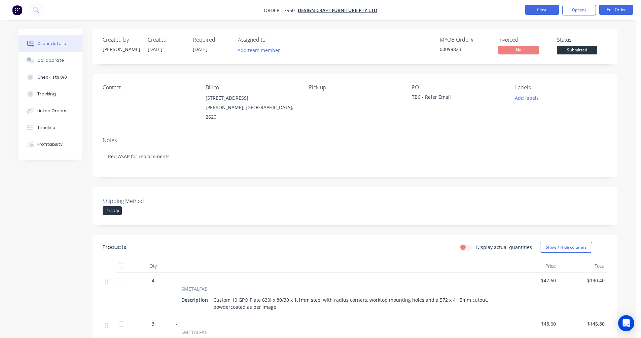
click at [539, 11] on button "Close" at bounding box center [542, 10] width 34 height 10
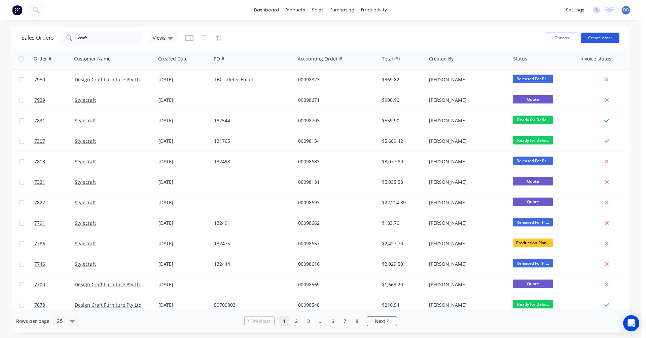
click at [601, 38] on button "Create order" at bounding box center [600, 38] width 38 height 11
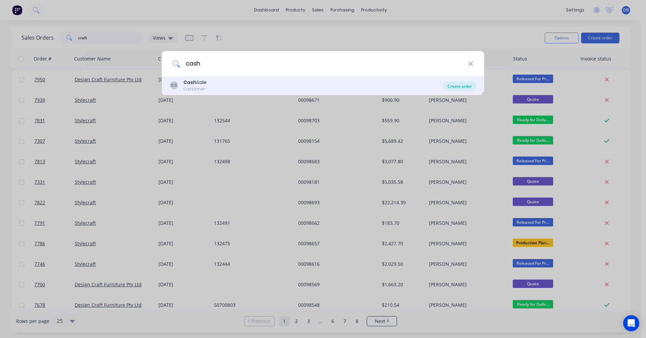
type input "cash"
click at [467, 87] on div "Create order" at bounding box center [459, 85] width 33 height 9
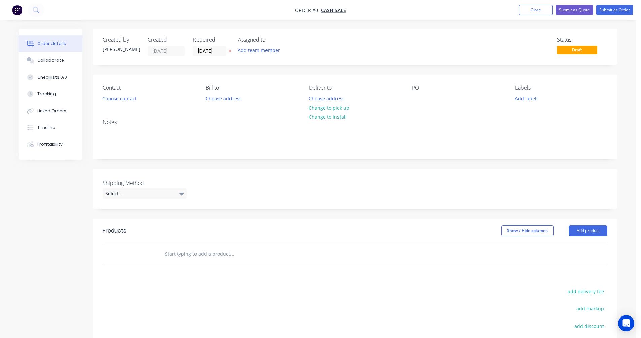
click at [182, 255] on input "text" at bounding box center [232, 254] width 135 height 13
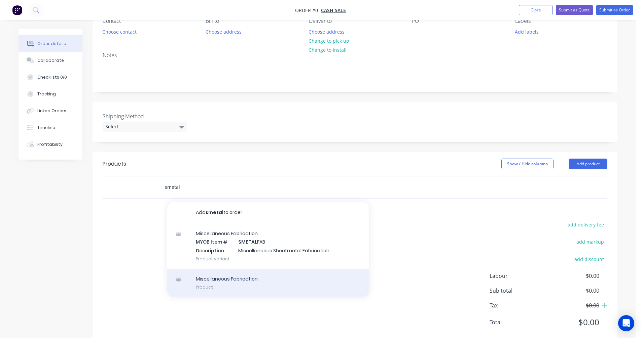
scroll to position [67, 0]
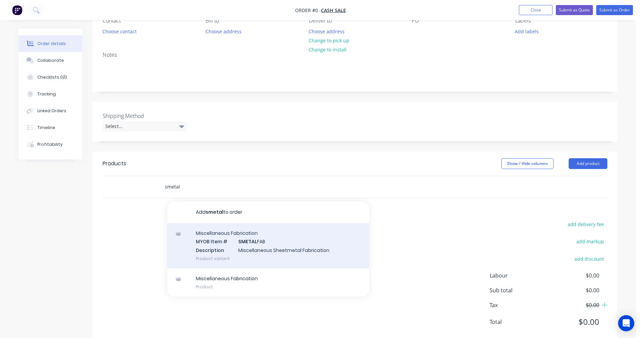
type input "smetal"
click at [269, 252] on div "Miscellaneous Fabrication MYOB Item # SMETAL FAB Description Miscellaneous Shee…" at bounding box center [268, 245] width 202 height 45
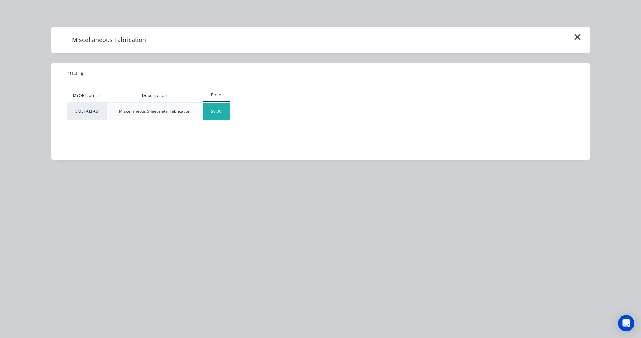
click at [218, 116] on div "$0.00" at bounding box center [216, 111] width 27 height 17
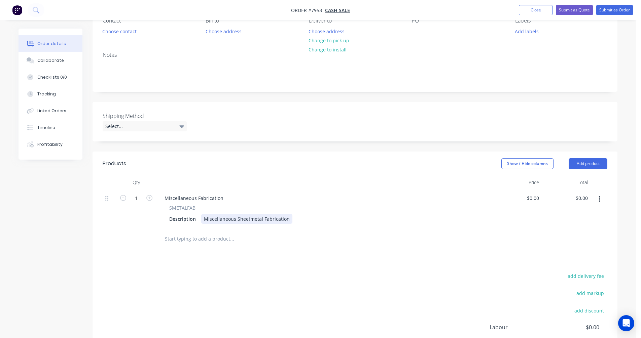
click at [286, 221] on div "Miscellaneous Sheetmetal Fabrication" at bounding box center [246, 219] width 91 height 10
drag, startPoint x: 286, startPoint y: 220, endPoint x: 191, endPoint y: 218, distance: 94.9
click at [191, 218] on div "Description Miscellaneous Sheetmetal Fabrication" at bounding box center [324, 219] width 314 height 10
copy div "Miscellaneous Sheetmetal Fabrication"
click at [220, 220] on div "ustom" at bounding box center [211, 219] width 20 height 10
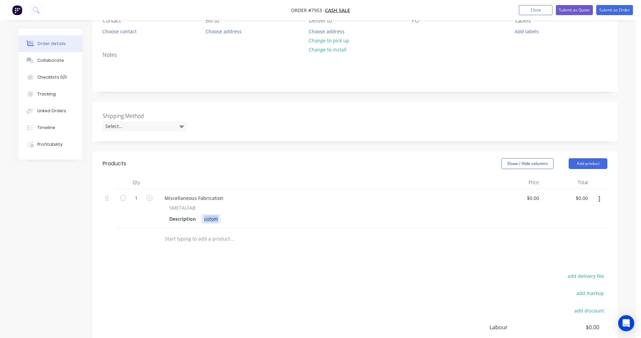
drag, startPoint x: 217, startPoint y: 220, endPoint x: 200, endPoint y: 219, distance: 17.2
click at [200, 219] on div "Description ustom" at bounding box center [324, 219] width 314 height 10
click at [221, 219] on div "Custom" at bounding box center [212, 219] width 23 height 10
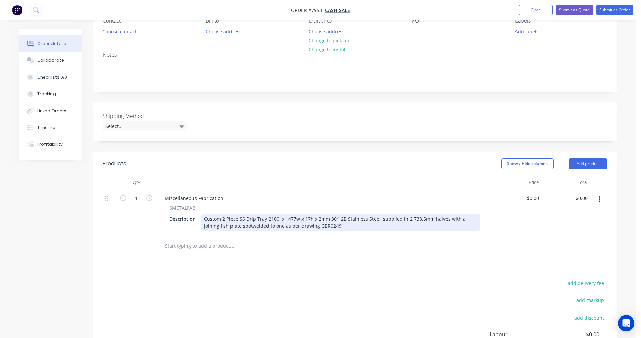
click at [330, 226] on div "Custom 2 Piece SS Drip Tray 2100l x 1477w x 17h x 2mm 304 2B Stainless Steel, s…" at bounding box center [340, 222] width 279 height 17
click at [458, 218] on div "Custom 2 Piece SS Drip Tray 2100l x 1477w x 17h x 2mm 304 2B Stainless Steel, s…" at bounding box center [340, 222] width 279 height 17
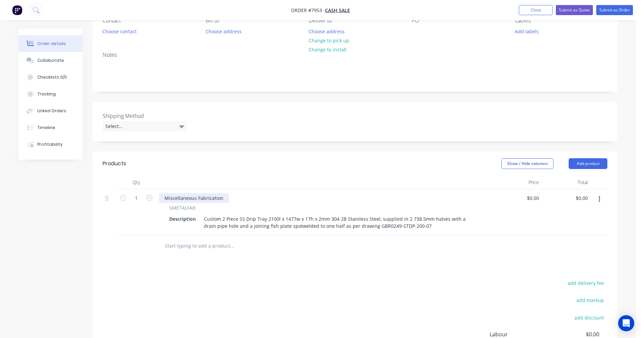
click at [204, 195] on div "Miscellaneous Fabrication" at bounding box center [194, 198] width 70 height 10
drag, startPoint x: 202, startPoint y: 198, endPoint x: 164, endPoint y: 198, distance: 37.7
click at [161, 198] on div "Miscellaneous Fabrication" at bounding box center [194, 198] width 70 height 10
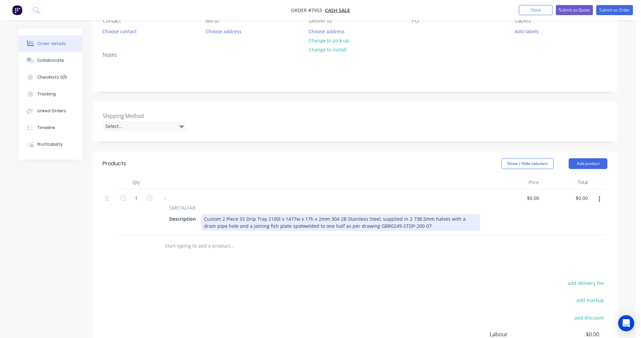
click at [401, 223] on div "Custom 2 Piece SS Drip Tray 2100l x 1477w x 17h x 2mm 304 2B Stainless Steel, s…" at bounding box center [340, 222] width 279 height 17
type input "$1,135.00"
click at [453, 219] on div "Custom 2 Piece SS Drip Tray 2100l x 1477w x 17h x 2mm 304 2B Stainless Steel, s…" at bounding box center [340, 222] width 279 height 17
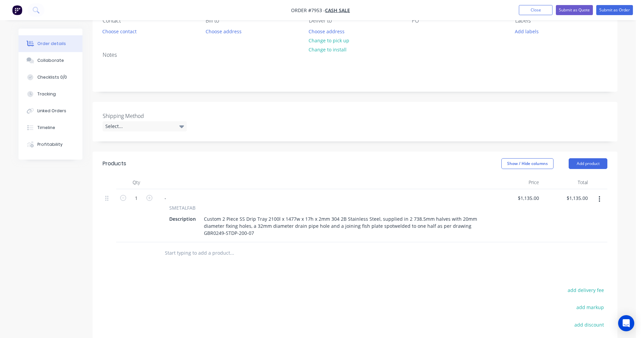
click at [599, 199] on icon "button" at bounding box center [600, 199] width 2 height 7
click at [575, 232] on div "Duplicate" at bounding box center [575, 231] width 52 height 10
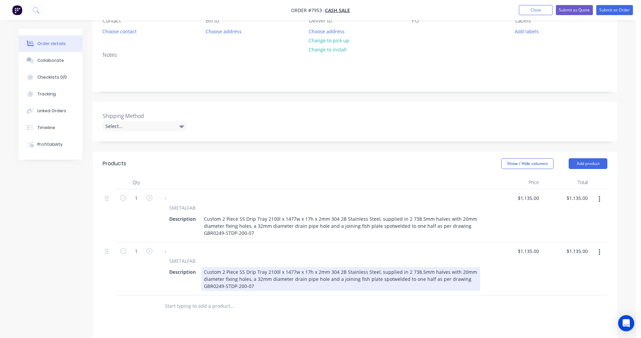
click at [222, 272] on div "Custom 2 Piece SS Drip Tray 2100l x 1477w x 17h x 2mm 304 2B Stainless Steel, s…" at bounding box center [340, 280] width 279 height 24
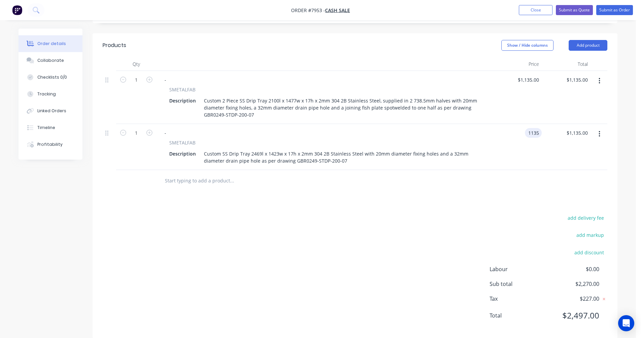
scroll to position [196, 0]
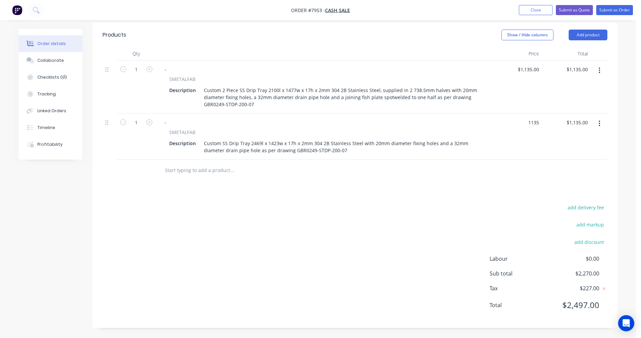
type input "$1,135.00"
click at [187, 168] on input "text" at bounding box center [232, 170] width 135 height 13
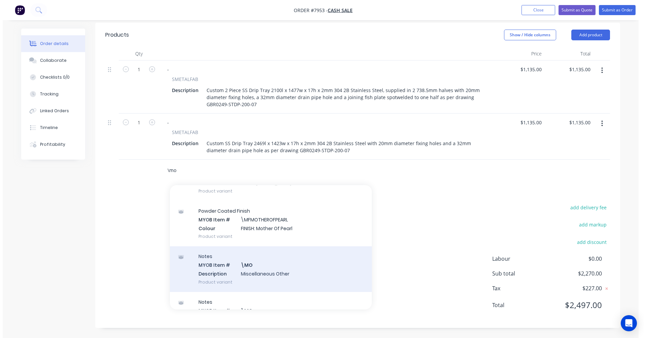
scroll to position [67, 0]
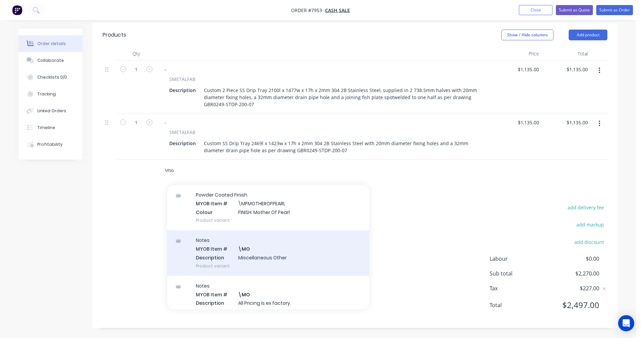
type input "\mo"
click at [264, 263] on div "Notes MYOB Item # \MO Description Miscellaneous Other Product variant" at bounding box center [268, 252] width 202 height 45
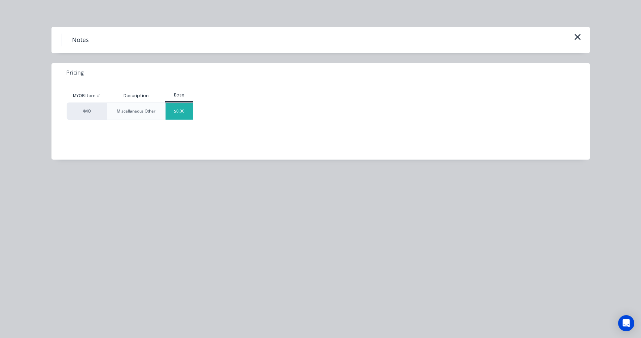
click at [175, 111] on div "$0.00" at bounding box center [179, 111] width 27 height 17
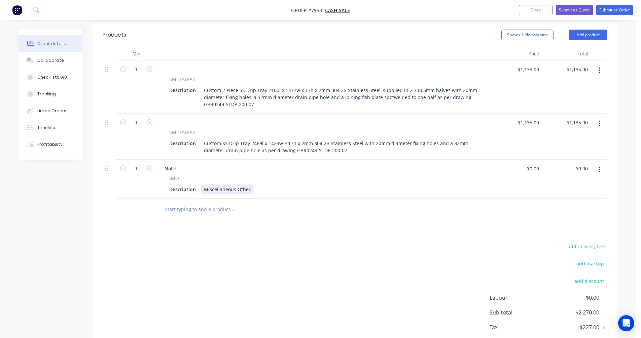
click at [250, 189] on div "Miscellaneous Other" at bounding box center [227, 190] width 52 height 10
drag, startPoint x: 250, startPoint y: 190, endPoint x: 206, endPoint y: 188, distance: 44.1
click at [206, 188] on div "Miscellaneous Other" at bounding box center [227, 190] width 52 height 10
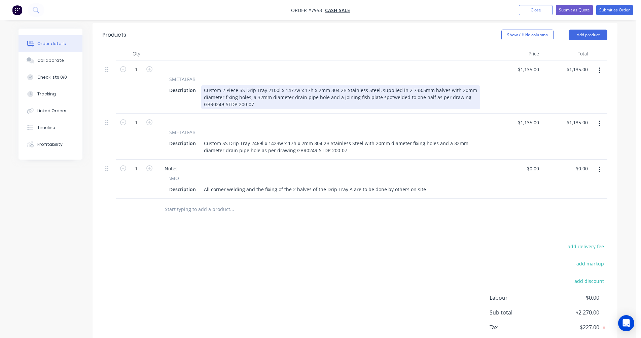
click at [265, 89] on div "Custom 2 Piece SS Drip Tray 2100l x 1477w x 17h x 2mm 304 2B Stainless Steel, s…" at bounding box center [340, 97] width 279 height 24
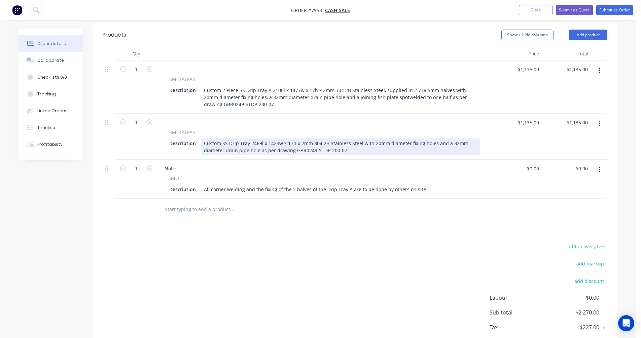
click at [247, 143] on div "Custom SS Drip Tray 2469l x 1423w x 17h x 2mm 304 2B Stainless Steel with 20mm …" at bounding box center [340, 147] width 279 height 17
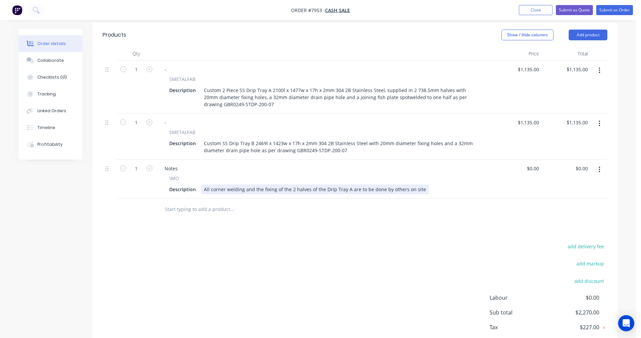
click at [327, 189] on div "All corner welding and the fixing of the 2 halves of the Drip Tray A are to be …" at bounding box center [314, 190] width 227 height 10
click at [243, 190] on div "All corner welding and the fixing of the 2 halves of the Drip Tray A are to be …" at bounding box center [314, 190] width 227 height 10
click at [445, 190] on div "All corner welding, drain pipes and the fixing of the 2 halves of the Drip Tray…" at bounding box center [329, 190] width 256 height 10
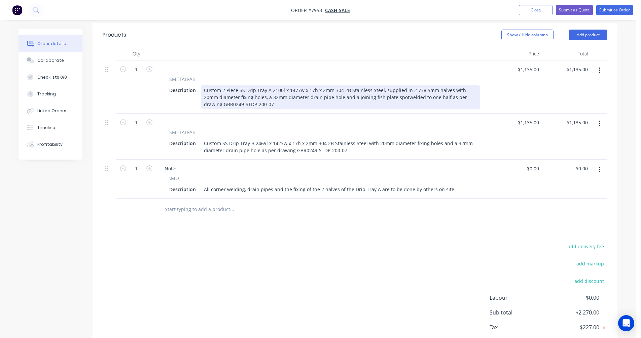
drag, startPoint x: 278, startPoint y: 91, endPoint x: 286, endPoint y: 88, distance: 8.0
click at [279, 90] on div "Custom 2 Piece SS Drip Tray A 2100l x 1477w x 17h x 2mm 304 2B Stainless Steel,…" at bounding box center [340, 97] width 279 height 24
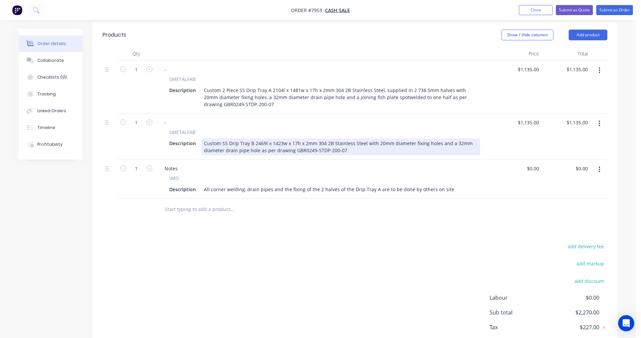
click at [259, 142] on div "Custom SS Drip Tray B 2469l x 1423w x 17h x 2mm 304 2B Stainless Steel with 20m…" at bounding box center [340, 147] width 279 height 17
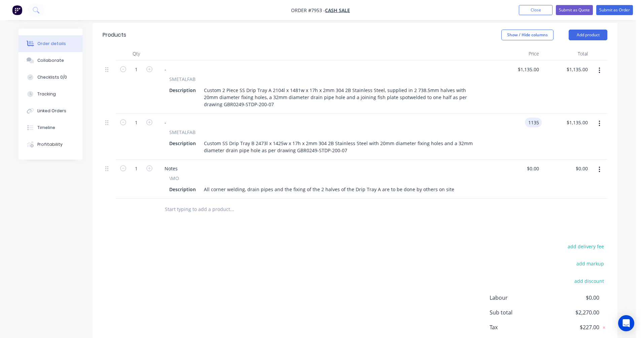
type input "$1,135.00"
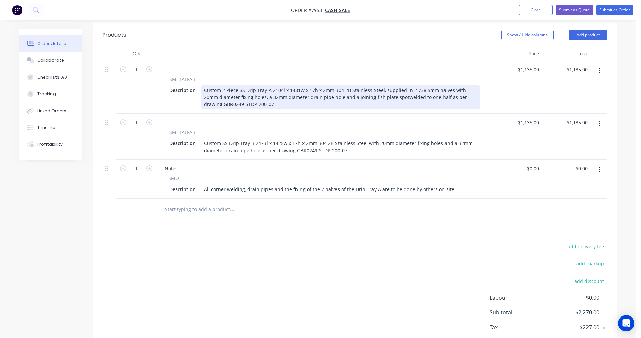
click at [365, 99] on div "Custom 2 Piece SS Drip Tray A 2104l x 1481w x 17h x 2mm 304 2B Stainless Steel,…" at bounding box center [340, 97] width 279 height 24
type input "$1,147.00"
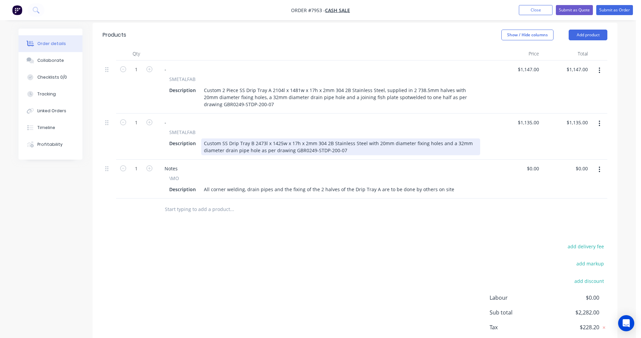
click at [253, 148] on div "Custom SS Drip Tray B 2473l x 1425w x 17h x 2mm 304 2B Stainless Steel with 20m…" at bounding box center [340, 147] width 279 height 17
type input "$838.00"
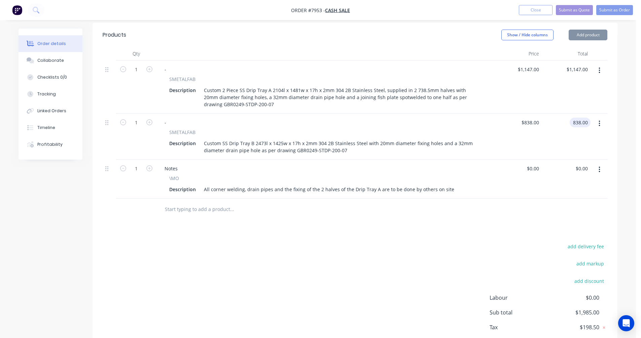
type input "$838.00"
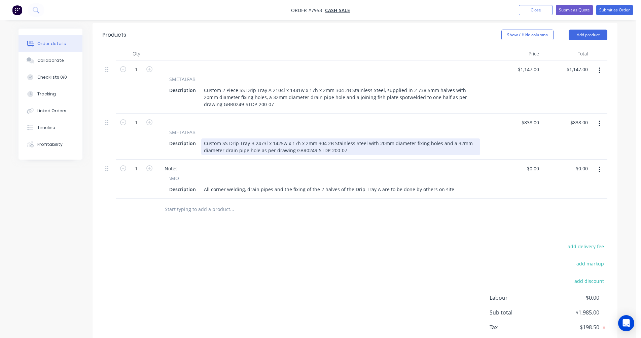
click at [438, 144] on div "Custom SS Drip Tray B 2473l x 1425w x 17h x 2mm 304 2B Stainless Steel with 20m…" at bounding box center [340, 147] width 279 height 17
type input "$835.00"
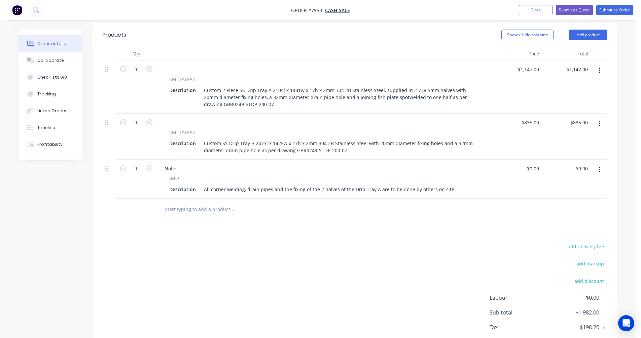
click at [176, 208] on input "text" at bounding box center [232, 209] width 135 height 13
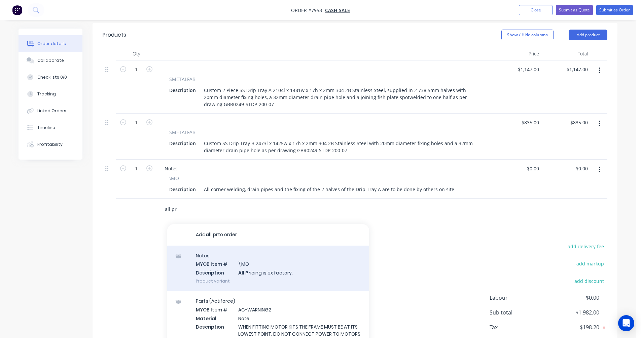
type input "all pr"
click at [261, 270] on div "Notes MYOB Item # \MO Description All Pr icing is ex factory. Product variant" at bounding box center [268, 268] width 202 height 45
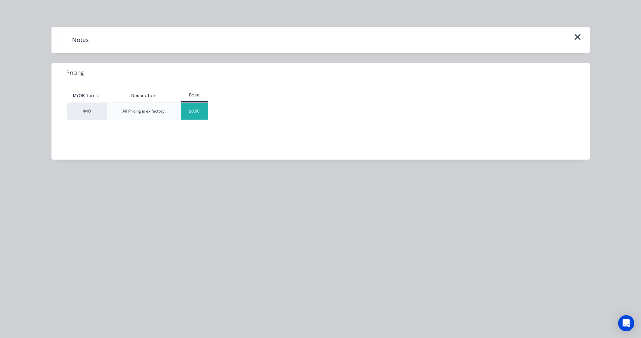
click at [199, 115] on div "$0.00" at bounding box center [194, 111] width 27 height 17
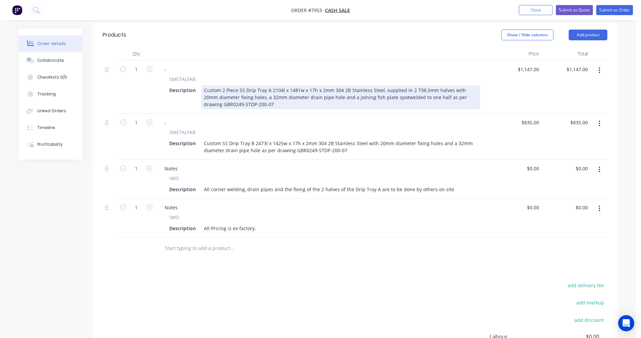
click at [428, 96] on div "Custom 2 Piece SS Drip Tray A 2104l x 1481w x 17h x 2mm 304 2B Stainless Steel,…" at bounding box center [340, 97] width 279 height 24
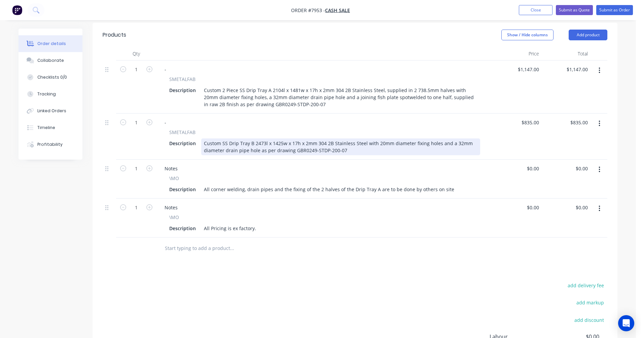
click at [257, 151] on div "Custom SS Drip Tray B 2473l x 1425w x 17h x 2mm 304 2B Stainless Steel with 20m…" at bounding box center [340, 147] width 279 height 17
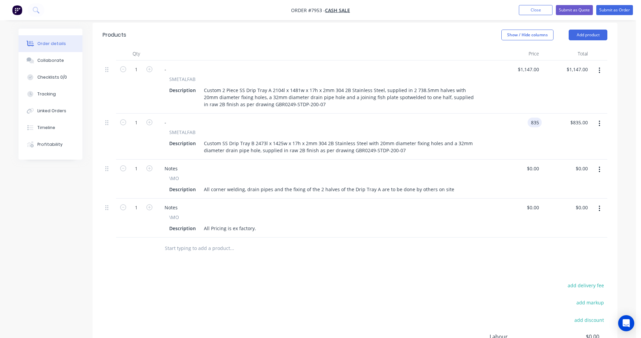
type input "$835.00"
click at [570, 8] on button "Submit as Quote" at bounding box center [574, 10] width 37 height 10
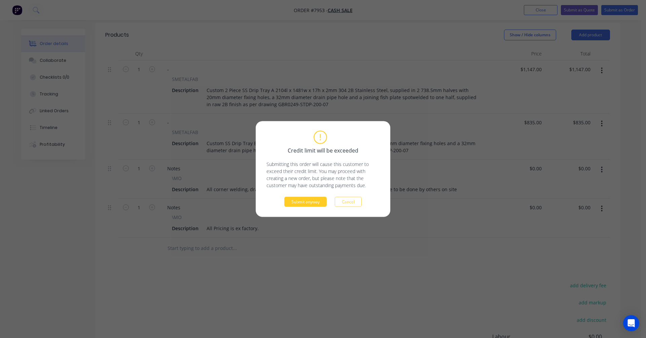
click at [301, 203] on button "Submit anyway" at bounding box center [305, 202] width 42 height 10
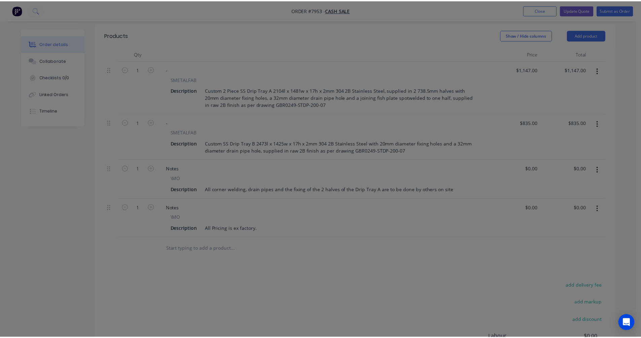
scroll to position [190, 0]
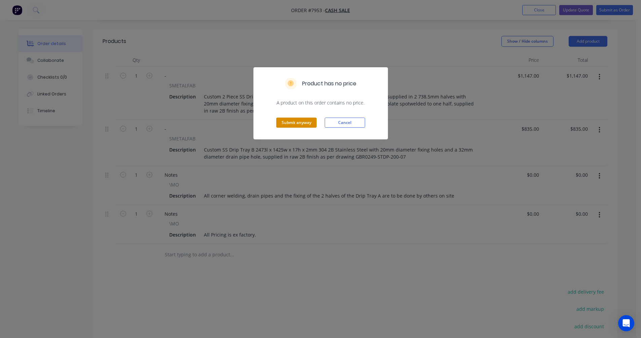
click at [299, 124] on button "Submit anyway" at bounding box center [296, 123] width 40 height 10
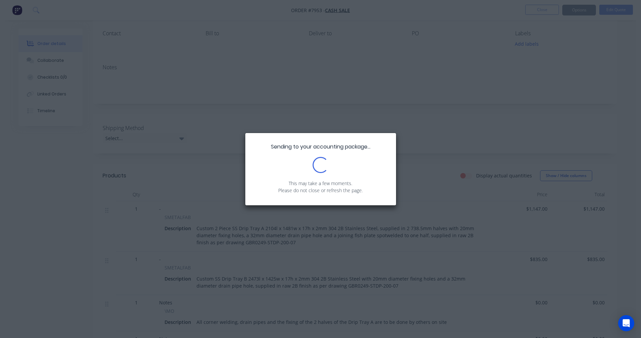
scroll to position [0, 0]
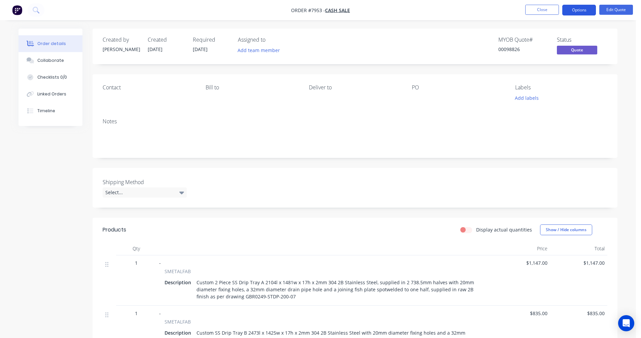
click at [576, 10] on button "Options" at bounding box center [579, 10] width 34 height 11
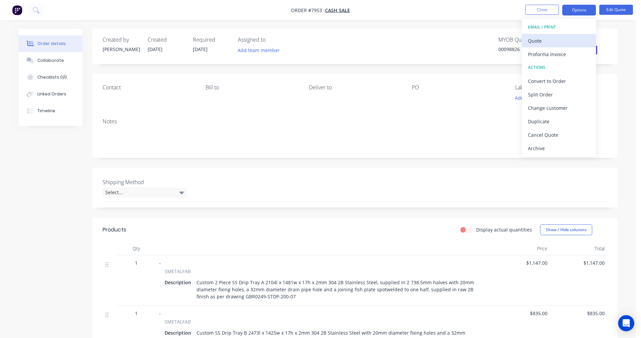
click at [541, 40] on div "Quote" at bounding box center [559, 41] width 62 height 10
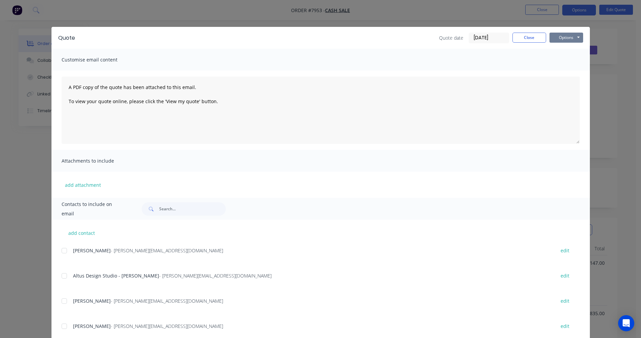
click at [562, 36] on button "Options" at bounding box center [566, 38] width 34 height 10
click at [569, 48] on button "Preview" at bounding box center [570, 49] width 43 height 11
click at [522, 35] on button "Close" at bounding box center [529, 38] width 34 height 10
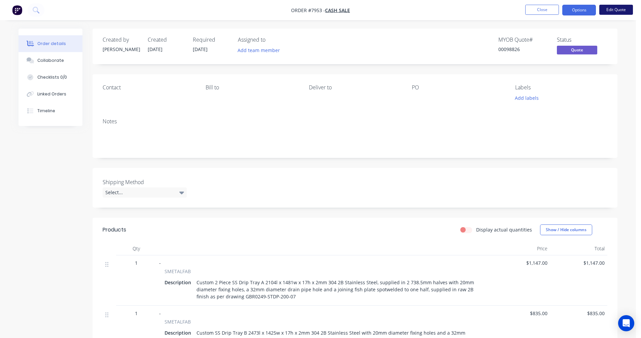
click at [619, 10] on button "Edit Quote" at bounding box center [616, 10] width 34 height 10
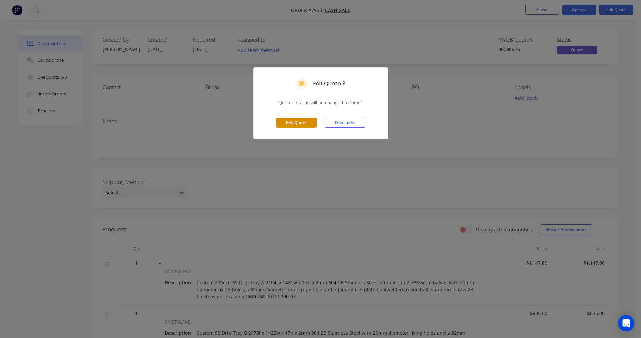
click at [296, 122] on button "Edit Quote" at bounding box center [296, 123] width 40 height 10
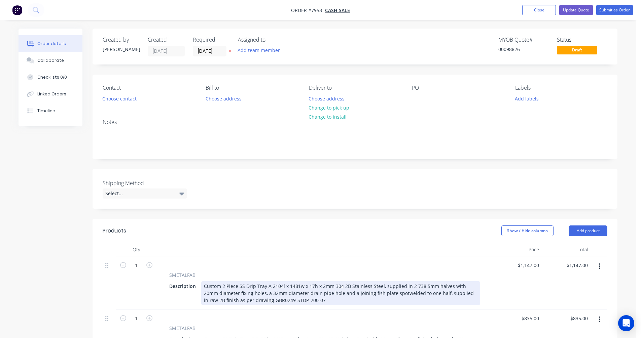
click at [356, 290] on div "Custom 2 Piece SS Drip Tray A 2104l x 1481w x 17h x 2mm 304 2B Stainless Steel,…" at bounding box center [340, 294] width 279 height 24
type input "$1,197.00"
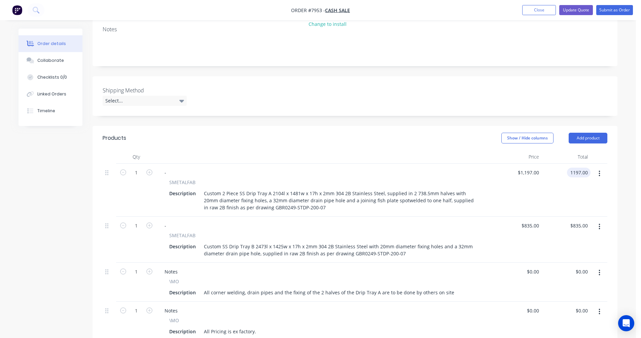
scroll to position [101, 0]
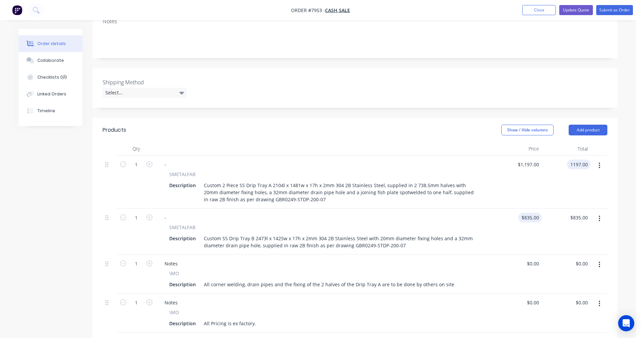
type input "$1,197.00"
click at [528, 218] on div "835 $835.00" at bounding box center [530, 218] width 24 height 10
type input "$885.00"
click at [574, 8] on button "Update Quote" at bounding box center [576, 10] width 34 height 10
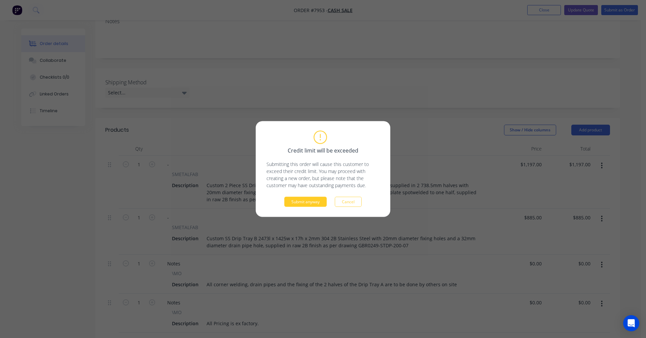
click at [303, 202] on button "Submit anyway" at bounding box center [305, 202] width 42 height 10
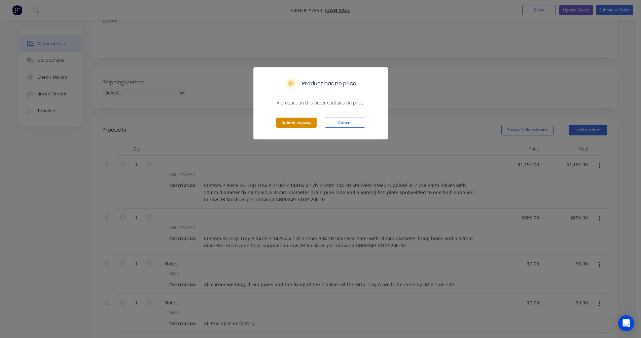
click at [290, 124] on button "Submit anyway" at bounding box center [296, 123] width 40 height 10
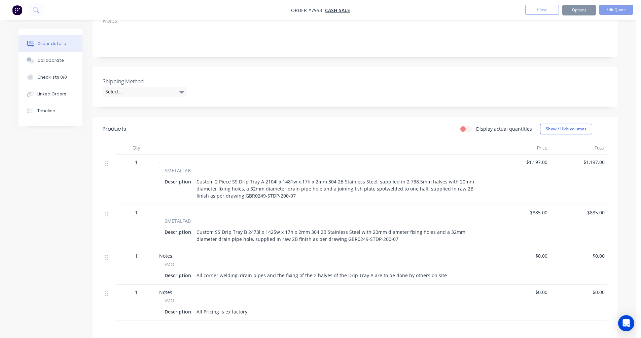
scroll to position [101, 0]
click at [578, 10] on button "Options" at bounding box center [579, 10] width 34 height 11
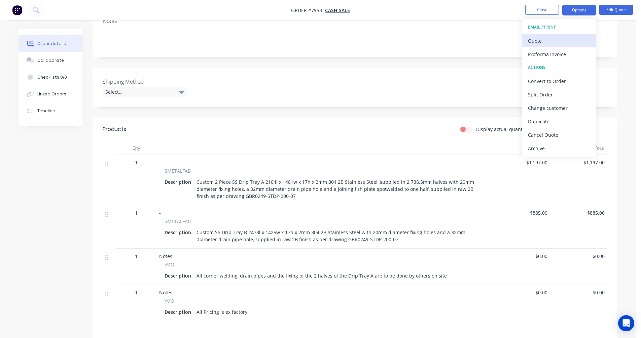
click at [536, 40] on div "Quote" at bounding box center [559, 41] width 62 height 10
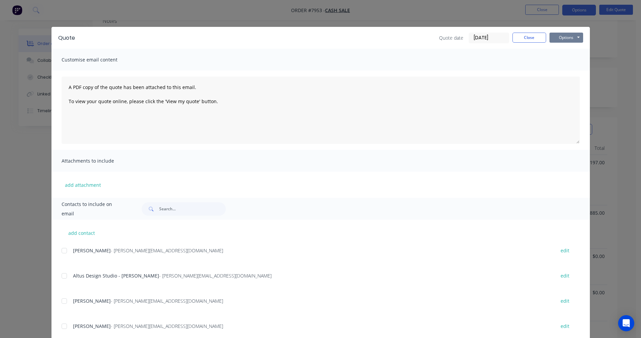
click at [565, 36] on button "Options" at bounding box center [566, 38] width 34 height 10
click at [573, 47] on button "Preview" at bounding box center [570, 49] width 43 height 11
click at [526, 41] on button "Close" at bounding box center [529, 38] width 34 height 10
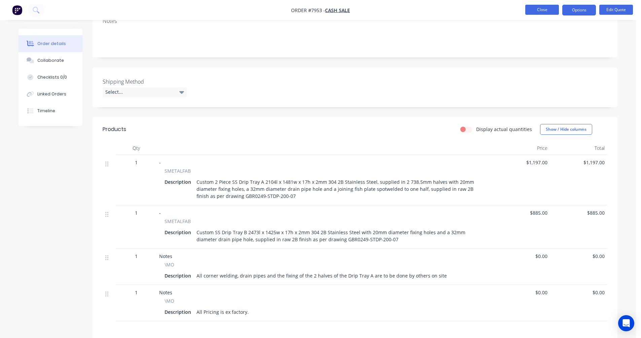
click at [541, 10] on button "Close" at bounding box center [542, 10] width 34 height 10
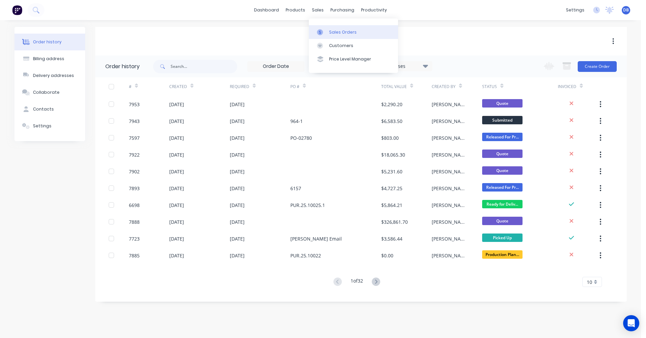
click at [331, 32] on div "Sales Orders" at bounding box center [343, 32] width 28 height 6
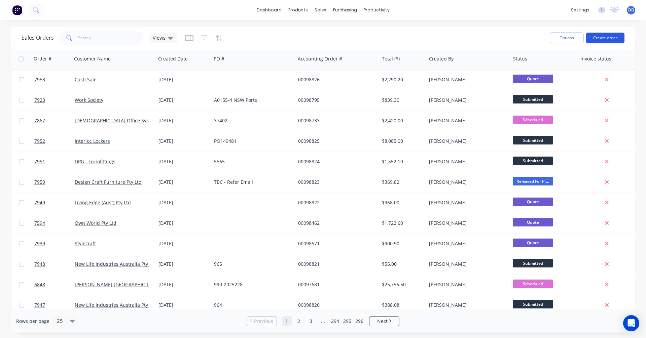
click at [599, 37] on button "Create order" at bounding box center [605, 38] width 38 height 11
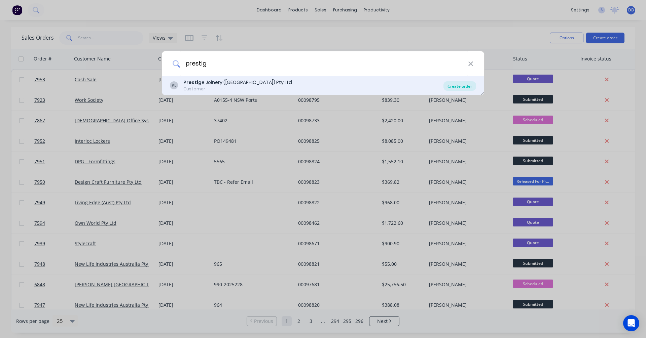
type input "prestig"
click at [459, 86] on div "Create order" at bounding box center [459, 85] width 33 height 9
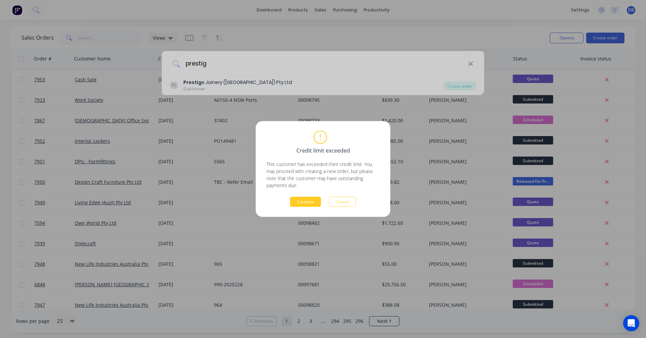
click at [307, 203] on button "Continue" at bounding box center [305, 202] width 31 height 10
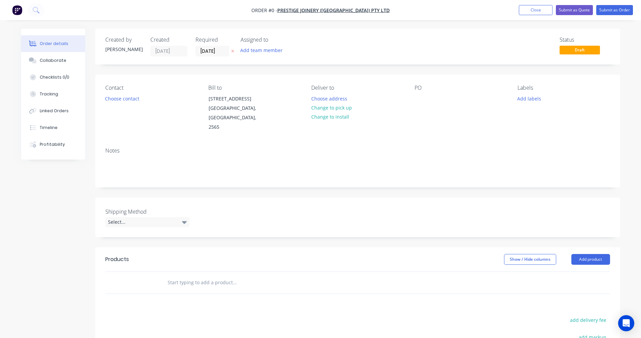
click at [178, 276] on input "text" at bounding box center [234, 282] width 135 height 13
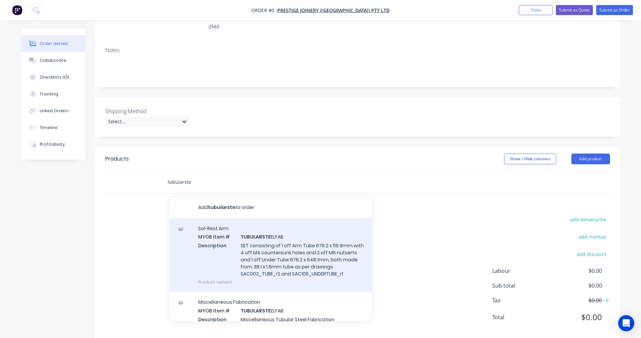
scroll to position [101, 0]
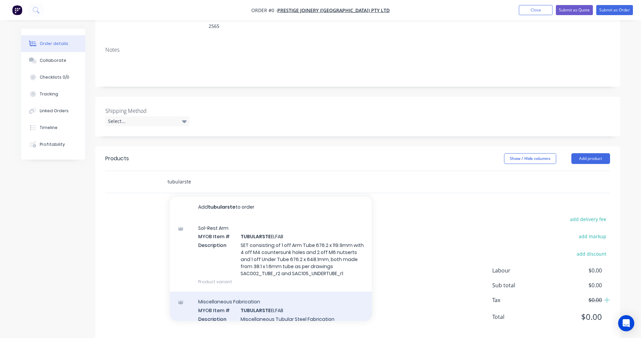
type input "tubularste"
click at [278, 304] on div "Miscellaneous Fabrication MYOB Item # TUBULARSTE ELFAB Description Miscellaneou…" at bounding box center [271, 314] width 202 height 45
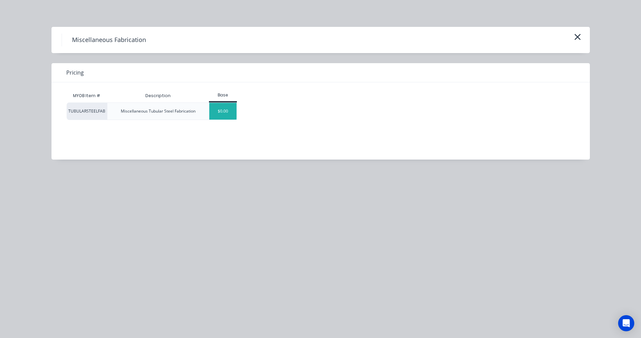
click at [217, 114] on div "$0.00" at bounding box center [222, 111] width 27 height 17
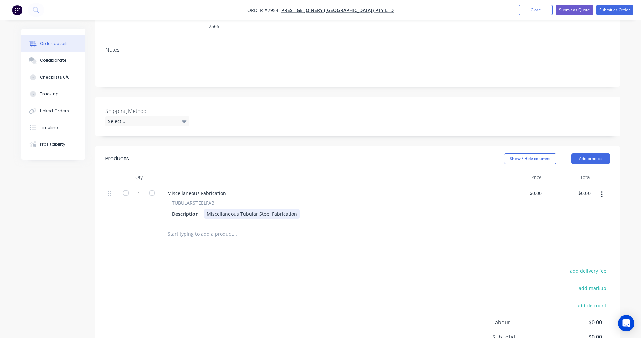
click at [265, 210] on div "Miscellaneous Fabrication TUBULARSTEELFAB Description Miscellaneous Tubular Ste…" at bounding box center [327, 203] width 336 height 39
drag, startPoint x: 294, startPoint y: 205, endPoint x: 198, endPoint y: 206, distance: 95.9
click at [201, 209] on div "Description Miscellaneous Tubular Steel Fabrication" at bounding box center [326, 214] width 314 height 10
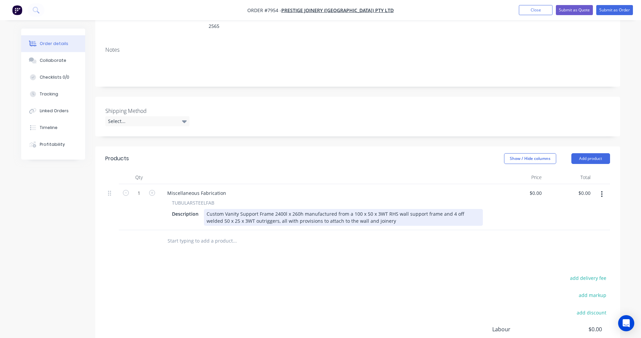
click at [383, 210] on div "Custom Vanity Support Frame 2400l x 260h manufactured from a 100 x 50 x 3WT RHS…" at bounding box center [343, 217] width 279 height 17
type input "$1,108.00"
click at [383, 210] on div "Custom Vanity Support Frame 2400l x 260h manufactured from a 100 x 50 x 3WT RHS…" at bounding box center [343, 217] width 279 height 17
click at [379, 214] on div "Custom Vanity Support Frame 2400l x 260h manufactured from a 100 x 50 x 3WT RHS…" at bounding box center [343, 217] width 279 height 17
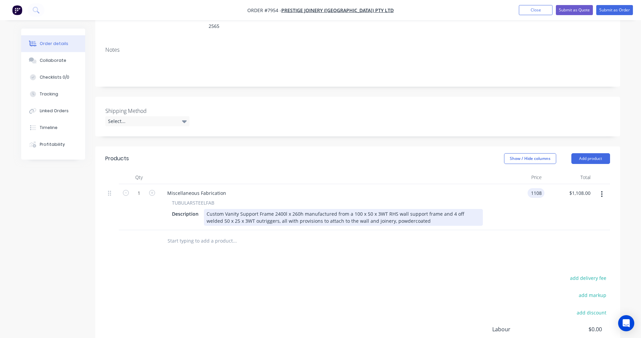
type input "$1,108.00"
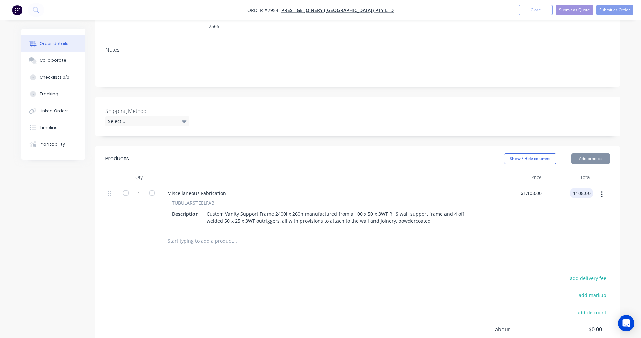
type input "$1,108.00"
click at [153, 190] on icon "button" at bounding box center [152, 193] width 6 height 6
type input "2"
type input "$2,216.00"
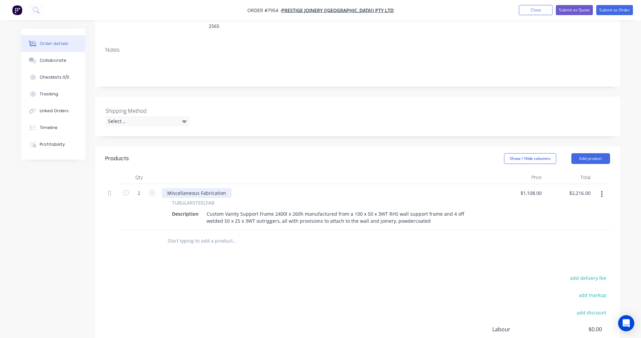
click at [216, 188] on div "Miscellaneous Fabrication" at bounding box center [197, 193] width 70 height 10
drag, startPoint x: 224, startPoint y: 184, endPoint x: 163, endPoint y: 184, distance: 61.2
click at [163, 188] on div "Miscellaneous Fabrication" at bounding box center [197, 193] width 70 height 10
